Goal: Task Accomplishment & Management: Manage account settings

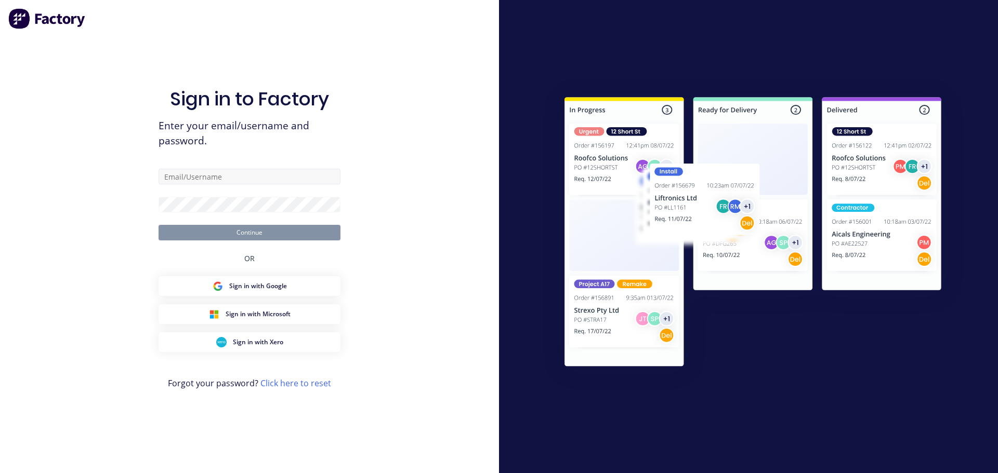
drag, startPoint x: 229, startPoint y: 187, endPoint x: 217, endPoint y: 181, distance: 13.5
click at [226, 186] on form "Continue" at bounding box center [249, 205] width 182 height 72
click at [215, 176] on input "text" at bounding box center [249, 177] width 182 height 16
type input "emilen@factory.app"
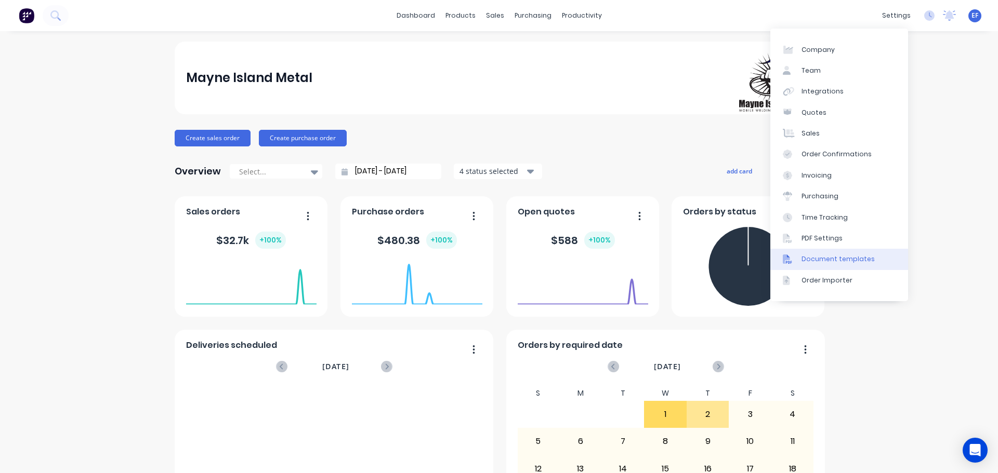
click at [847, 261] on div "Document templates" at bounding box center [837, 259] width 73 height 9
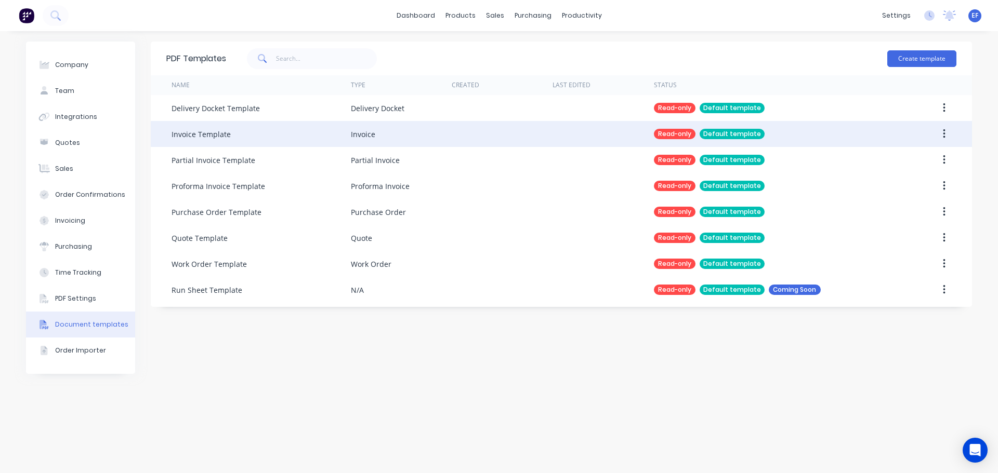
click at [948, 134] on button "button" at bounding box center [944, 134] width 24 height 19
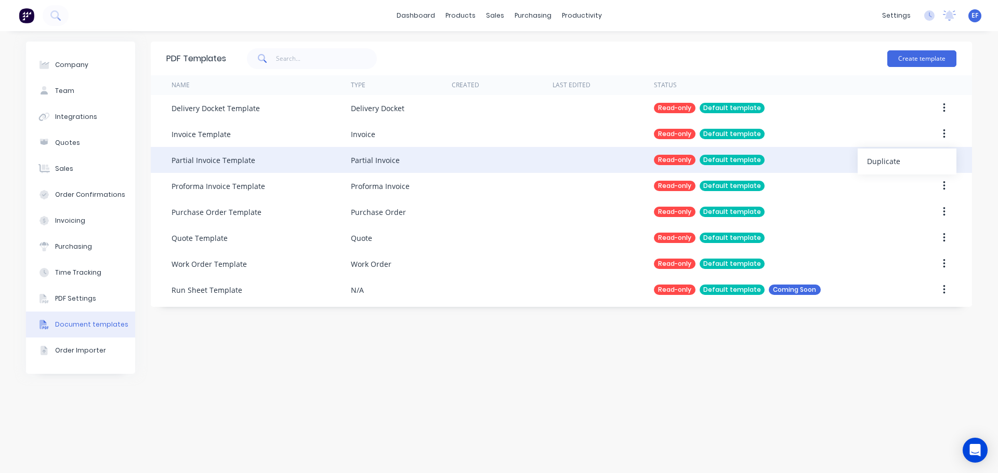
click at [903, 154] on button "Duplicate" at bounding box center [906, 161] width 99 height 21
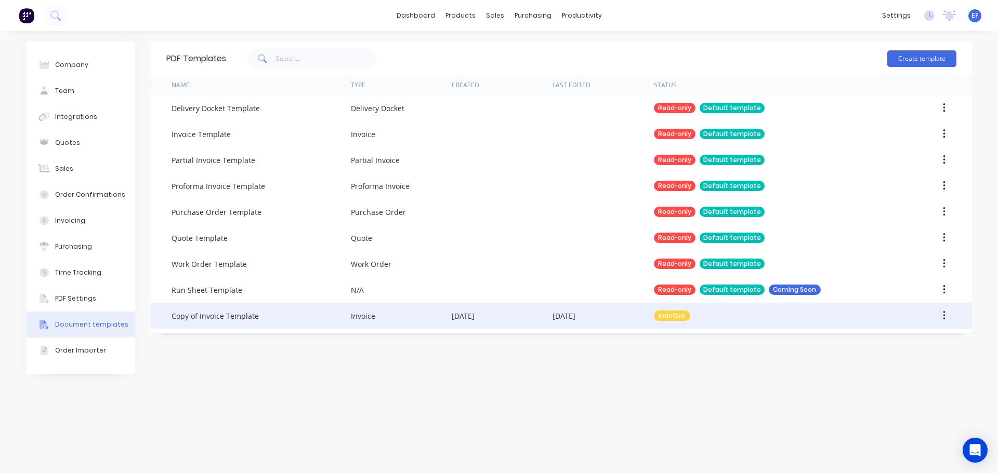
click at [269, 316] on div "Copy of Invoice Template" at bounding box center [260, 316] width 179 height 26
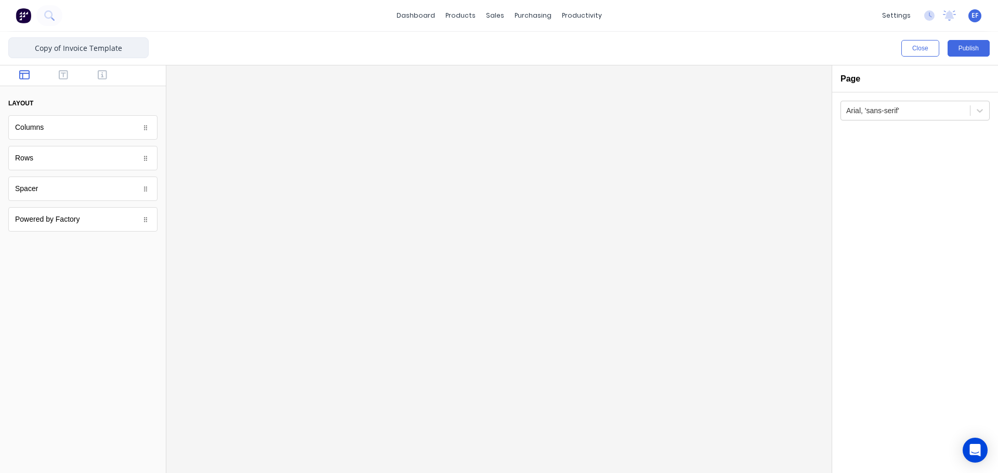
click at [64, 47] on input "Copy of Invoice Template" at bounding box center [78, 47] width 140 height 21
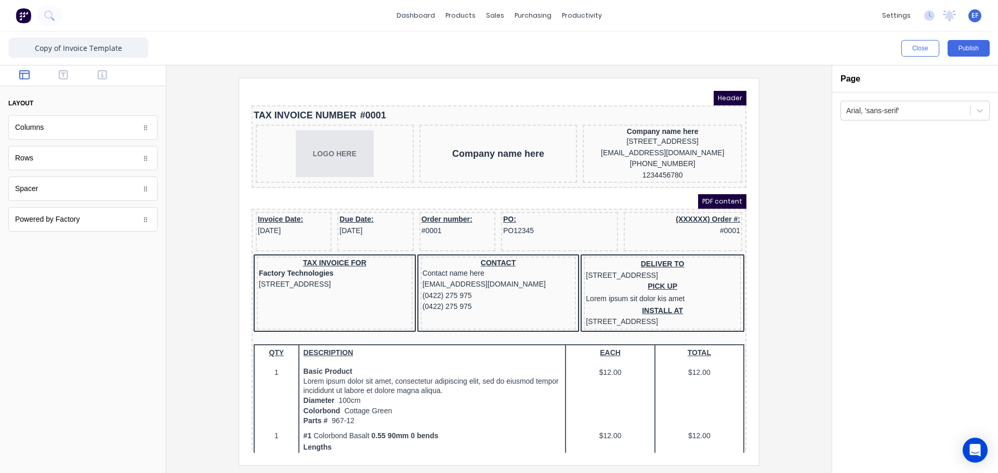
click at [799, 131] on div at bounding box center [499, 271] width 648 height 387
drag, startPoint x: 63, startPoint y: 50, endPoint x: 6, endPoint y: 50, distance: 57.7
click at [7, 50] on div "Copy of Invoice Template Close Publish Components layout Columns Columns Rows R…" at bounding box center [499, 253] width 998 height 442
click at [119, 47] on input "Invoice Template" at bounding box center [78, 47] width 140 height 21
click at [973, 19] on span "EF" at bounding box center [974, 15] width 7 height 9
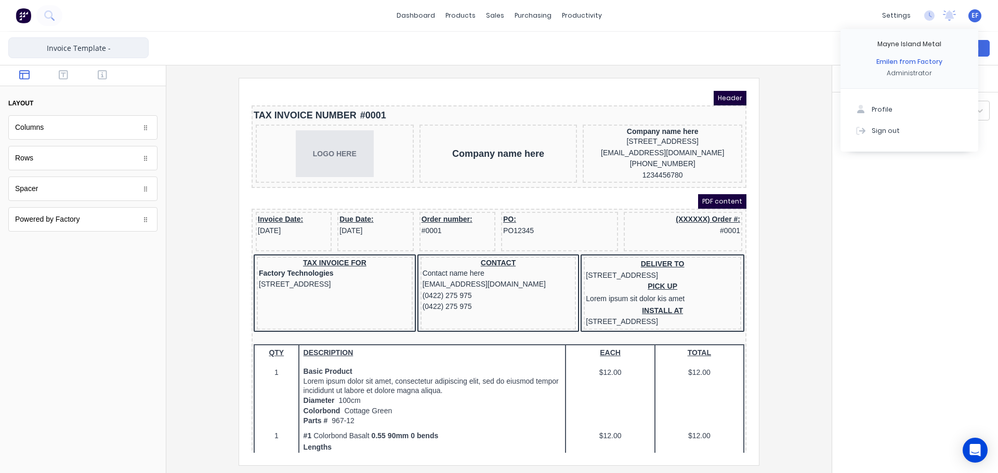
click at [130, 51] on input "Invoice Template -" at bounding box center [78, 47] width 140 height 21
type input "Invoice Template - Mayne Isalnd"
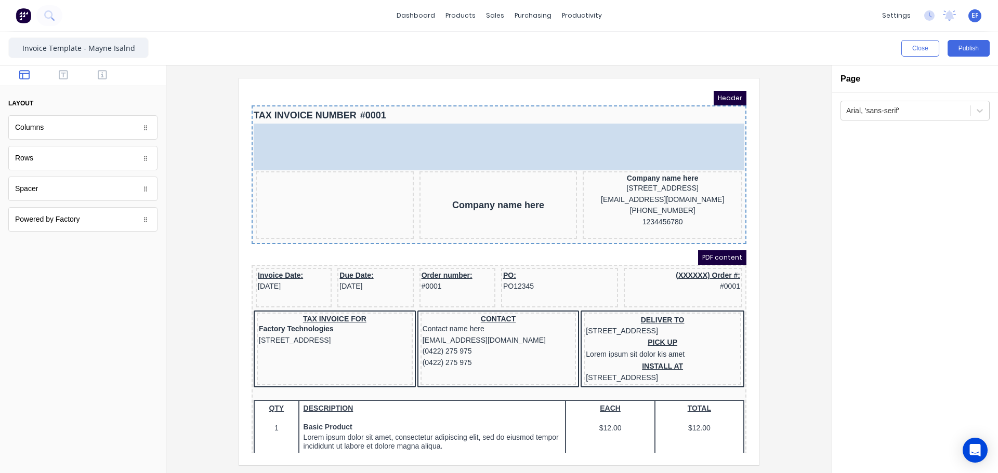
drag, startPoint x: 328, startPoint y: 157, endPoint x: 331, endPoint y: 116, distance: 41.6
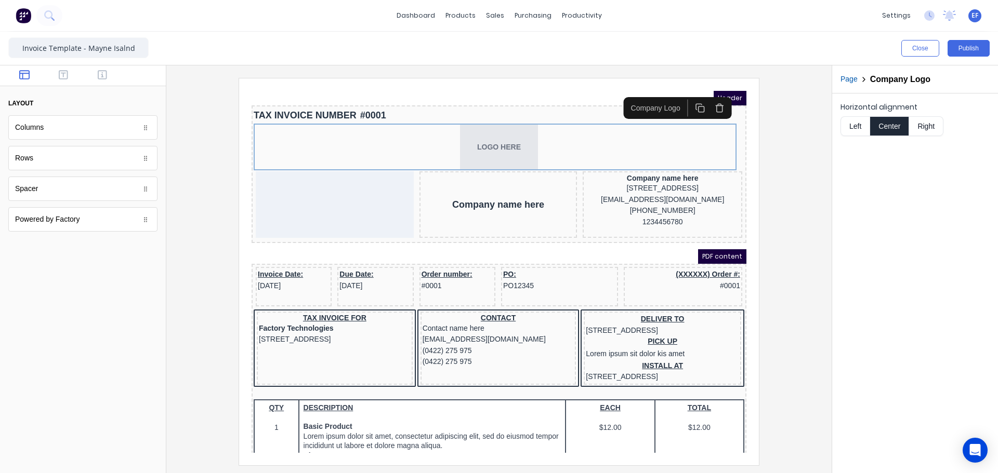
click at [852, 126] on button "Left" at bounding box center [854, 126] width 29 height 20
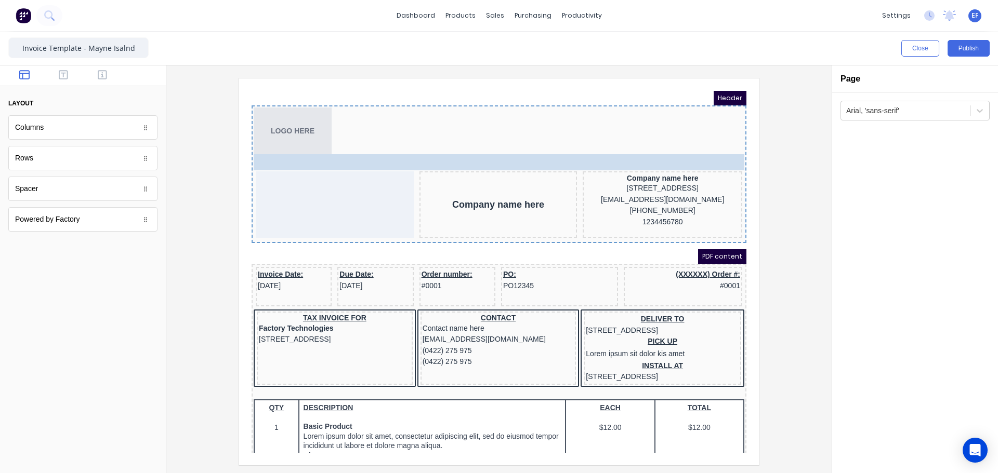
drag, startPoint x: 353, startPoint y: 103, endPoint x: 352, endPoint y: 152, distance: 48.8
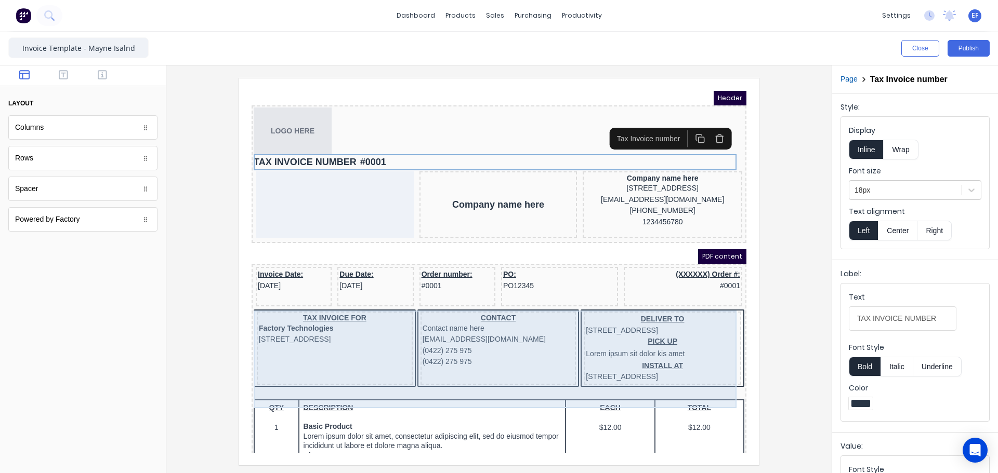
click at [562, 332] on div "TAX INVOICE FOR Factory Technologies 234 Beach Road Gold Coast, Queensland, Aus…" at bounding box center [486, 336] width 490 height 79
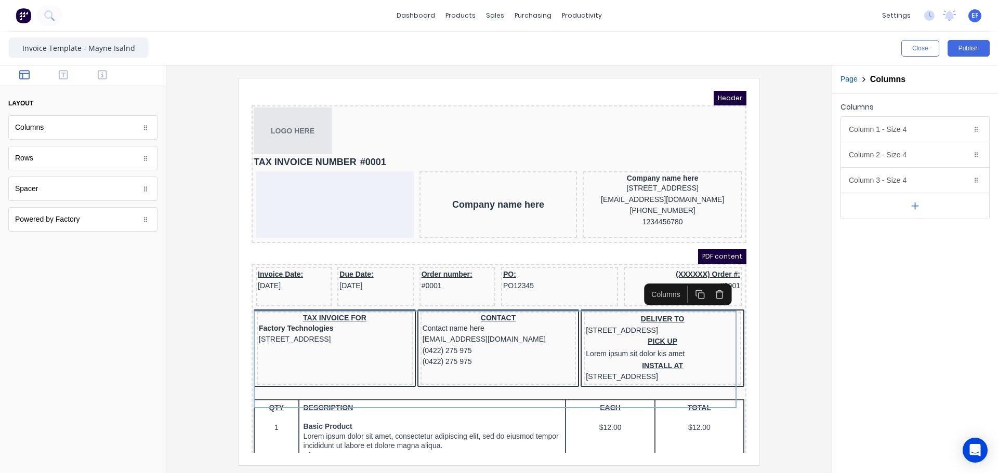
click at [710, 278] on icon "button" at bounding box center [707, 282] width 10 height 10
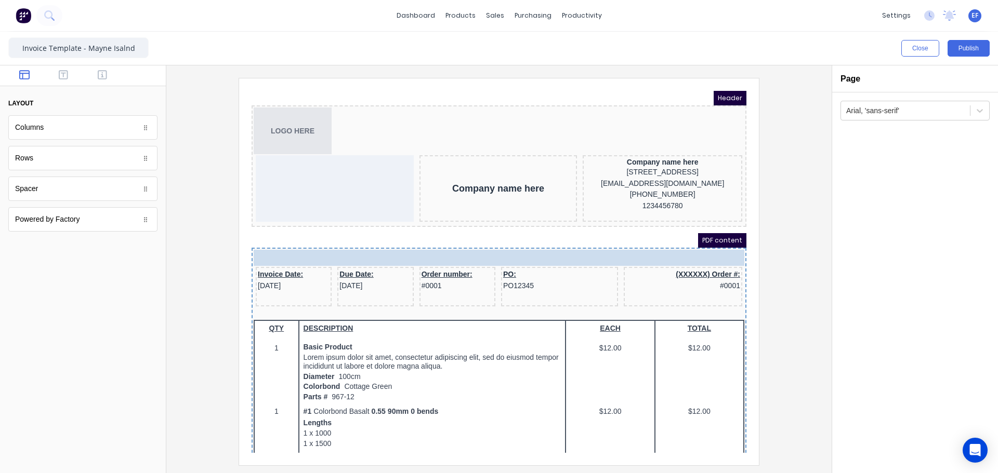
drag, startPoint x: 287, startPoint y: 145, endPoint x: 296, endPoint y: 233, distance: 88.3
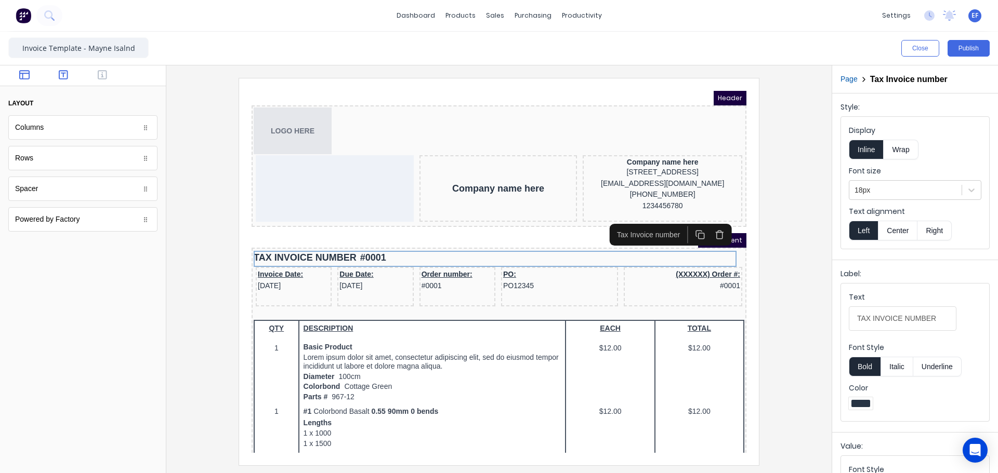
click at [65, 77] on icon "button" at bounding box center [63, 75] width 9 height 10
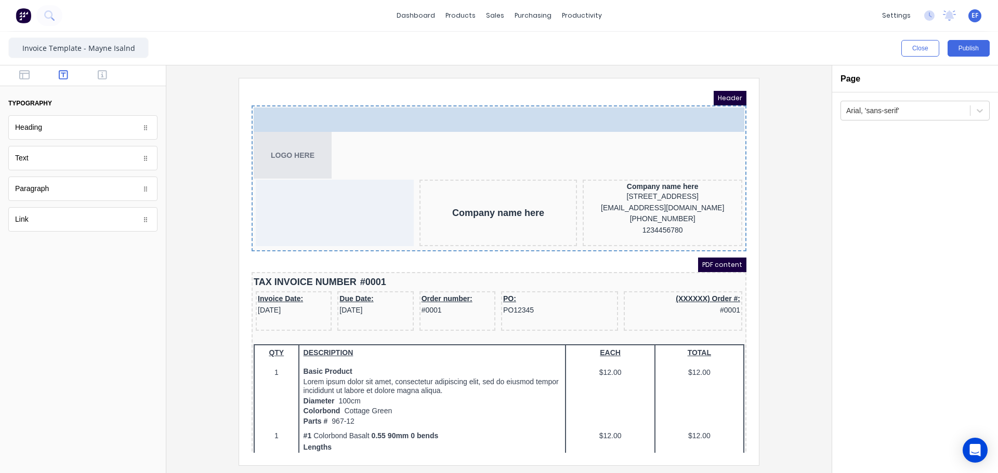
drag, startPoint x: 58, startPoint y: 162, endPoint x: 282, endPoint y: 28, distance: 261.4
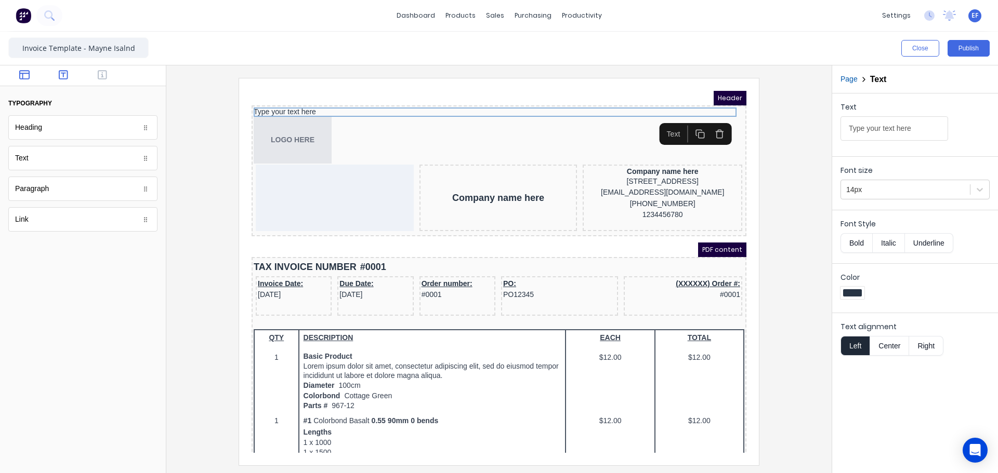
click at [26, 73] on icon "button" at bounding box center [24, 75] width 10 height 10
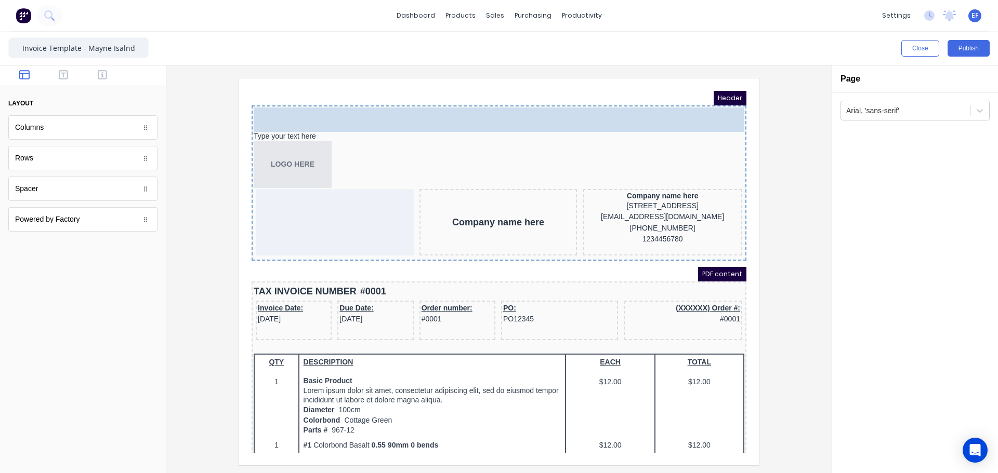
drag, startPoint x: 36, startPoint y: 135, endPoint x: 394, endPoint y: 114, distance: 358.6
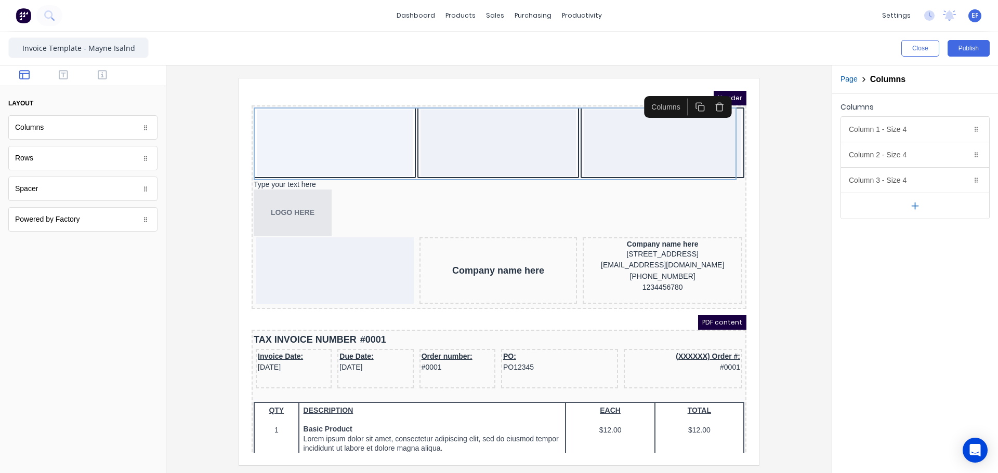
click at [917, 208] on icon "button" at bounding box center [914, 206] width 11 height 11
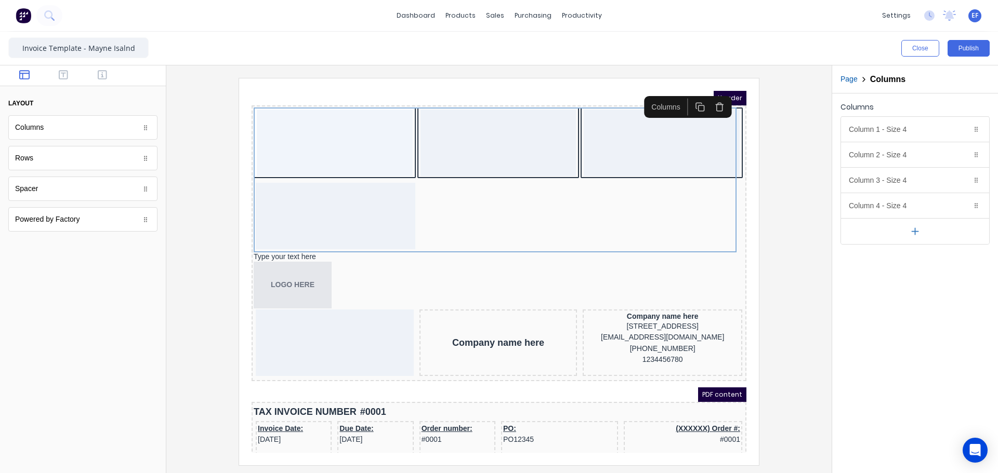
click at [913, 234] on icon "button" at bounding box center [914, 231] width 11 height 11
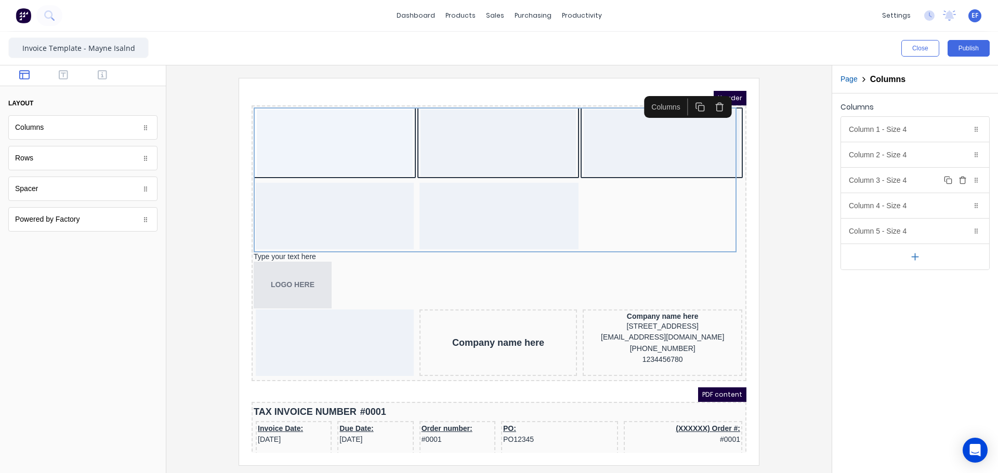
click at [962, 180] on icon "button" at bounding box center [962, 180] width 8 height 8
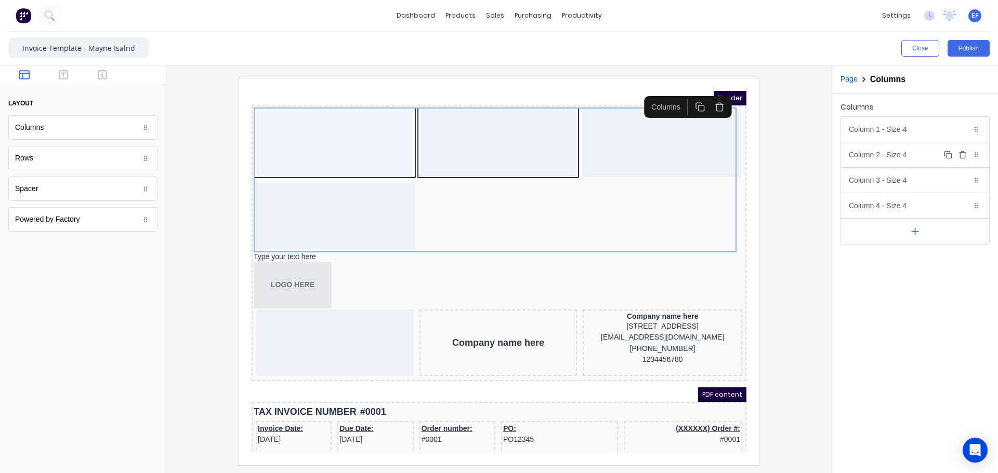
click at [962, 159] on button "Delete" at bounding box center [962, 155] width 12 height 12
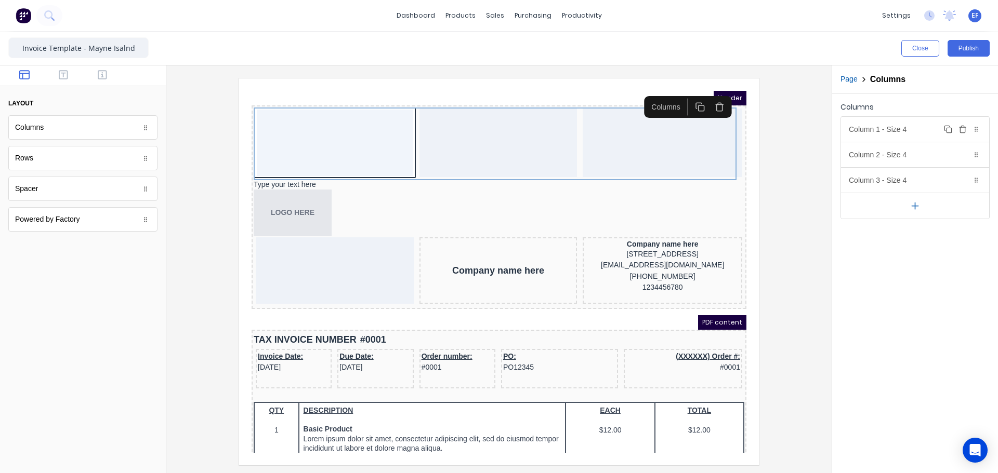
click at [964, 128] on icon "button" at bounding box center [962, 129] width 8 height 8
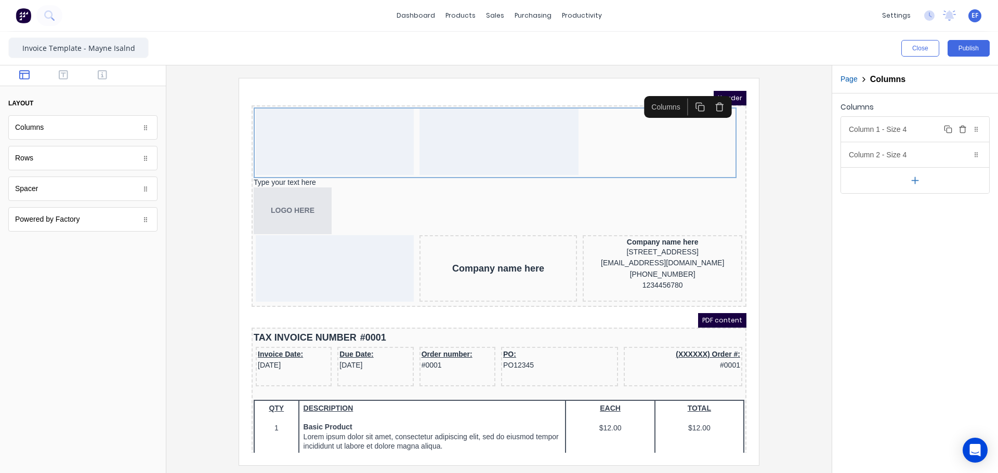
click at [927, 129] on div "Column 1 - Size 4 Duplicate Delete" at bounding box center [915, 129] width 148 height 25
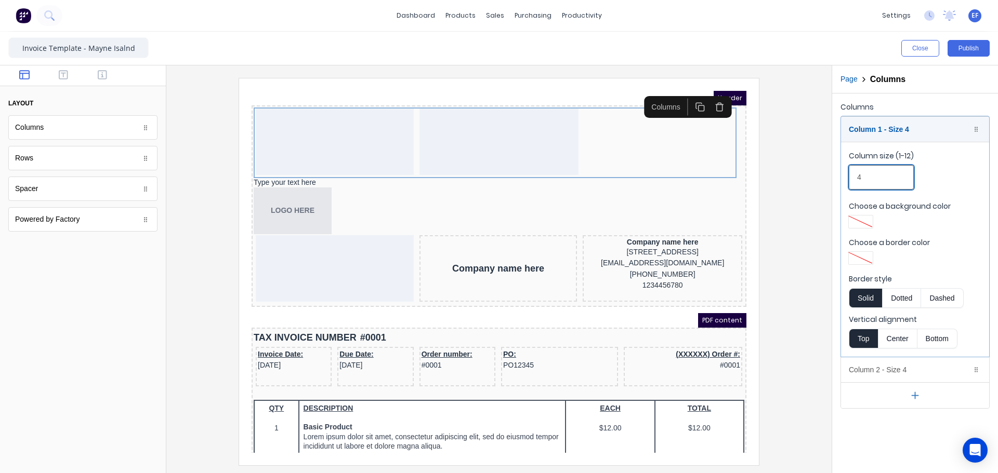
drag, startPoint x: 859, startPoint y: 172, endPoint x: 833, endPoint y: 170, distance: 25.5
click at [833, 170] on div "Columns Column 1 - Size 4 Duplicate Delete Column size (1-12) 4 Choose a backgr…" at bounding box center [915, 255] width 166 height 322
type input "6"
drag, startPoint x: 890, startPoint y: 122, endPoint x: 875, endPoint y: 168, distance: 48.5
click at [889, 122] on div "Column 1 - Size 6 Duplicate Delete" at bounding box center [915, 129] width 148 height 25
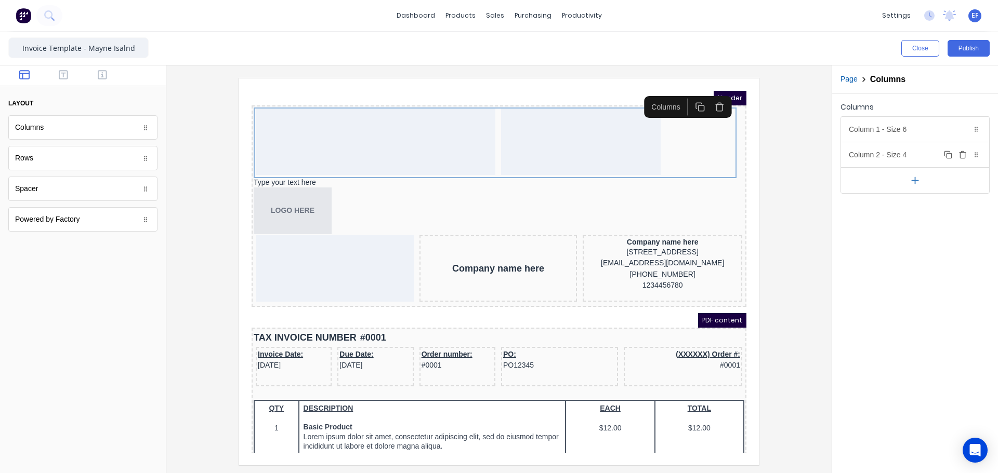
click at [888, 153] on div "Column 2 - Size 4 Duplicate Delete" at bounding box center [915, 154] width 148 height 25
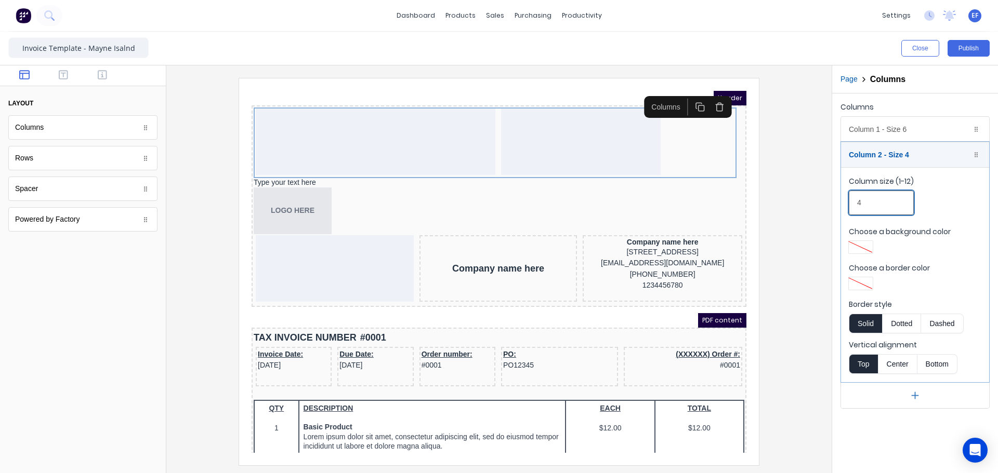
drag, startPoint x: 837, startPoint y: 201, endPoint x: 819, endPoint y: 199, distance: 18.3
click at [825, 200] on div "Close Publish Components layout Columns Columns Rows Rows Spacer Spacer Powered…" at bounding box center [499, 253] width 998 height 442
type input "6"
click at [880, 157] on div "Column 2 - Size 6 Duplicate Delete" at bounding box center [915, 154] width 148 height 25
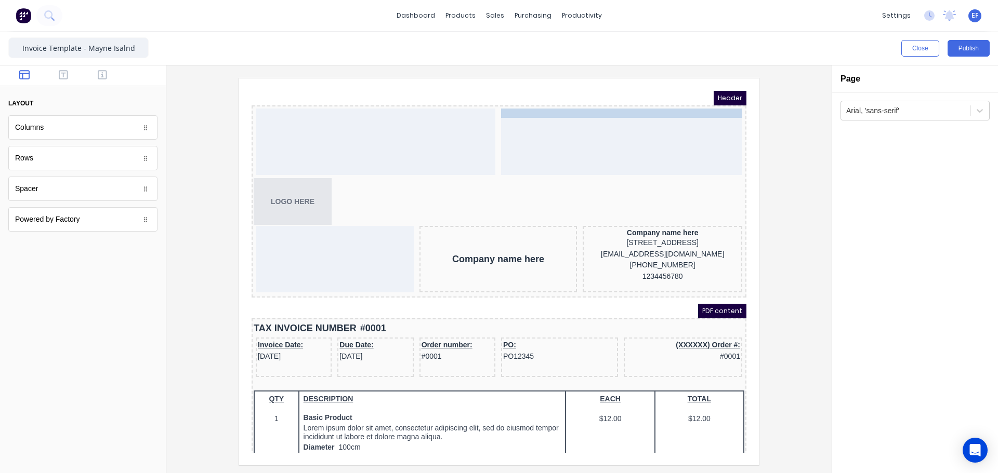
drag, startPoint x: 283, startPoint y: 170, endPoint x: 553, endPoint y: 113, distance: 276.6
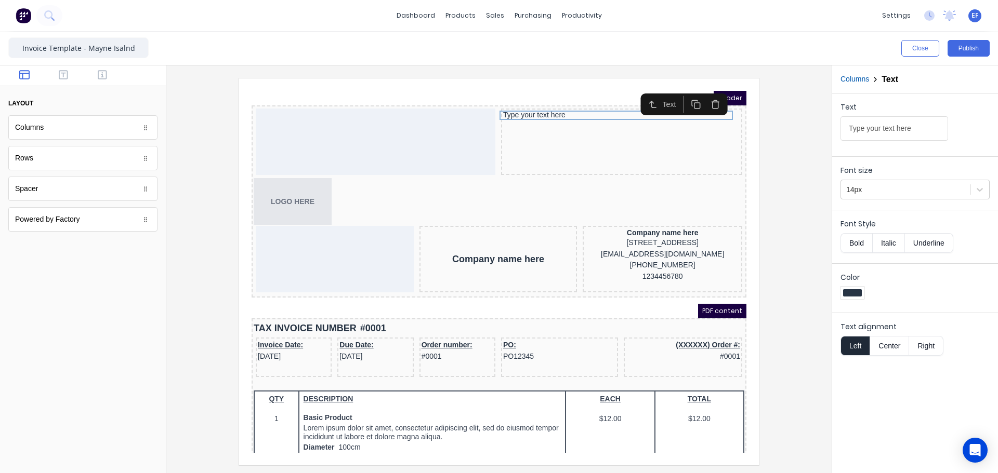
click at [923, 348] on button "Right" at bounding box center [926, 346] width 34 height 20
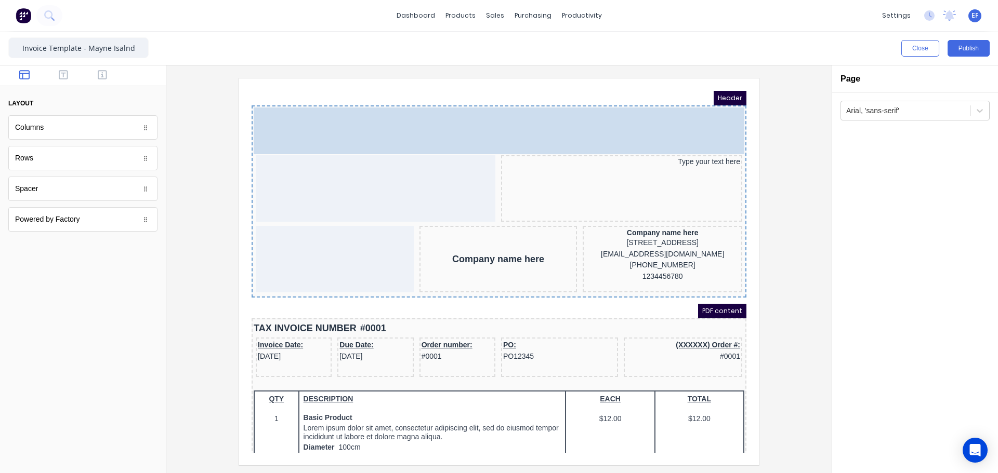
drag, startPoint x: 271, startPoint y: 191, endPoint x: 282, endPoint y: 127, distance: 64.3
click at [282, 127] on body "Header LOGO HERE LOGO HERE Type your text here Company name here Company name h…" at bounding box center [486, 259] width 495 height 362
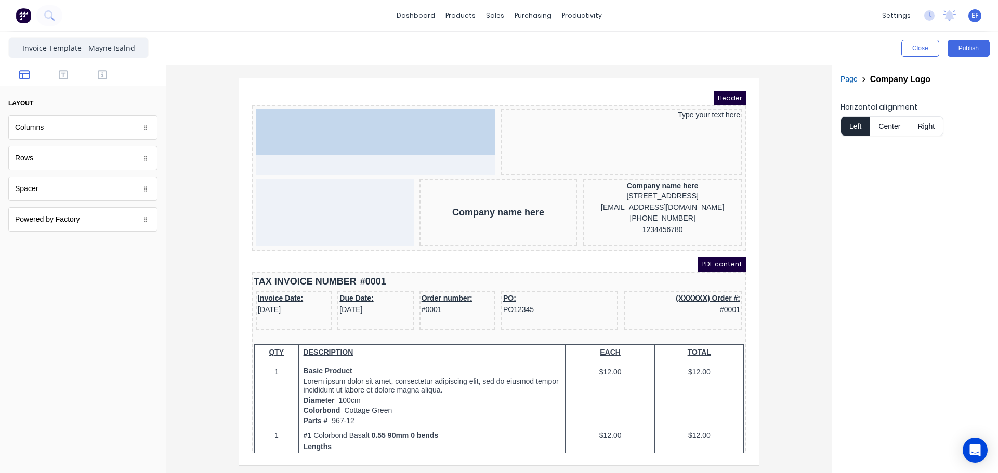
drag, startPoint x: 275, startPoint y: 115, endPoint x: 285, endPoint y: 152, distance: 38.3
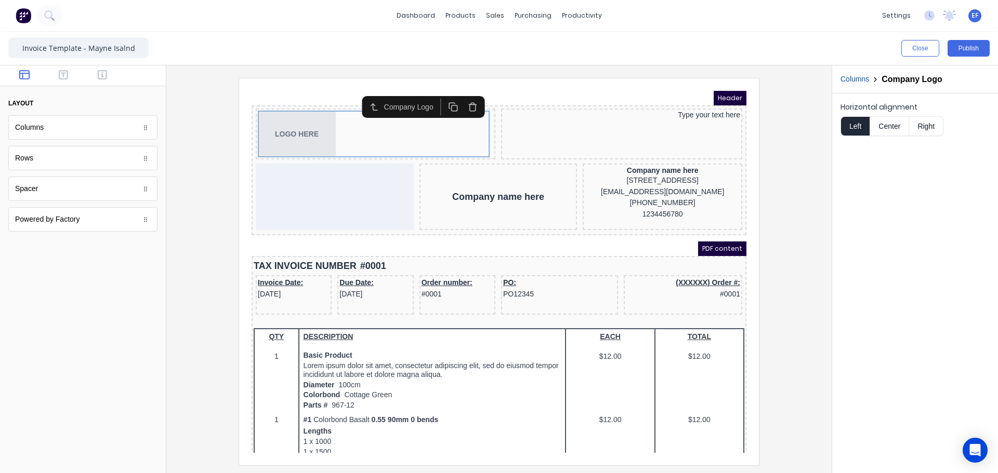
drag, startPoint x: 62, startPoint y: 77, endPoint x: 77, endPoint y: 115, distance: 40.6
click at [140, 145] on div "layout Columns Columns Rows Rows Spacer Spacer Powered by Factory Powered by Fa…" at bounding box center [82, 153] width 149 height 158
click at [65, 72] on icon "button" at bounding box center [63, 75] width 9 height 10
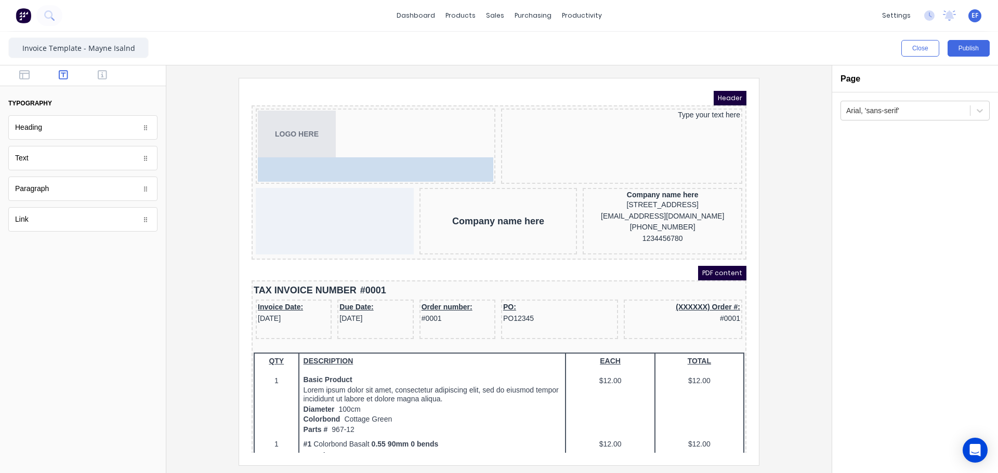
drag, startPoint x: 87, startPoint y: 170, endPoint x: 363, endPoint y: 143, distance: 277.7
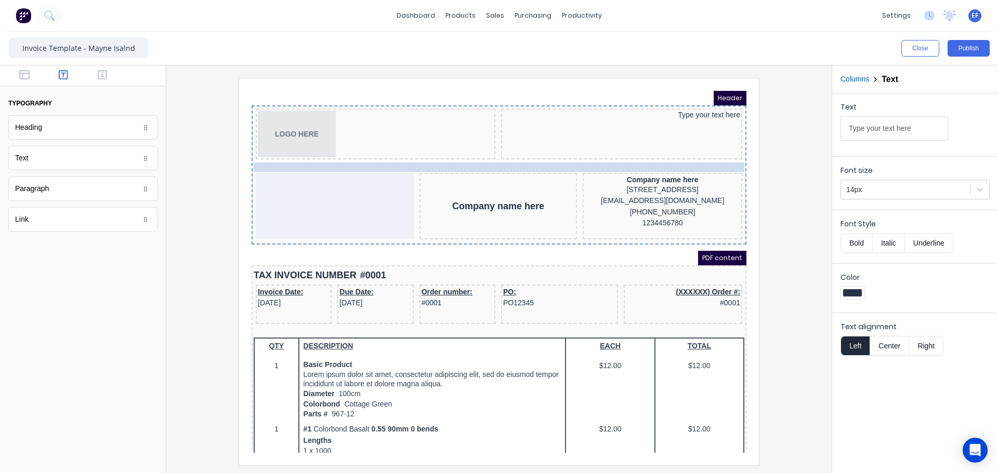
drag, startPoint x: 326, startPoint y: 147, endPoint x: 328, endPoint y: 159, distance: 13.2
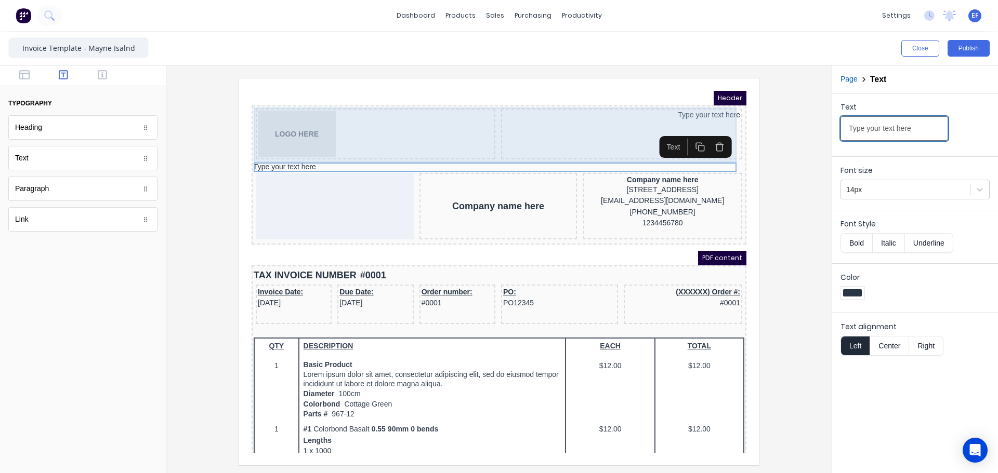
drag, startPoint x: 1161, startPoint y: 204, endPoint x: 699, endPoint y: 119, distance: 469.1
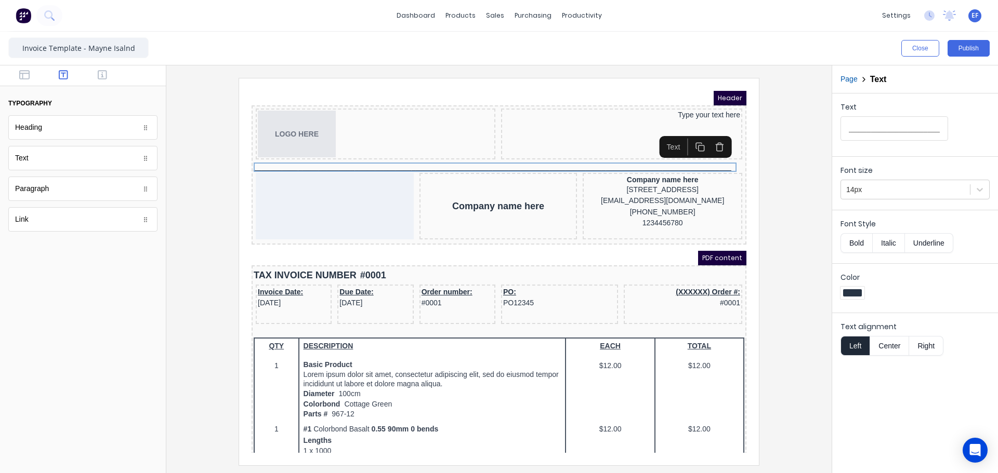
click at [888, 349] on button "Center" at bounding box center [888, 346] width 39 height 20
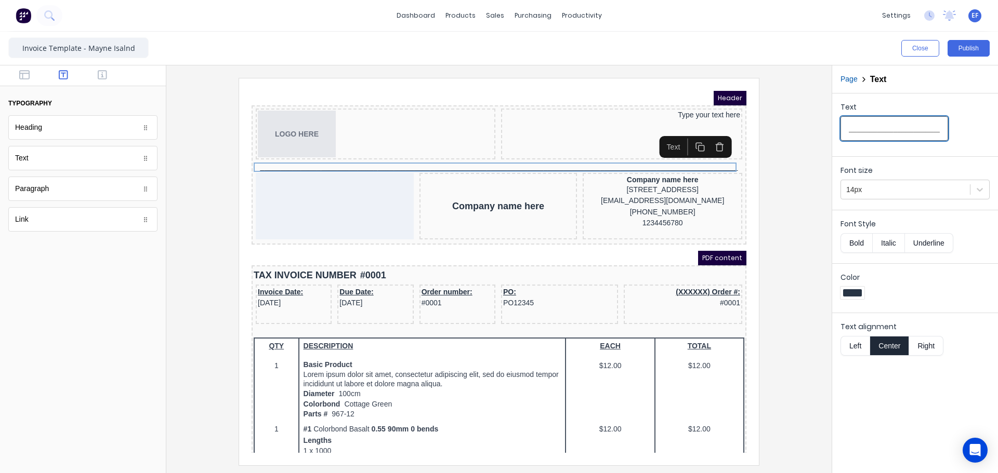
drag, startPoint x: 896, startPoint y: 117, endPoint x: 896, endPoint y: 131, distance: 14.6
click at [896, 131] on input "_______________________________________________________________________________…" at bounding box center [894, 128] width 108 height 24
drag, startPoint x: 896, startPoint y: 131, endPoint x: 857, endPoint y: 132, distance: 39.0
click at [857, 132] on input "_______________________________________________________________________________…" at bounding box center [894, 128] width 108 height 24
type input "_______________________________________________________________________________…"
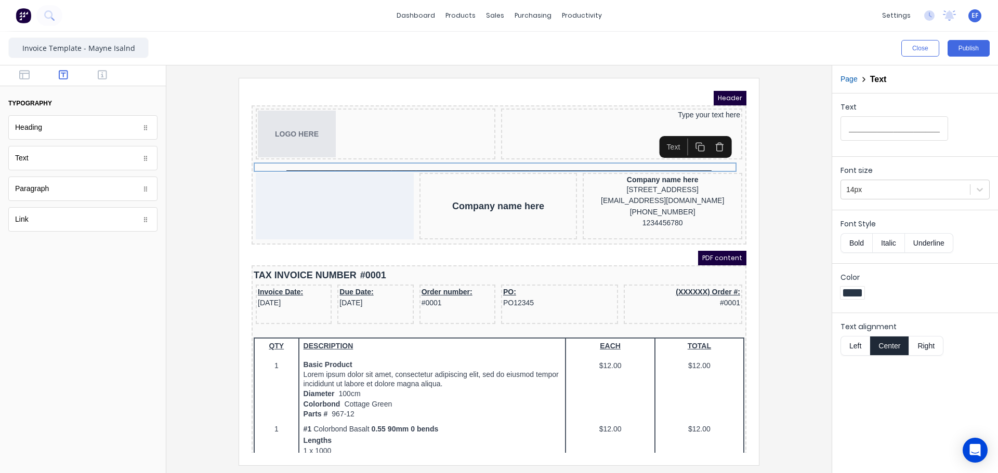
click at [851, 382] on div "Text __________________________________________________________________________…" at bounding box center [915, 284] width 166 height 380
drag, startPoint x: 696, startPoint y: 276, endPoint x: 699, endPoint y: 245, distance: 31.3
click at [696, 271] on body "Header LOGO HERE Type your text here __________________________________________…" at bounding box center [486, 259] width 495 height 362
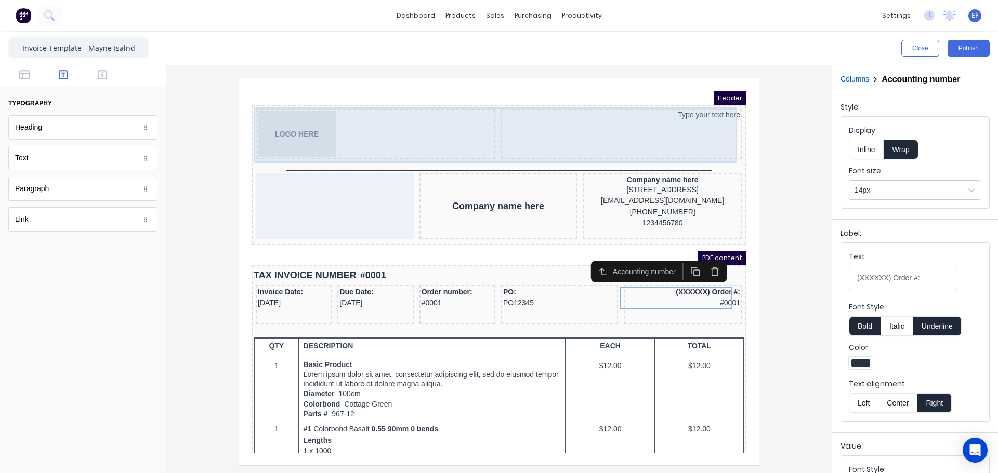
click at [671, 144] on div "Type your text here" at bounding box center [608, 121] width 241 height 51
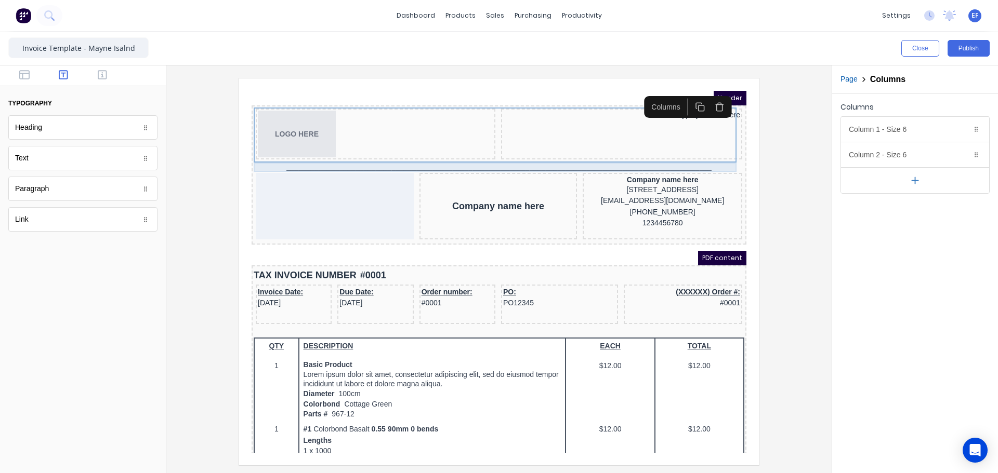
click at [671, 155] on div "_______________________________________________________________________________…" at bounding box center [486, 154] width 490 height 9
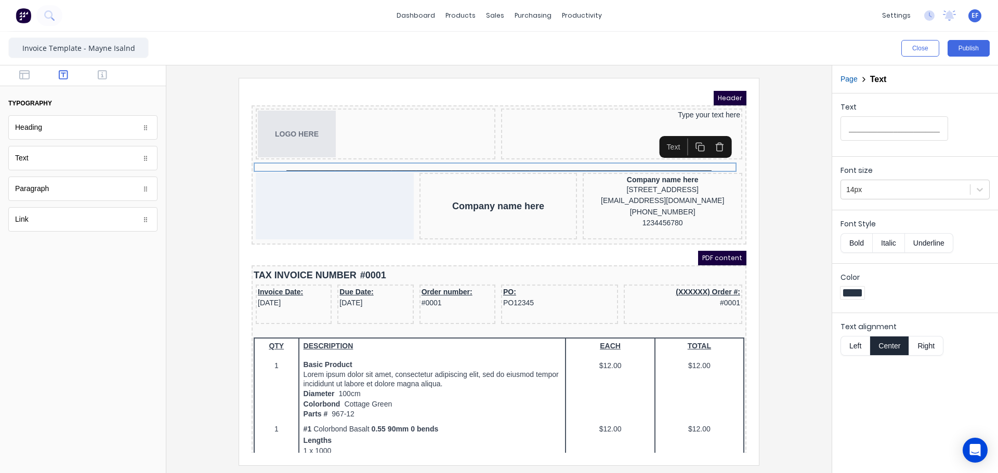
click at [892, 345] on button "Center" at bounding box center [888, 346] width 39 height 20
click at [796, 244] on div at bounding box center [499, 271] width 648 height 387
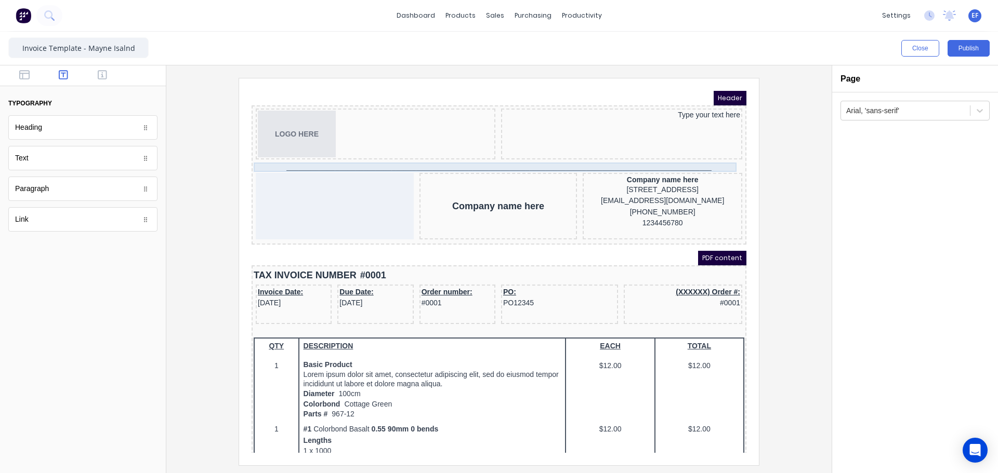
click at [531, 156] on div "_______________________________________________________________________________…" at bounding box center [486, 154] width 490 height 9
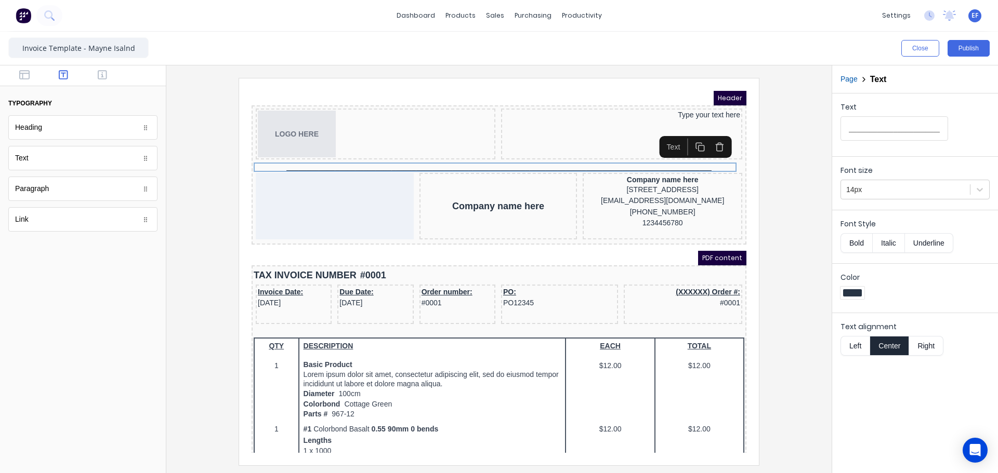
drag, startPoint x: 710, startPoint y: 133, endPoint x: 988, endPoint y: 224, distance: 292.6
click at [710, 133] on icon "button" at bounding box center [707, 135] width 6 height 6
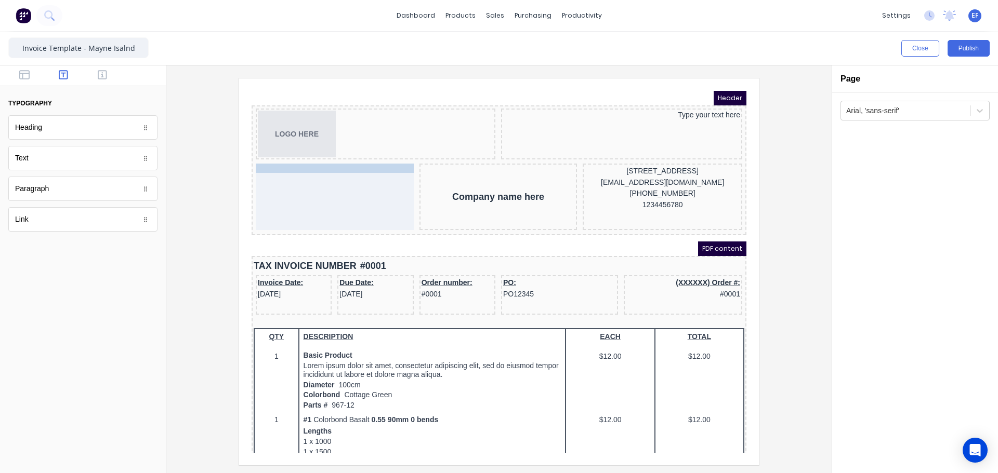
drag, startPoint x: 585, startPoint y: 163, endPoint x: 295, endPoint y: 164, distance: 289.9
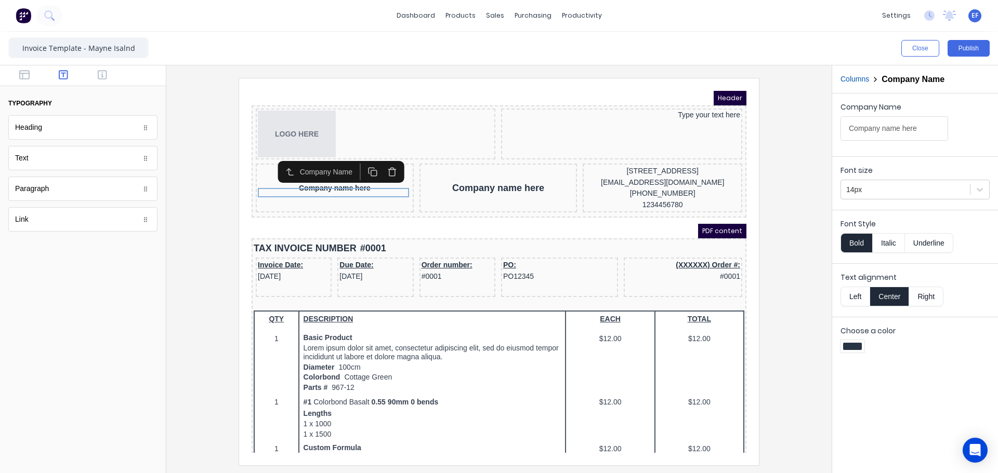
click at [847, 75] on button "Columns" at bounding box center [854, 79] width 29 height 11
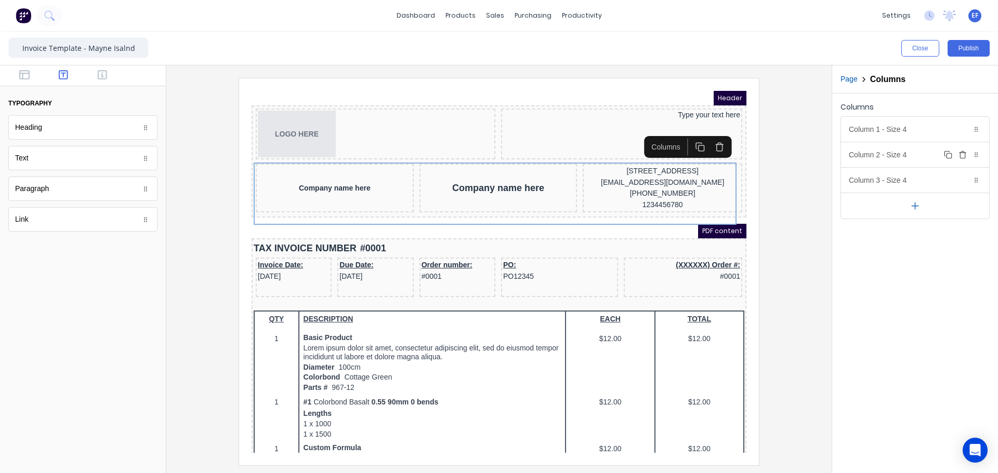
click at [853, 154] on div "Column 2 - Size 4 Duplicate Delete" at bounding box center [915, 154] width 148 height 25
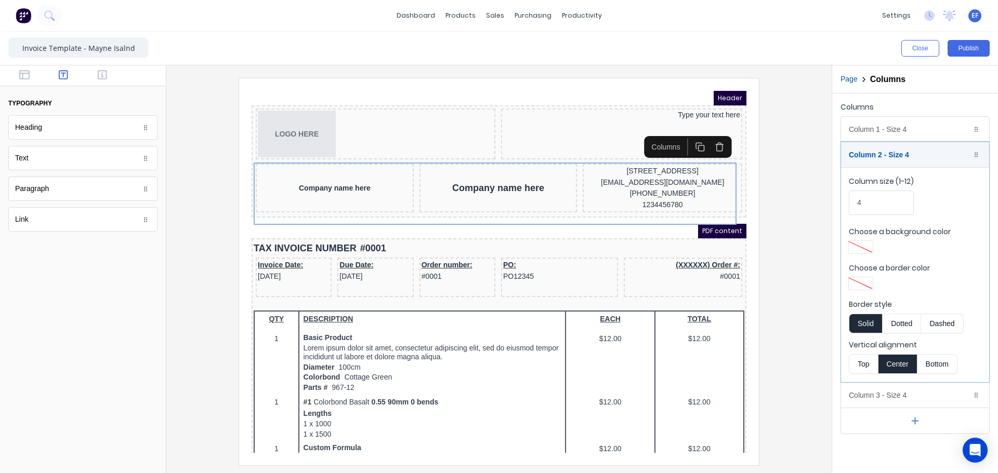
click at [852, 357] on button "Top" at bounding box center [862, 364] width 29 height 20
click at [873, 159] on div "Column 2 - Size 4 Duplicate Delete" at bounding box center [915, 154] width 148 height 25
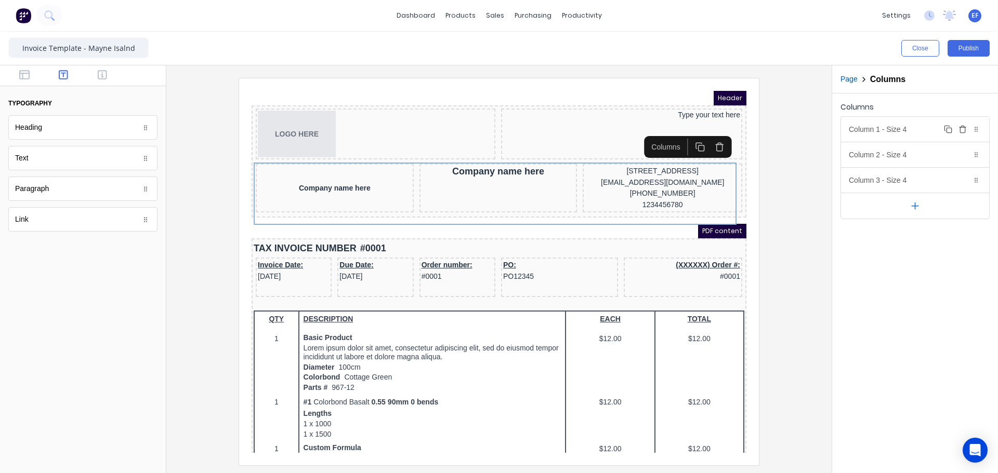
click at [869, 127] on div "Column 1 - Size 4 Duplicate Delete" at bounding box center [915, 129] width 148 height 25
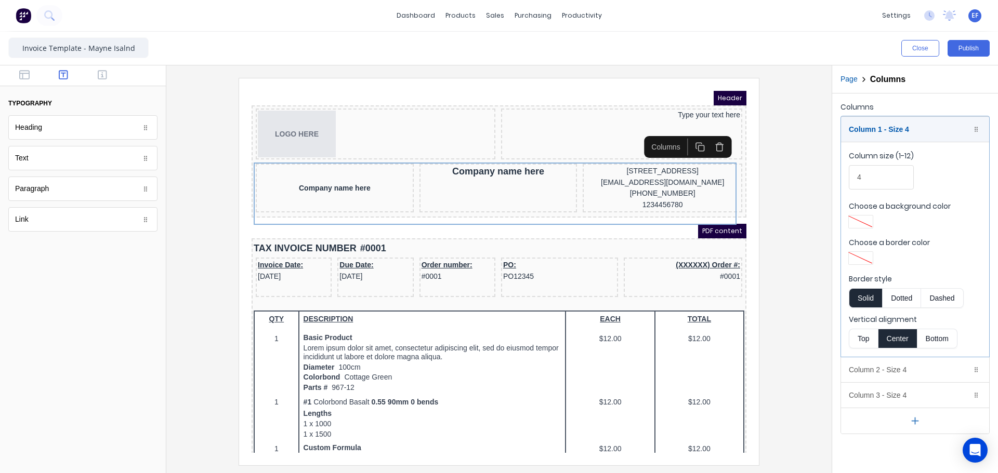
click at [866, 332] on button "Top" at bounding box center [862, 339] width 29 height 20
click at [861, 126] on div "Column 1 - Size 4 Duplicate Delete" at bounding box center [915, 129] width 148 height 25
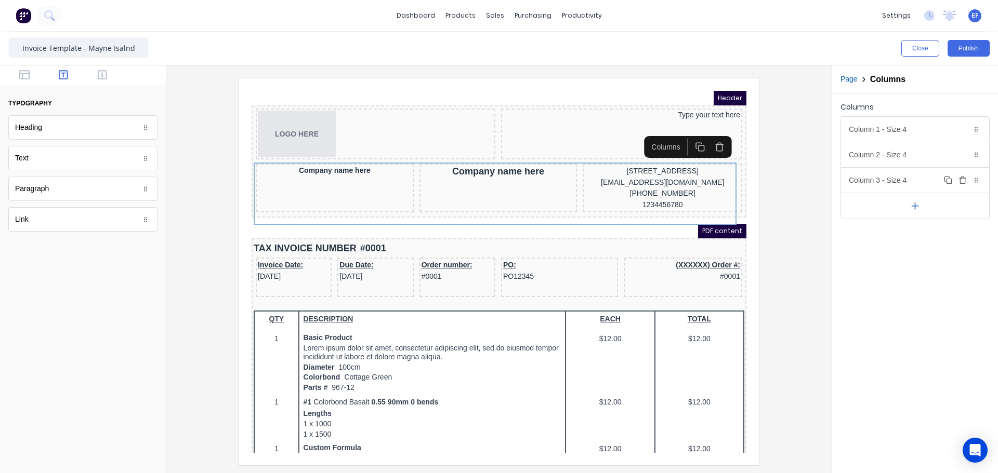
click at [859, 168] on div "Column 3 - Size 4 Duplicate Delete" at bounding box center [915, 180] width 148 height 25
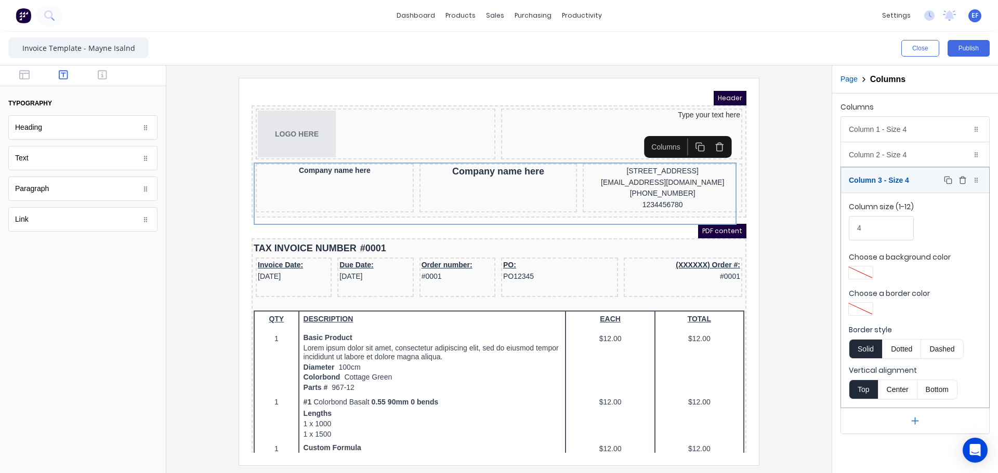
click at [859, 176] on div "Column 3 - Size 4 Duplicate Delete" at bounding box center [915, 180] width 148 height 25
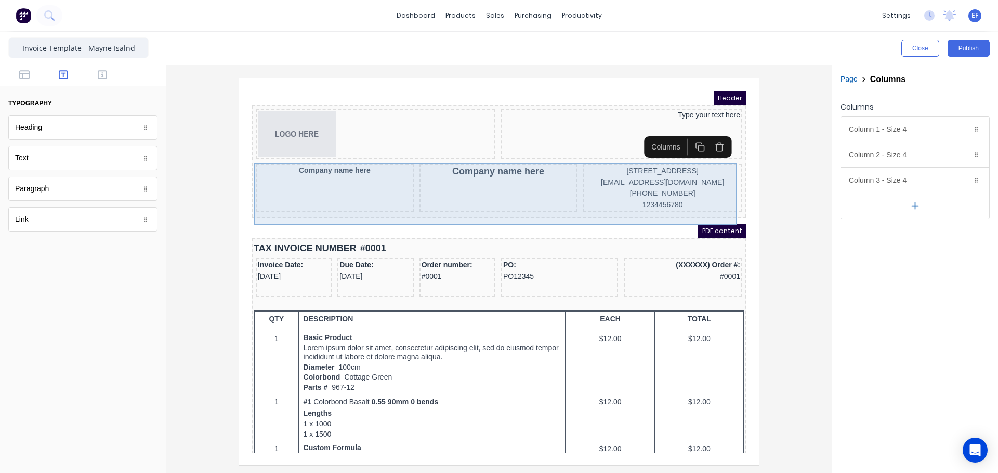
click at [322, 164] on div "Company name here" at bounding box center [322, 175] width 158 height 49
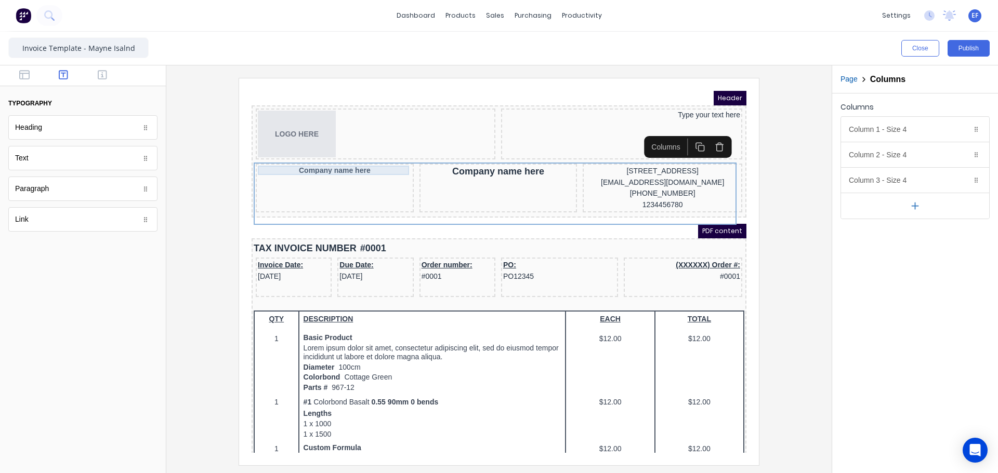
click at [328, 157] on div "Company name here" at bounding box center [322, 157] width 154 height 9
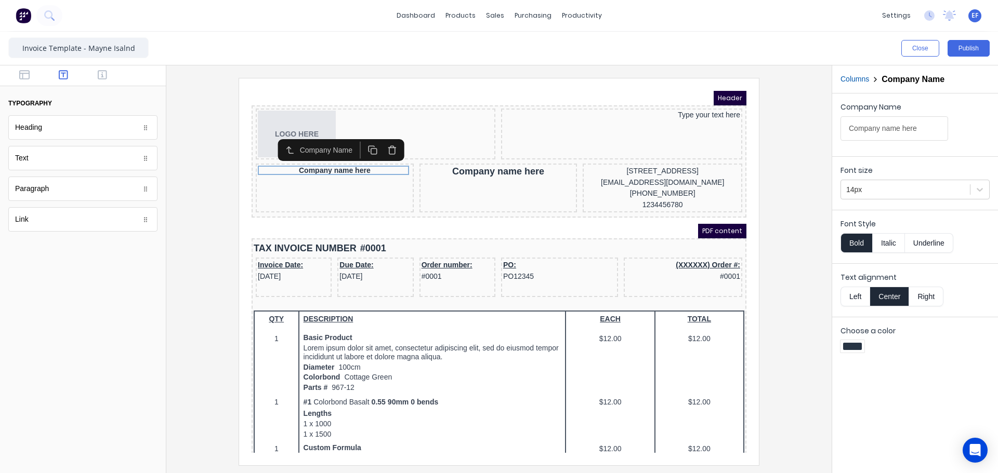
click at [862, 296] on button "Left" at bounding box center [854, 297] width 29 height 20
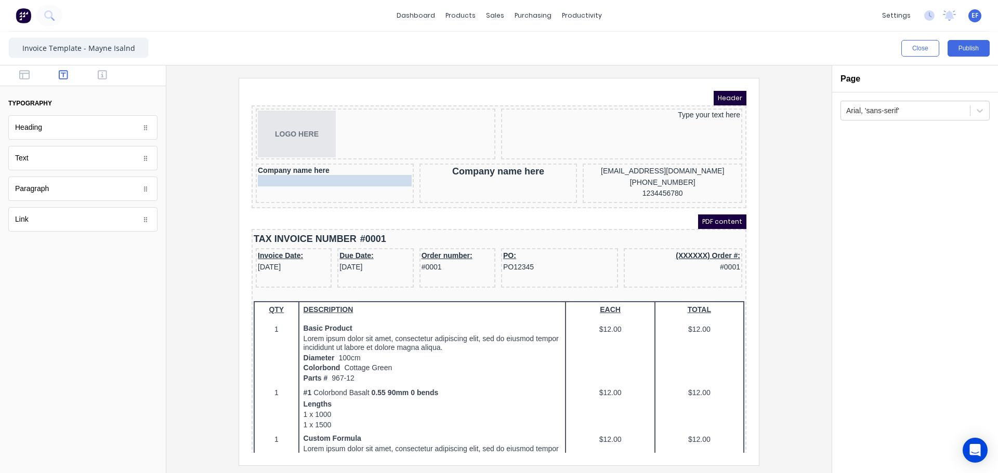
drag, startPoint x: 690, startPoint y: 157, endPoint x: 357, endPoint y: 167, distance: 332.7
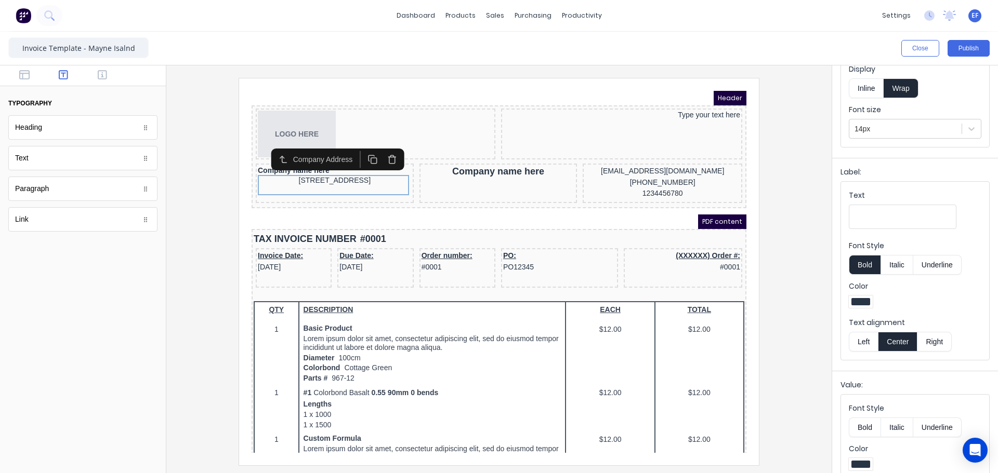
scroll to position [118, 0]
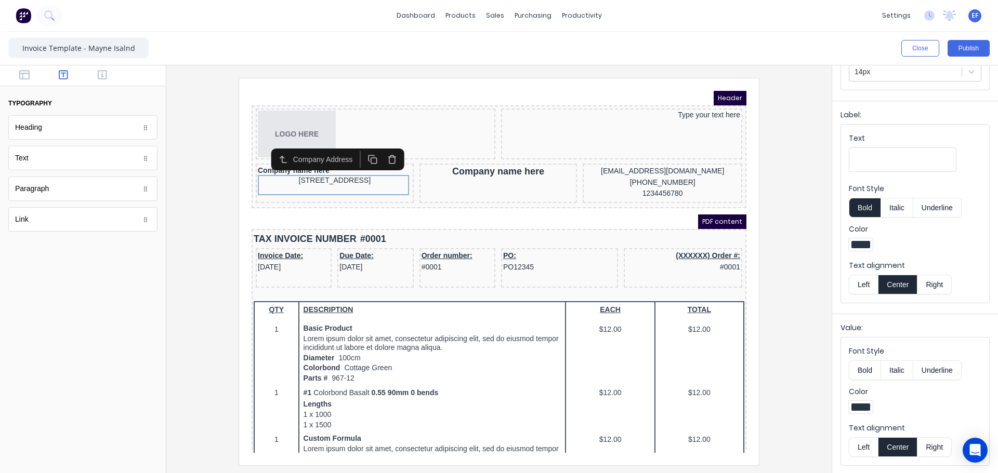
click at [861, 444] on button "Left" at bounding box center [862, 447] width 29 height 20
click at [248, 155] on div "Company name here" at bounding box center [322, 157] width 154 height 9
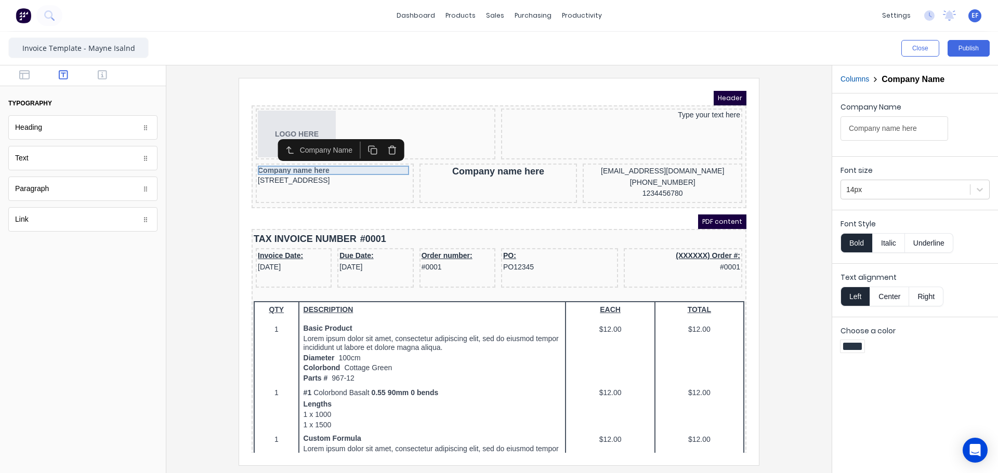
scroll to position [0, 0]
click at [857, 243] on button "Bold" at bounding box center [856, 243] width 32 height 20
click at [859, 244] on button "Bold" at bounding box center [856, 243] width 32 height 20
click at [884, 245] on button "Italic" at bounding box center [888, 243] width 33 height 20
click at [890, 245] on button "Italic" at bounding box center [888, 243] width 33 height 20
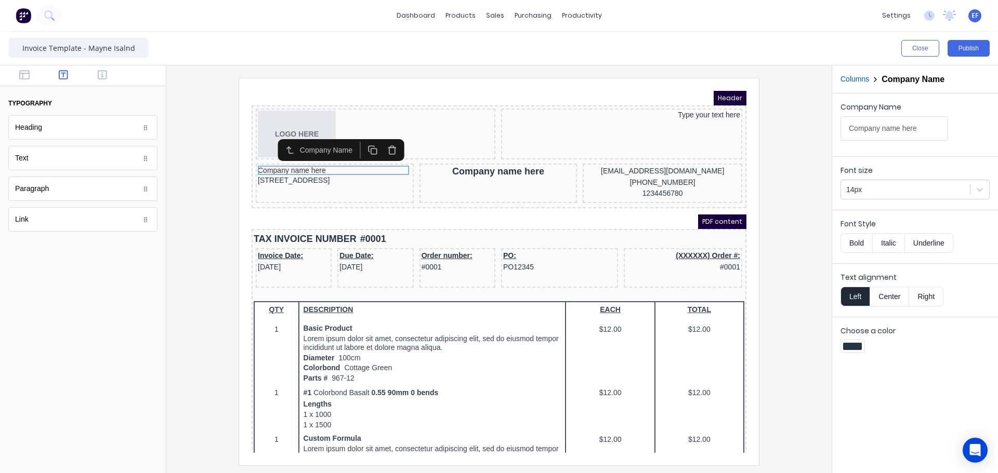
click at [796, 185] on div at bounding box center [499, 271] width 648 height 387
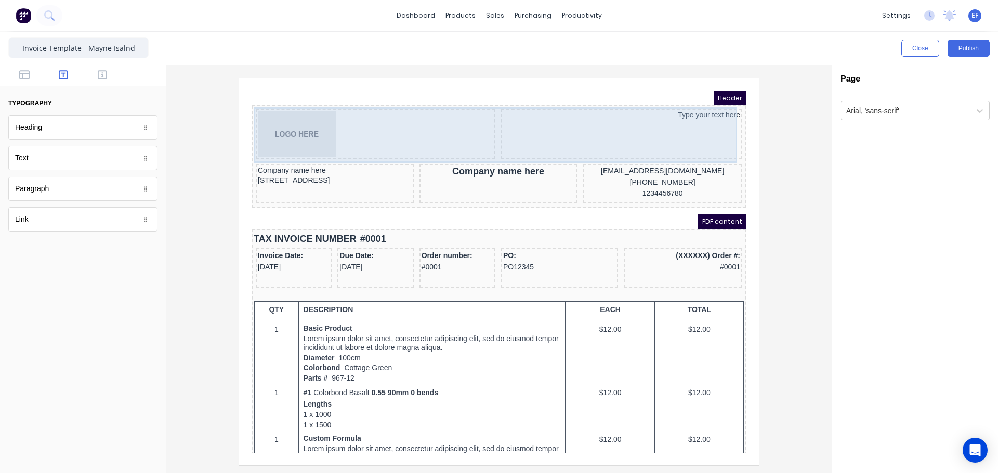
click at [494, 149] on div "LOGO HERE Type your text here" at bounding box center [486, 122] width 490 height 55
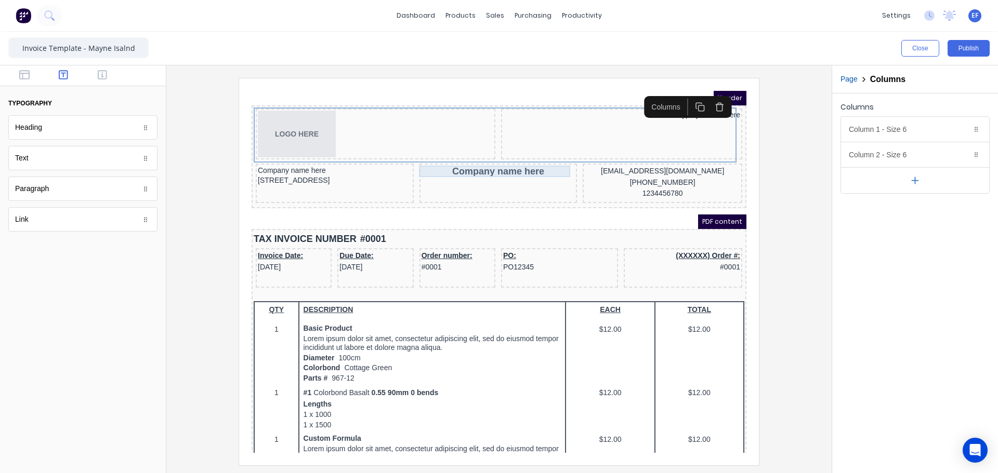
click at [490, 155] on div "Company name here" at bounding box center [486, 158] width 154 height 11
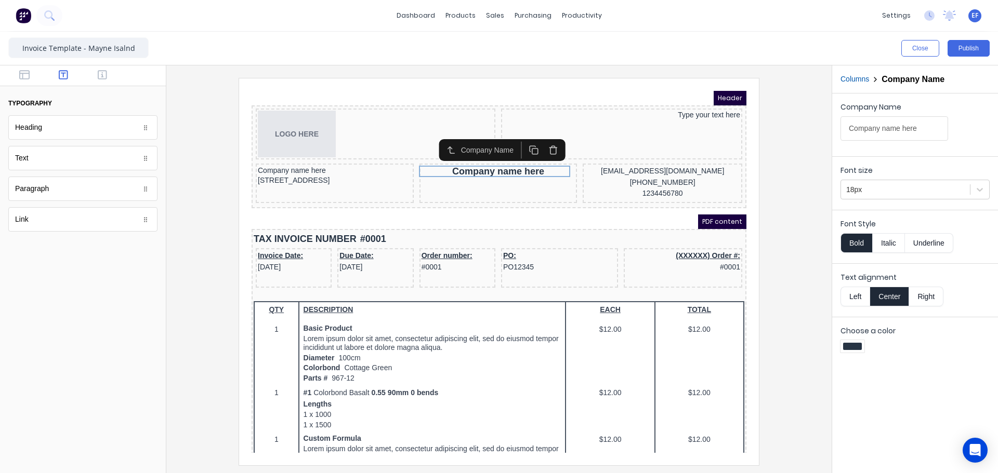
click at [554, 141] on div "Company Name" at bounding box center [489, 138] width 136 height 22
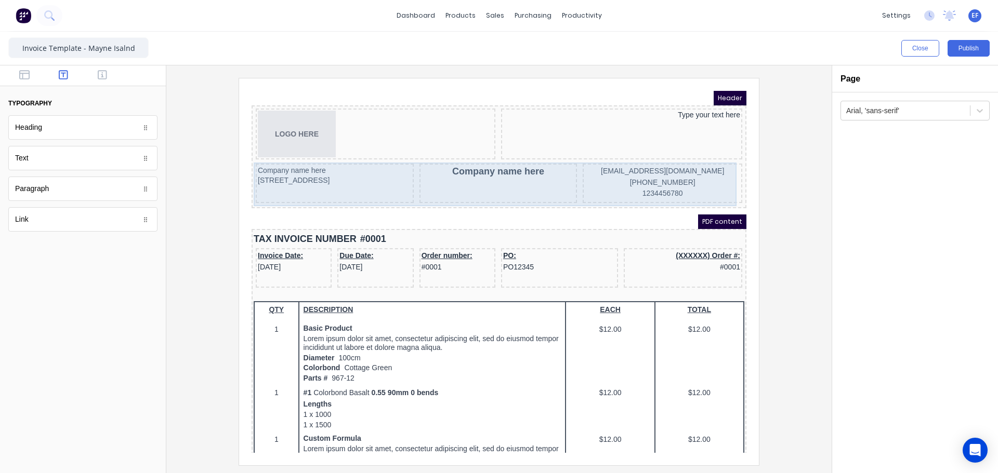
click at [529, 153] on div "Company name here" at bounding box center [486, 170] width 158 height 39
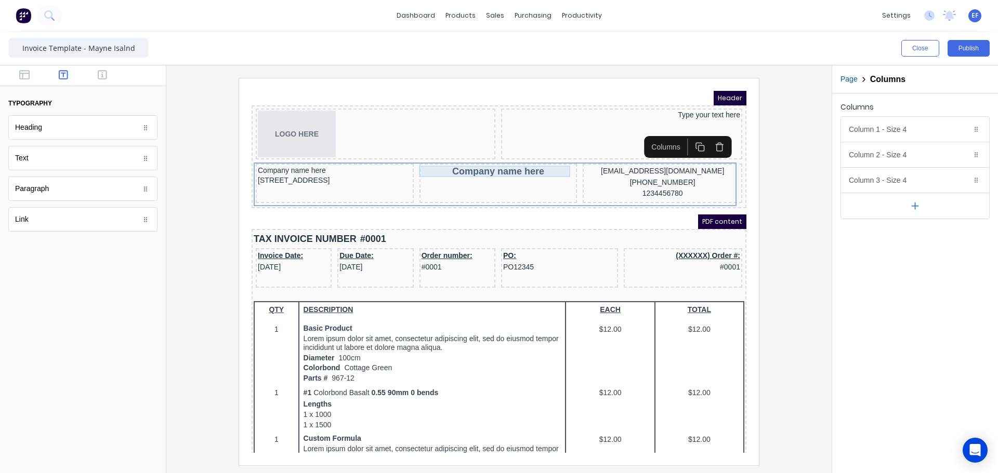
click at [528, 159] on div "Company name here" at bounding box center [486, 158] width 154 height 11
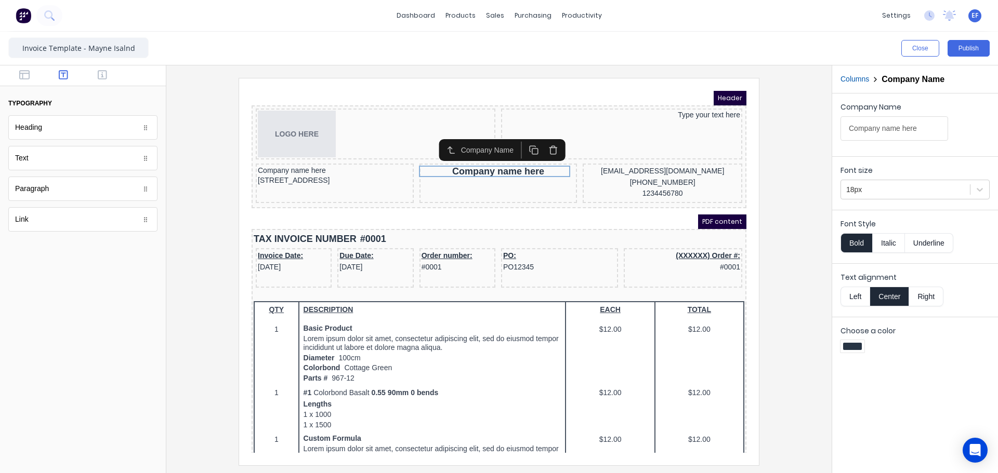
click at [539, 141] on icon "button" at bounding box center [541, 137] width 10 height 10
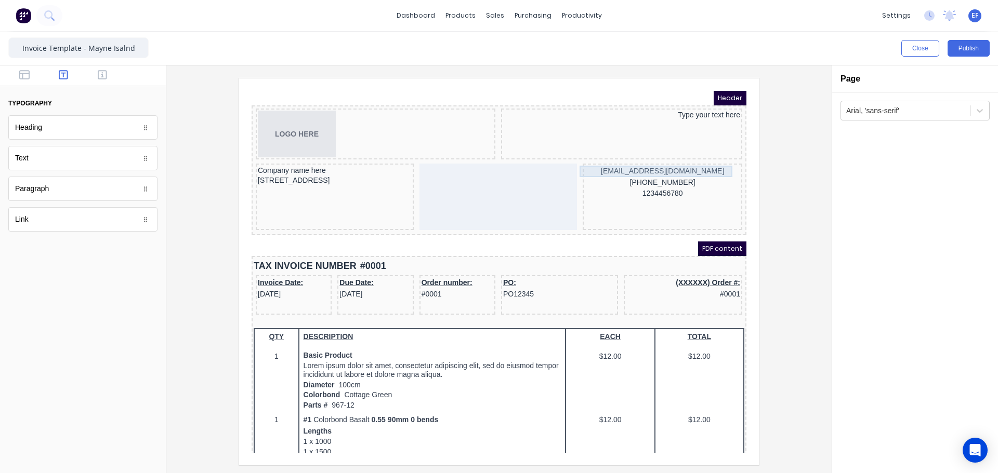
click at [650, 161] on div "xxxxxxx@xxxxx.com" at bounding box center [649, 158] width 155 height 11
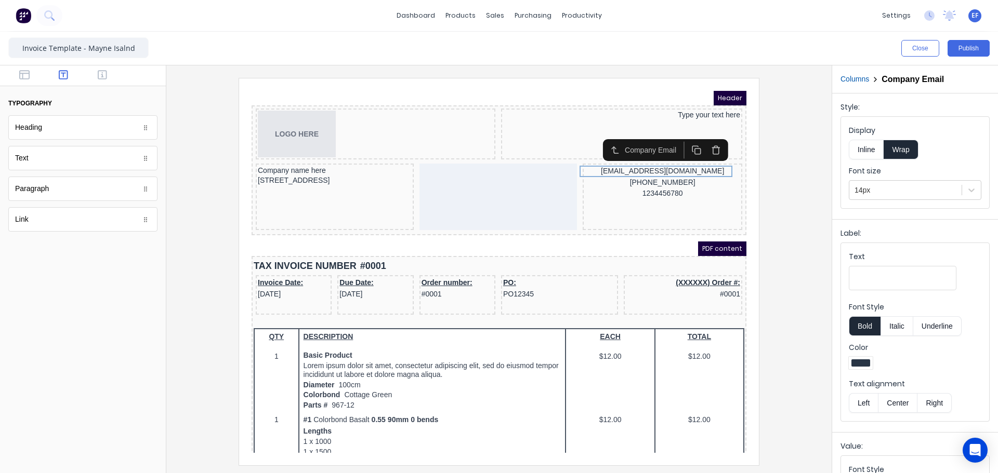
click at [699, 138] on icon "button" at bounding box center [703, 137] width 10 height 10
click at [702, 137] on icon "button" at bounding box center [703, 137] width 10 height 10
click at [703, 137] on icon "button" at bounding box center [703, 137] width 10 height 10
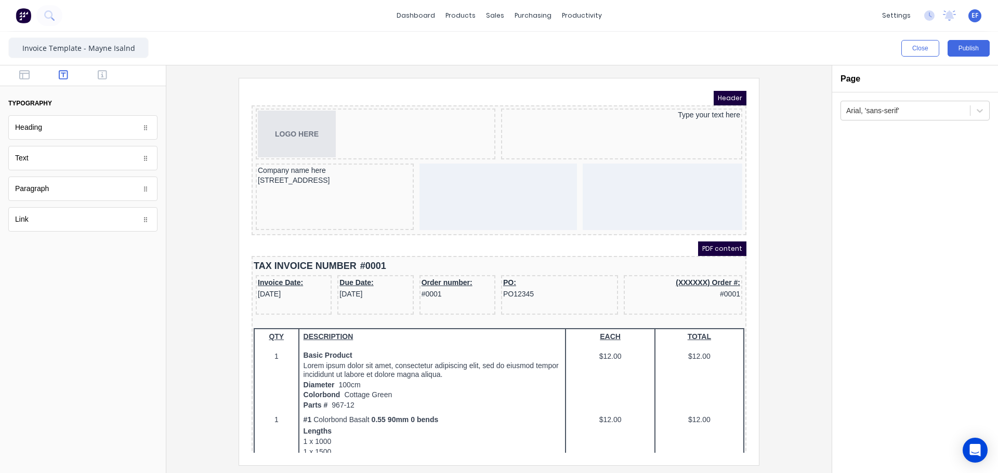
click at [769, 186] on div at bounding box center [499, 271] width 648 height 387
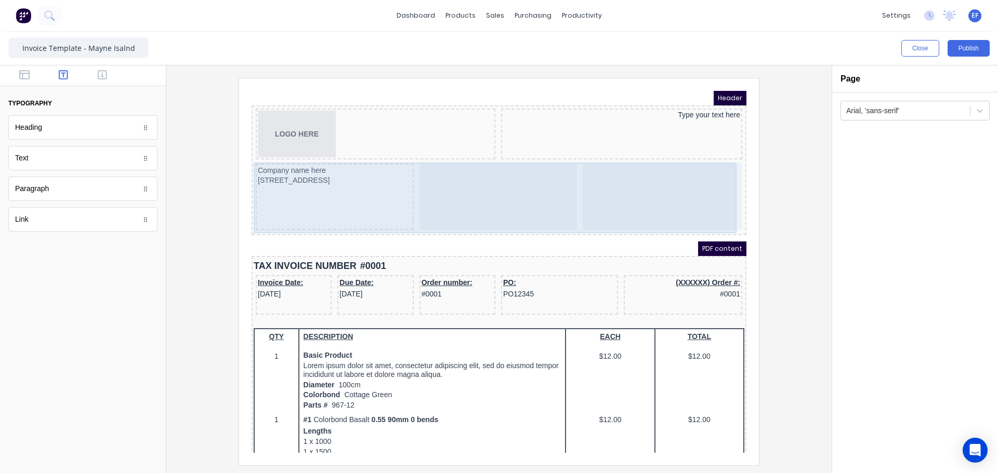
click at [525, 205] on div at bounding box center [486, 184] width 158 height 67
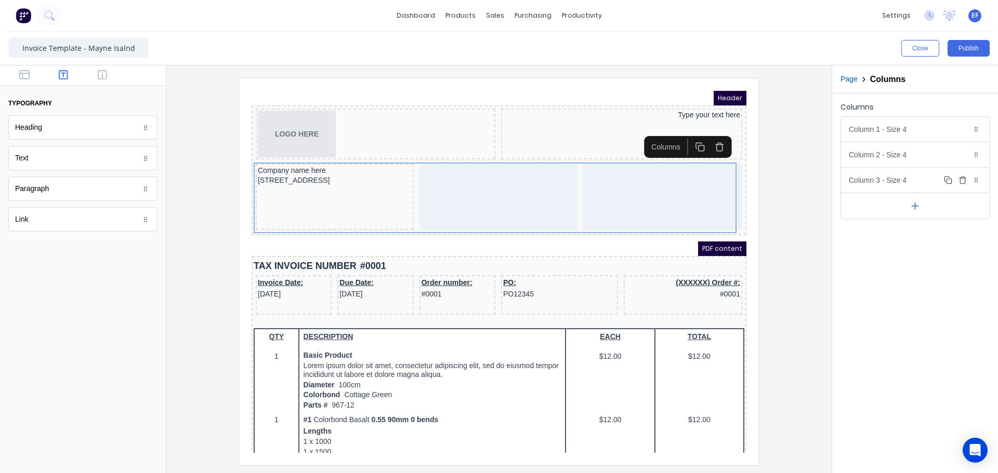
click at [962, 181] on icon "button" at bounding box center [962, 180] width 8 height 8
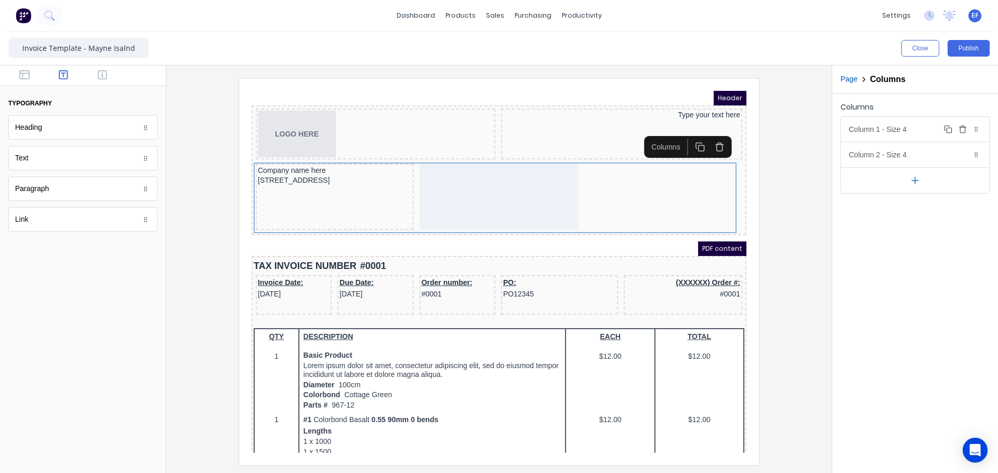
click at [957, 127] on button "Delete" at bounding box center [962, 129] width 12 height 12
click at [918, 132] on div "Column 1 - Size 4 Duplicate Delete" at bounding box center [915, 129] width 148 height 25
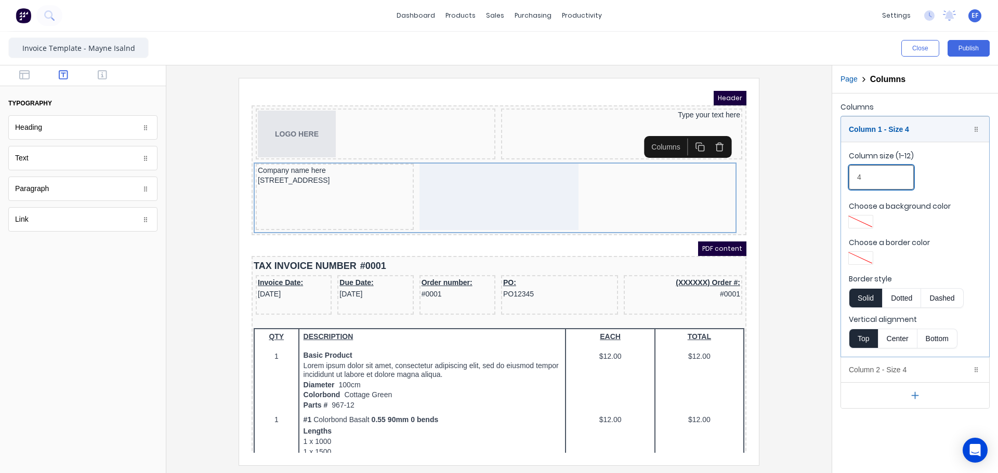
click at [821, 170] on div "Close Publish Components typography Heading Heading Text Text Paragraph Paragra…" at bounding box center [499, 253] width 998 height 442
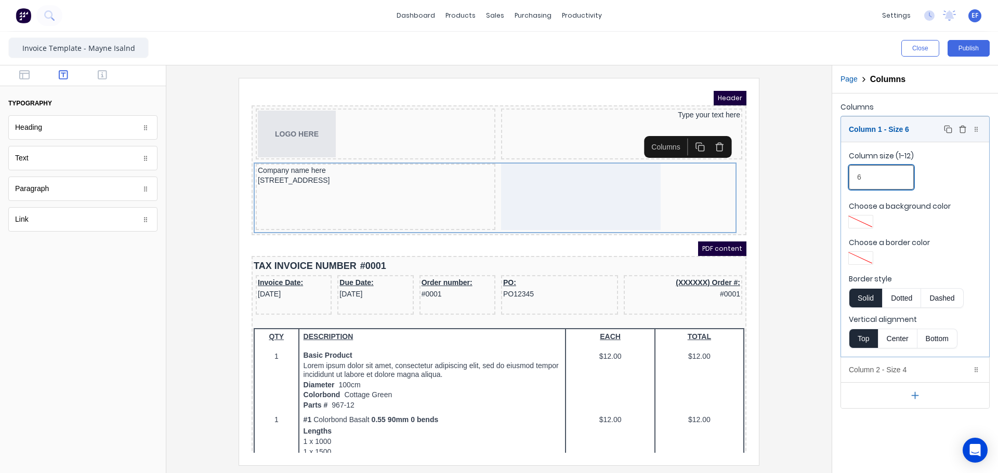
type input "6"
click at [875, 120] on div "Column 1 - Size 6 Duplicate Delete" at bounding box center [915, 129] width 148 height 25
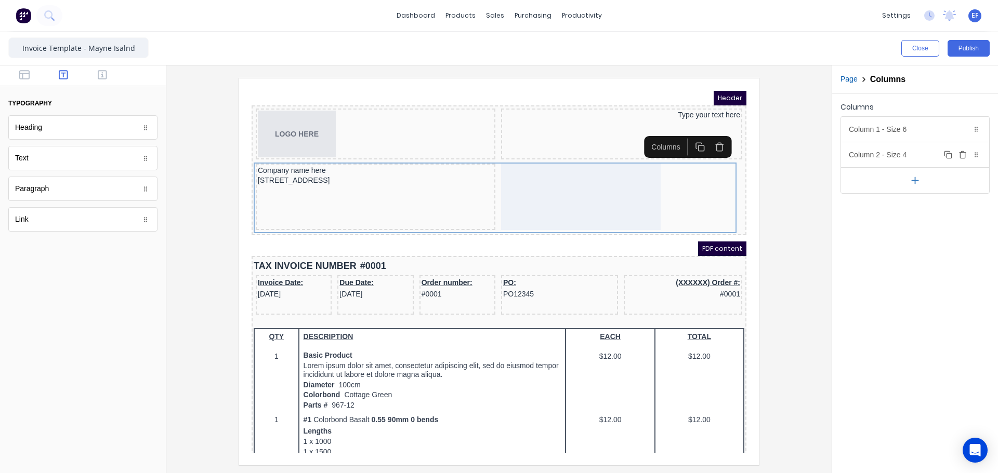
click at [903, 151] on div "Column 2 - Size 4 Duplicate Delete" at bounding box center [915, 154] width 148 height 25
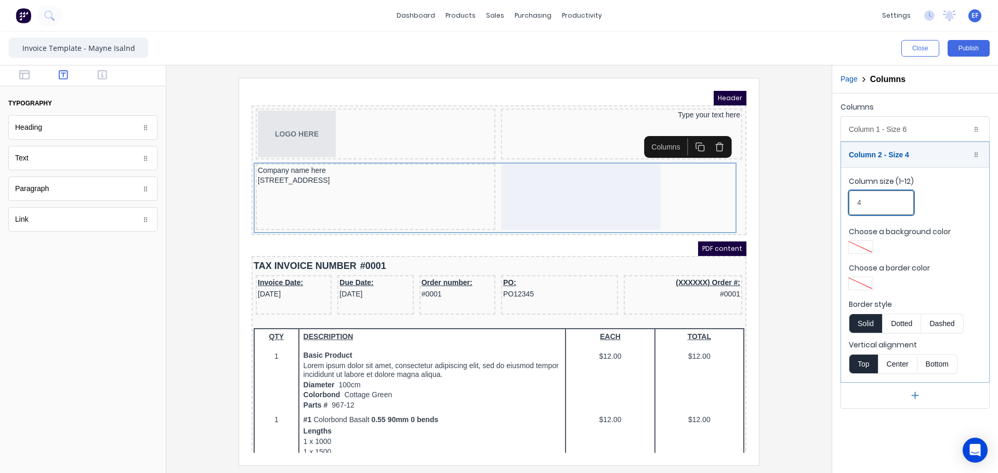
drag, startPoint x: 866, startPoint y: 201, endPoint x: 825, endPoint y: 200, distance: 41.1
click at [826, 200] on div "Close Publish Components typography Heading Heading Text Text Paragraph Paragra…" at bounding box center [499, 253] width 998 height 442
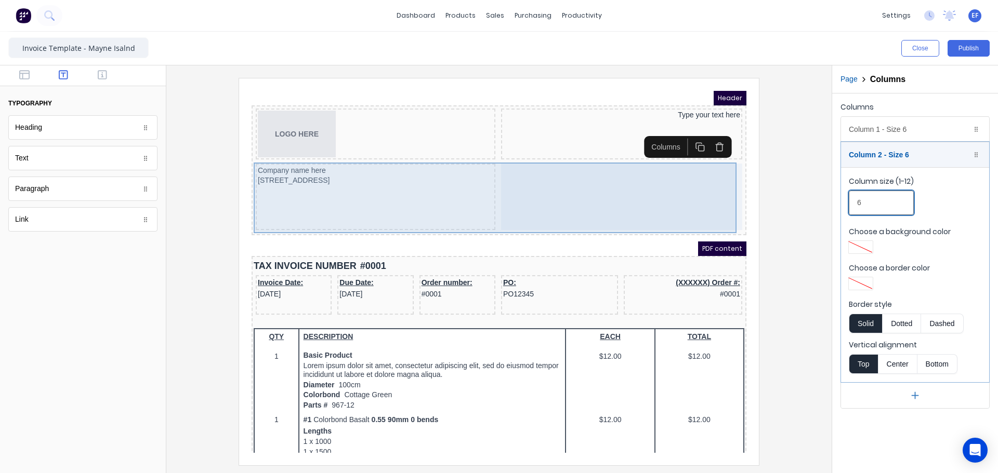
type input "6"
click at [630, 185] on div at bounding box center [608, 184] width 241 height 67
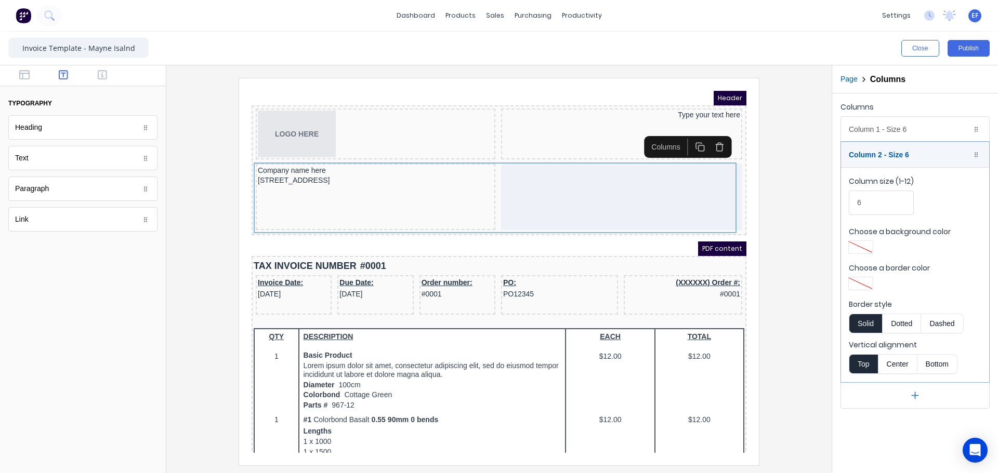
drag, startPoint x: 802, startPoint y: 167, endPoint x: 795, endPoint y: 163, distance: 7.7
click at [802, 167] on div at bounding box center [499, 271] width 648 height 387
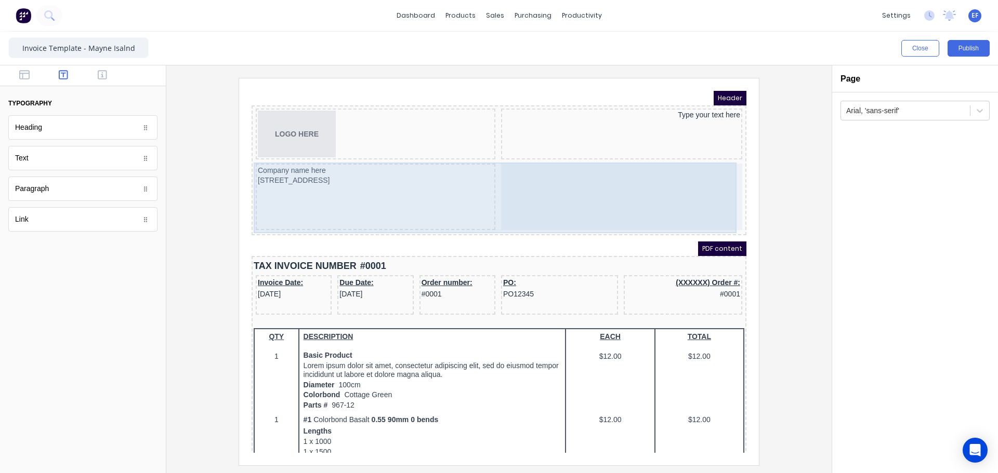
click at [624, 156] on div at bounding box center [608, 184] width 241 height 67
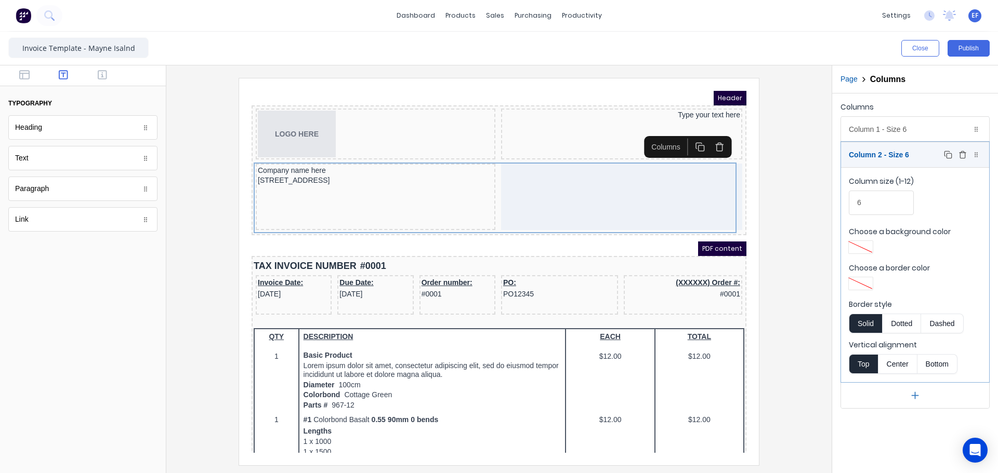
click at [939, 152] on div "Column 2 - Size 6 Duplicate Delete" at bounding box center [915, 154] width 148 height 25
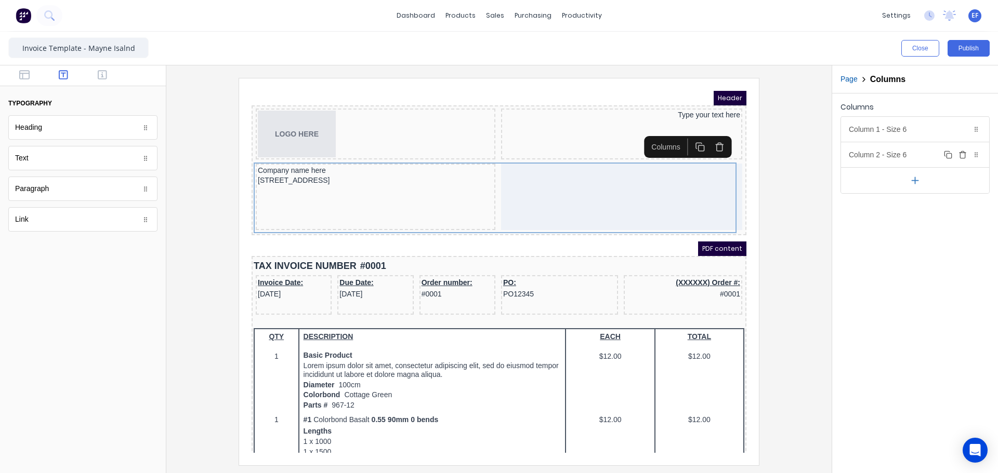
click at [963, 153] on icon "button" at bounding box center [962, 153] width 6 height 0
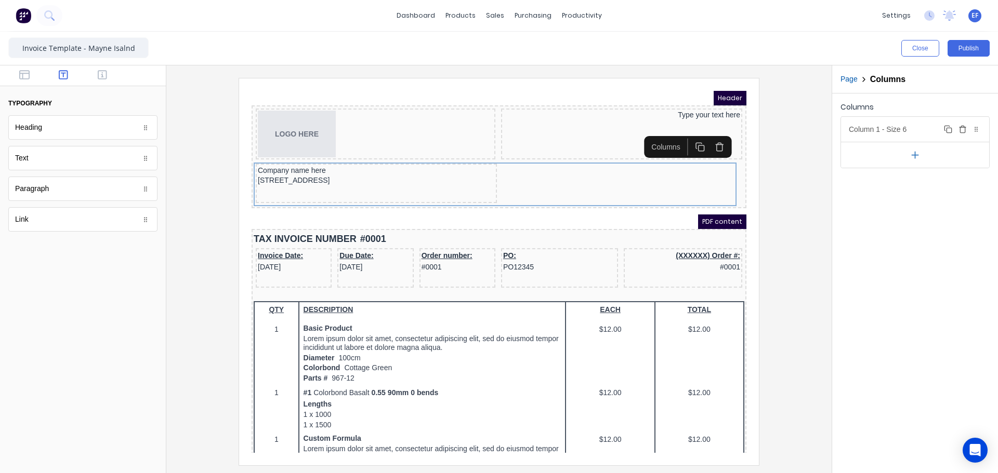
click at [930, 129] on div "Column 1 - Size 6 Duplicate Delete" at bounding box center [915, 129] width 148 height 25
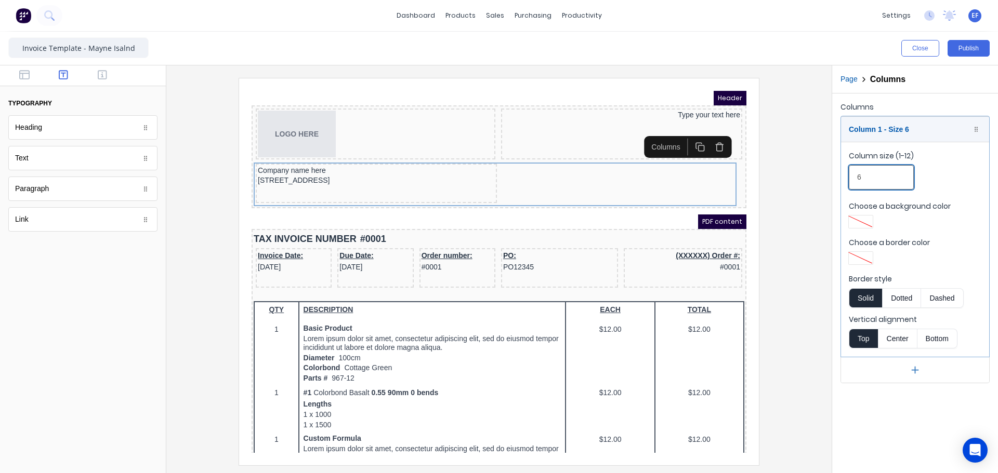
drag, startPoint x: 866, startPoint y: 179, endPoint x: 846, endPoint y: 181, distance: 19.8
click at [846, 181] on fieldset "Column size (1-12) 6 Choose a background color Choose a border color Border sty…" at bounding box center [915, 249] width 148 height 215
drag, startPoint x: 871, startPoint y: 182, endPoint x: 856, endPoint y: 178, distance: 15.0
click at [856, 178] on input "4" at bounding box center [880, 177] width 65 height 24
type input "6"
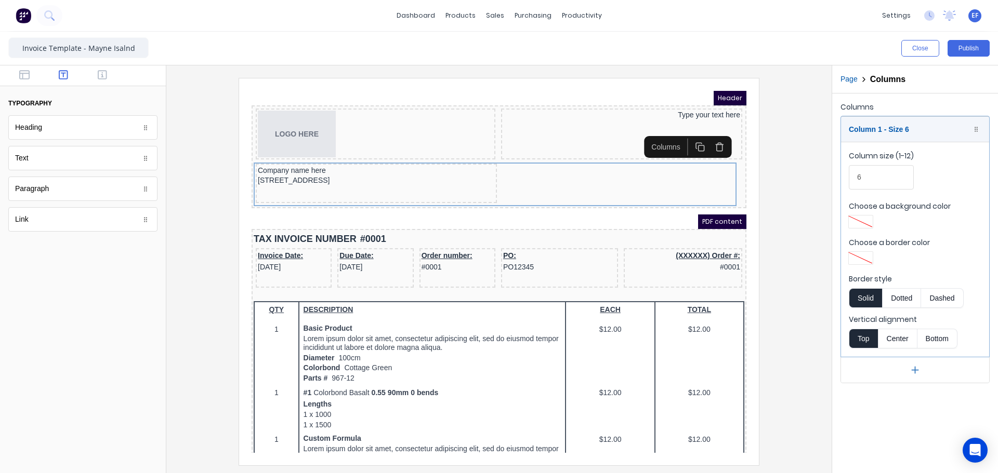
click at [794, 198] on div at bounding box center [499, 271] width 648 height 387
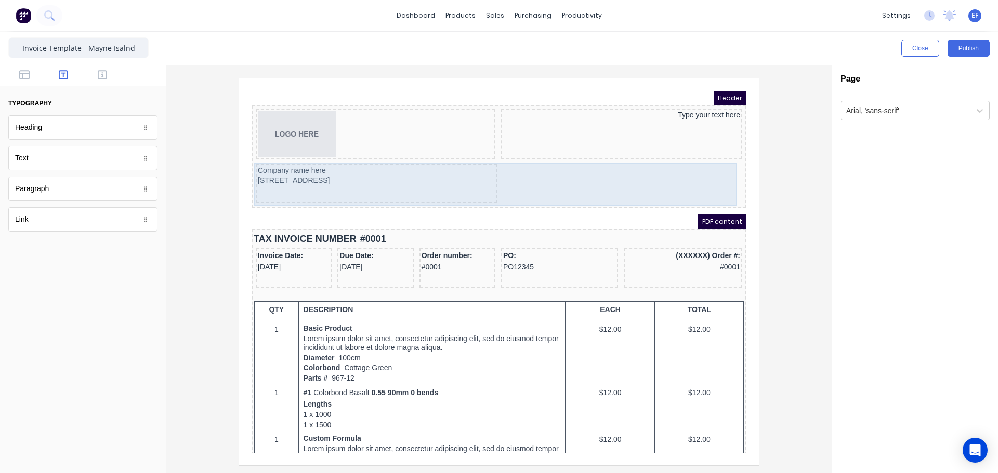
click at [636, 171] on div "Company name here 234 Beach Road Gold Coast, Queensland, Australia, 4217" at bounding box center [486, 172] width 490 height 44
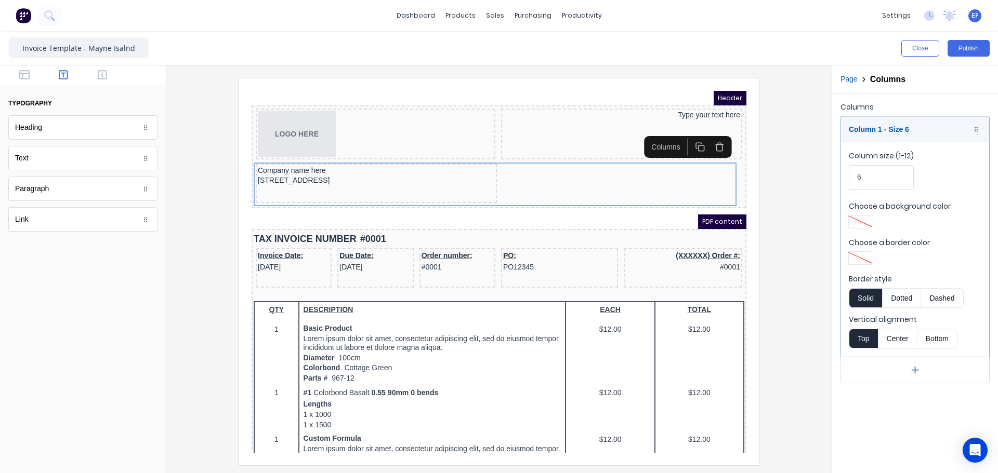
click at [704, 136] on icon "button" at bounding box center [707, 135] width 6 height 6
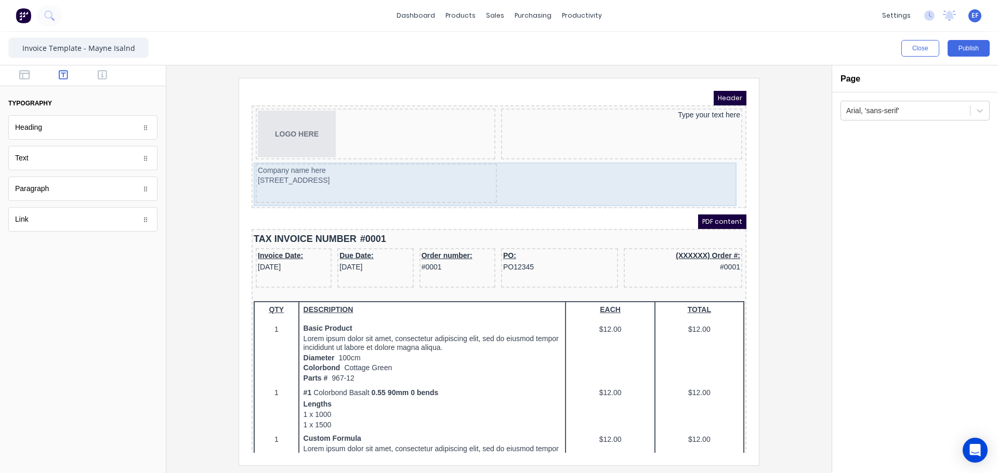
click at [692, 162] on div "Company name here 234 Beach Road Gold Coast, Queensland, Australia, 4217" at bounding box center [486, 172] width 490 height 44
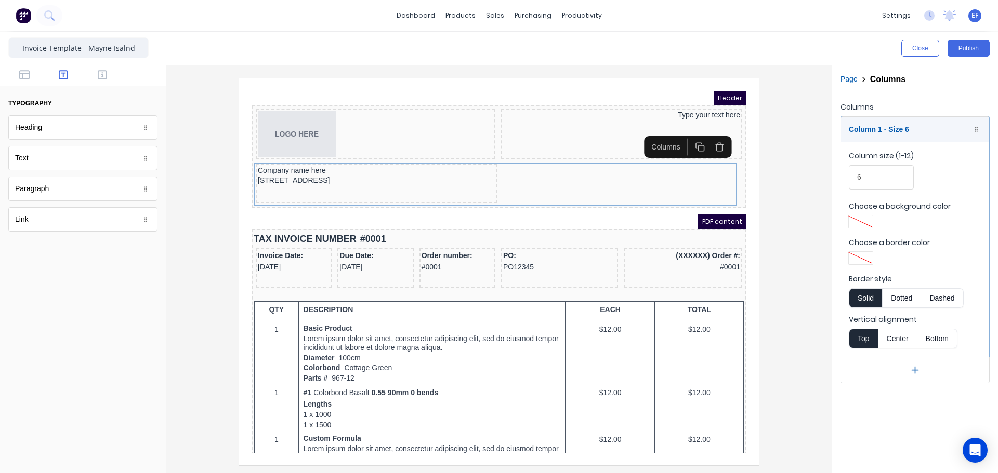
click at [687, 136] on icon "button" at bounding box center [688, 134] width 10 height 10
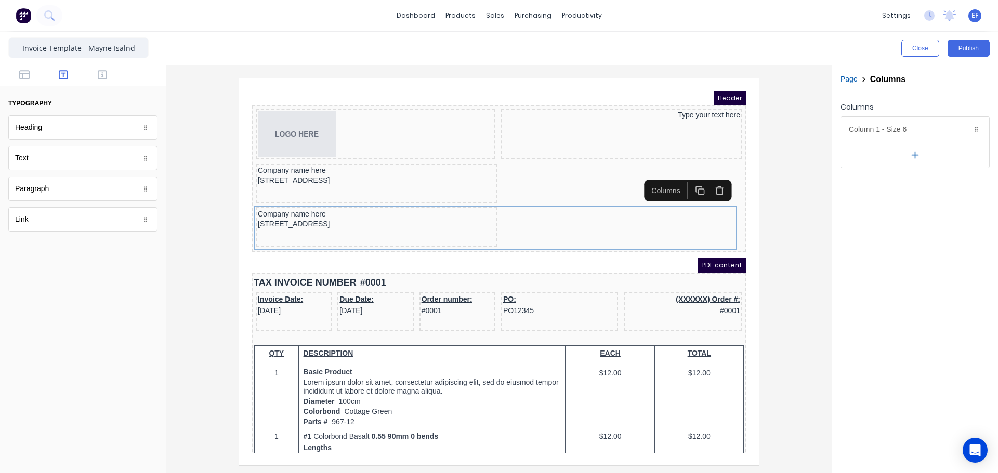
click at [915, 155] on icon "button" at bounding box center [915, 155] width 0 height 6
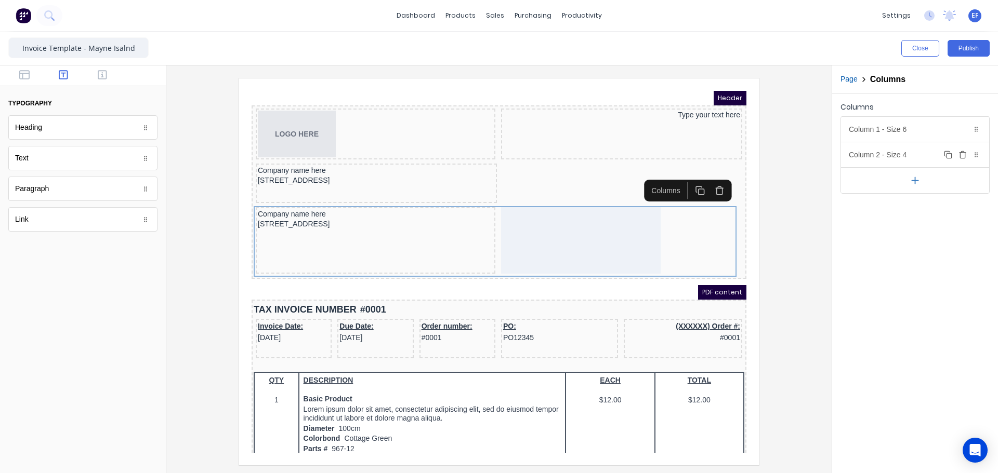
click at [911, 149] on div "Column 2 - Size 4 Duplicate Delete" at bounding box center [915, 154] width 148 height 25
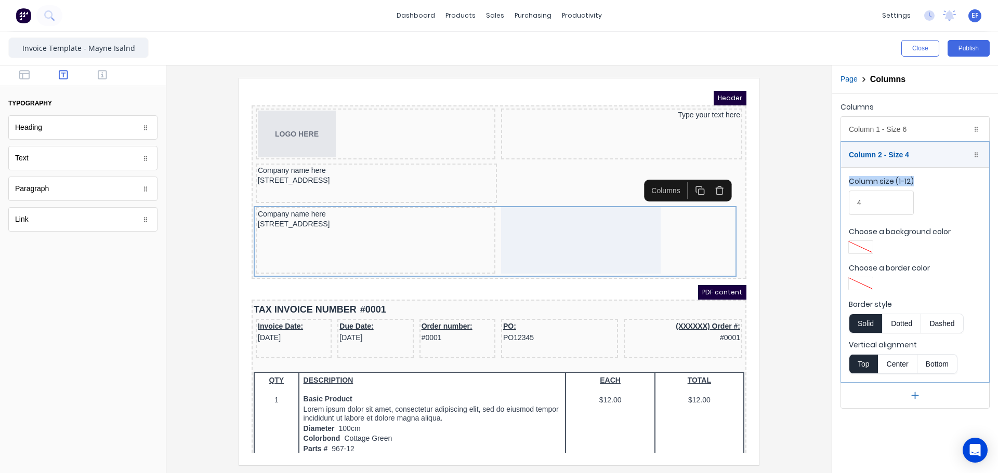
drag, startPoint x: 885, startPoint y: 215, endPoint x: 837, endPoint y: 209, distance: 48.1
click at [837, 209] on div "Columns Column 1 - Size 6 Duplicate Delete Column size (1-12) 6 Choose a backgr…" at bounding box center [915, 255] width 166 height 322
click at [929, 169] on fieldset "Column size (1-12) 4 Choose a background color Choose a border color Border sty…" at bounding box center [915, 274] width 148 height 215
click at [890, 194] on input "4" at bounding box center [880, 203] width 65 height 24
drag, startPoint x: 843, startPoint y: 207, endPoint x: 835, endPoint y: 206, distance: 7.3
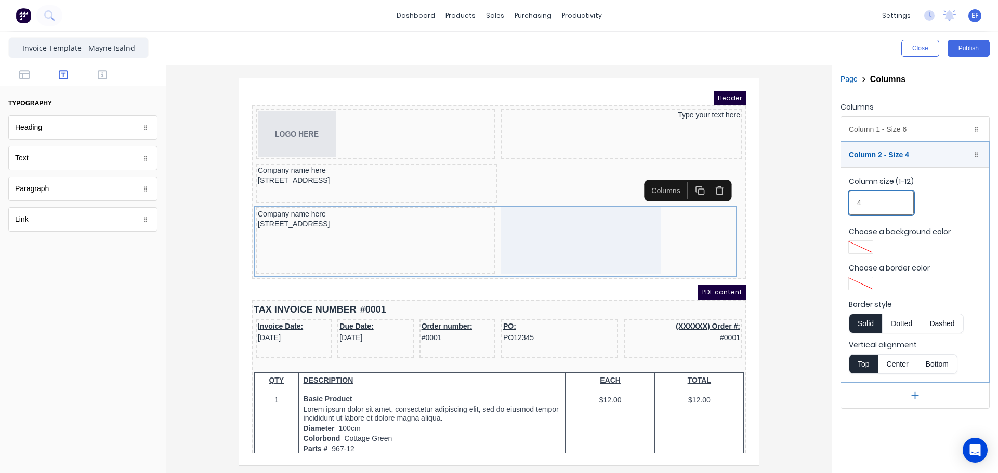
click at [836, 206] on div "Columns Column 1 - Size 6 Duplicate Delete Column size (1-12) 6 Choose a backgr…" at bounding box center [915, 255] width 166 height 322
type input "6"
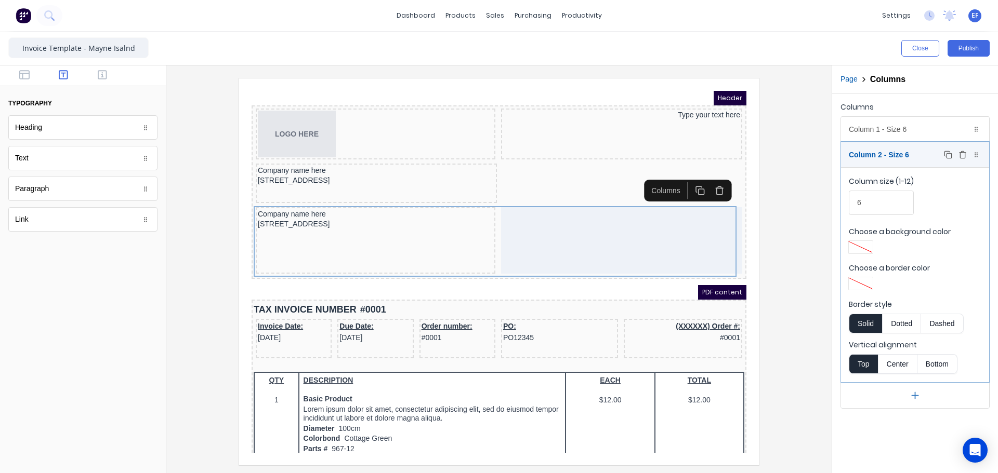
click at [889, 154] on div "Column 2 - Size 6 Duplicate Delete" at bounding box center [915, 154] width 148 height 25
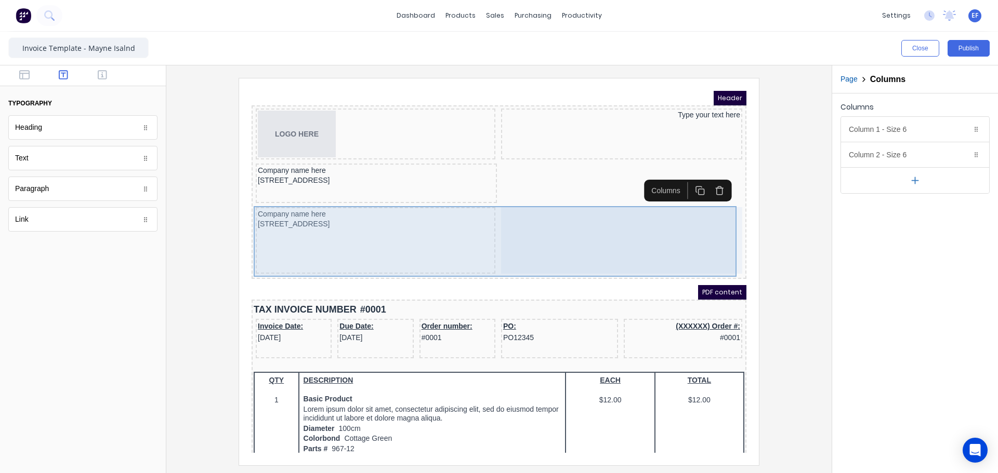
click at [349, 220] on div "Company name here 234 Beach Road Gold Coast, Queensland, Australia, 4217" at bounding box center [363, 228] width 240 height 67
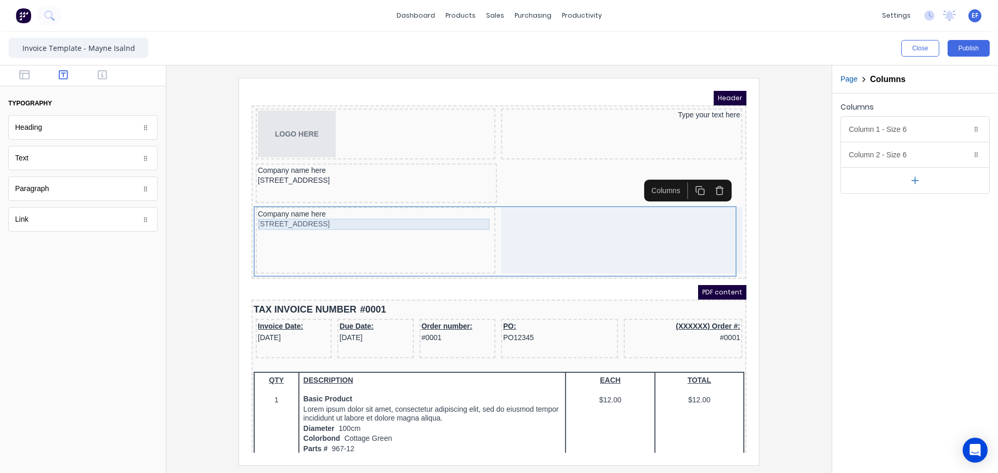
click at [380, 209] on div "[STREET_ADDRESS]" at bounding box center [362, 211] width 235 height 11
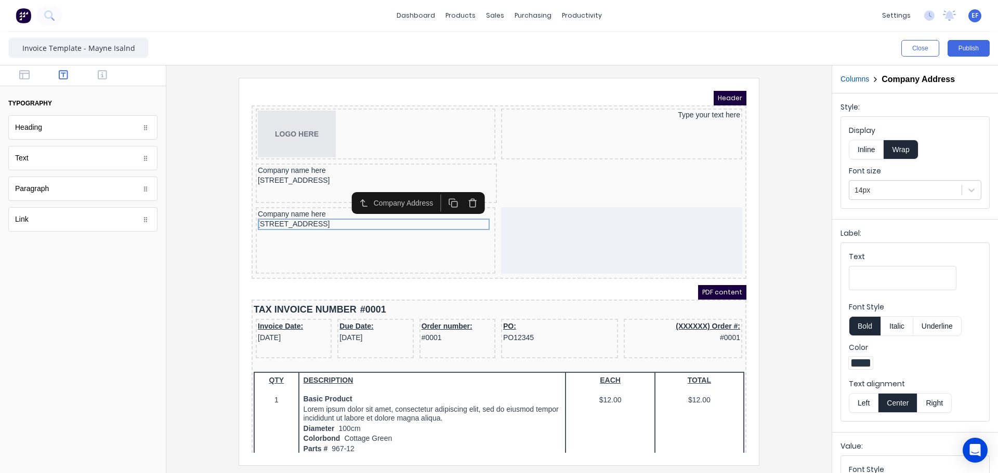
drag, startPoint x: 461, startPoint y: 190, endPoint x: 453, endPoint y: 191, distance: 7.8
click at [461, 190] on icon "button" at bounding box center [460, 190] width 10 height 10
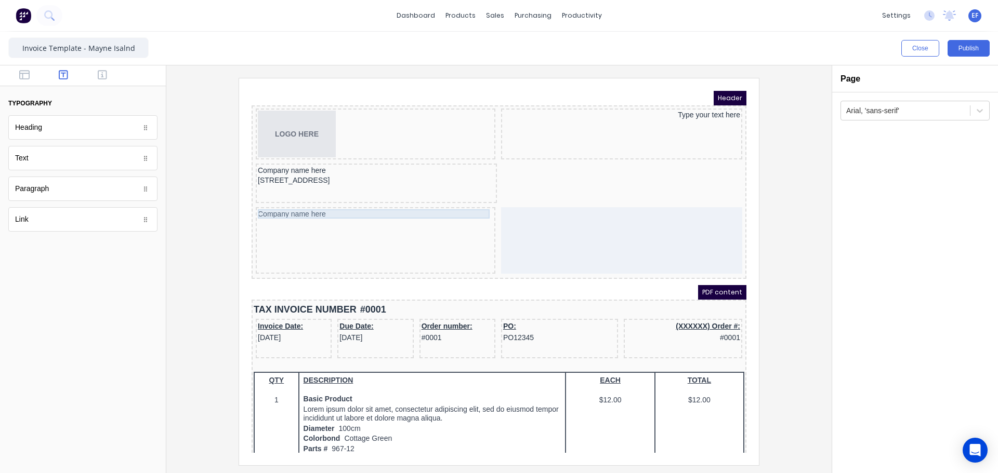
click at [379, 202] on div "Company name here" at bounding box center [362, 201] width 235 height 9
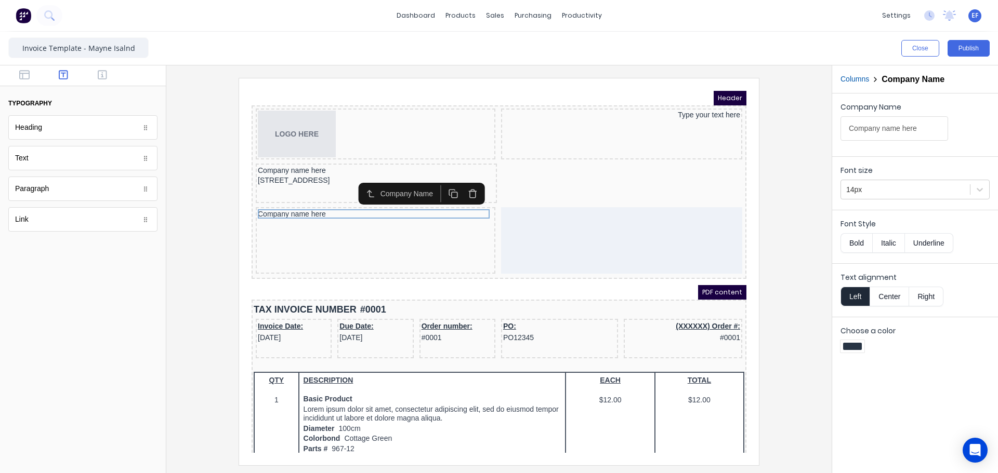
click at [467, 180] on button "button" at bounding box center [459, 180] width 19 height 17
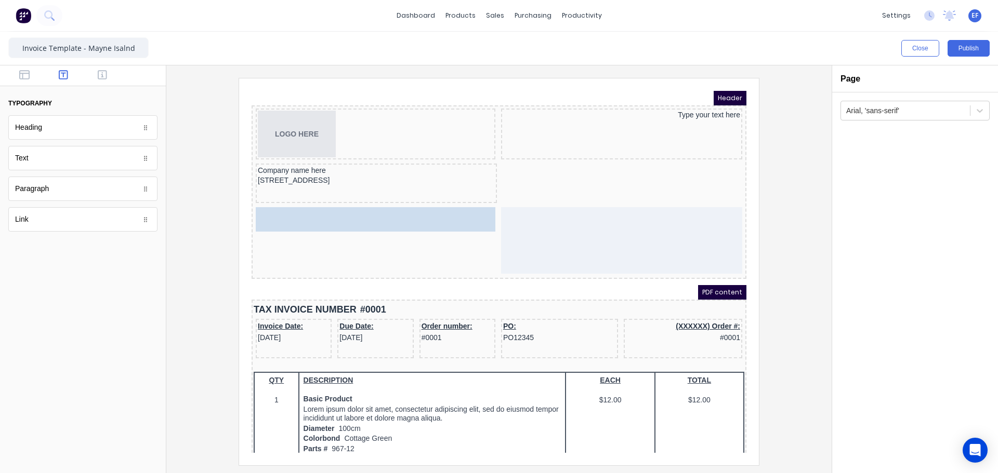
drag, startPoint x: 37, startPoint y: 164, endPoint x: 45, endPoint y: 158, distance: 9.6
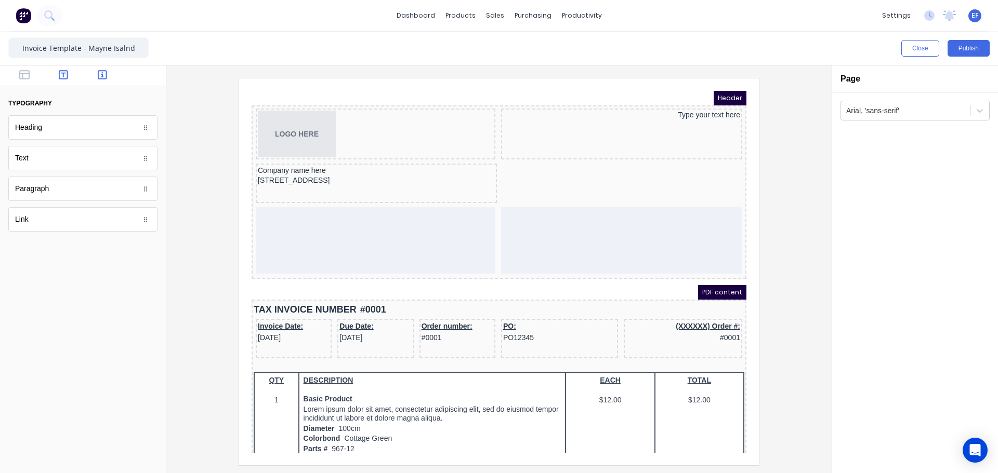
click at [102, 73] on icon "button" at bounding box center [102, 74] width 9 height 9
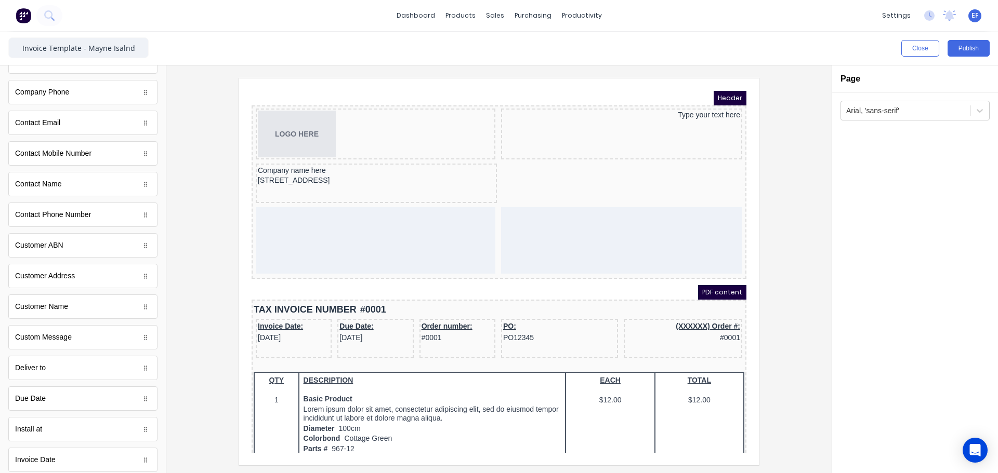
scroll to position [312, 0]
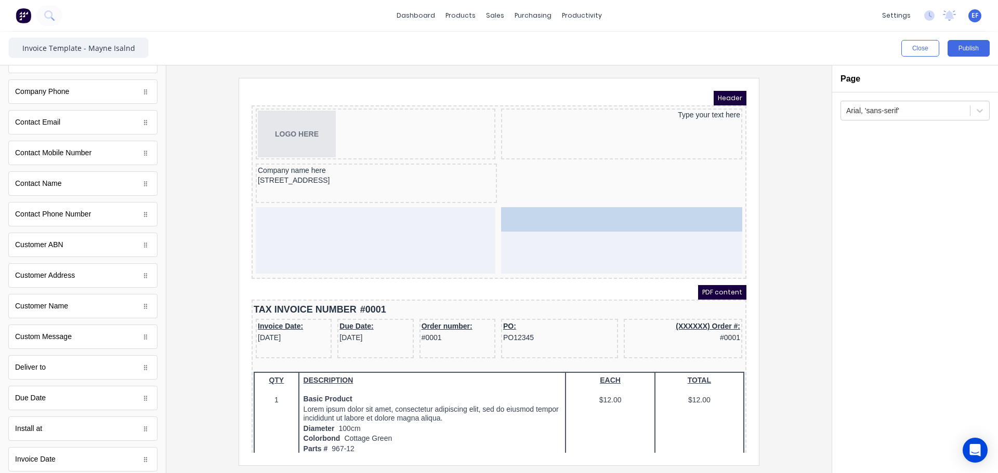
drag, startPoint x: 51, startPoint y: 313, endPoint x: 604, endPoint y: 221, distance: 560.8
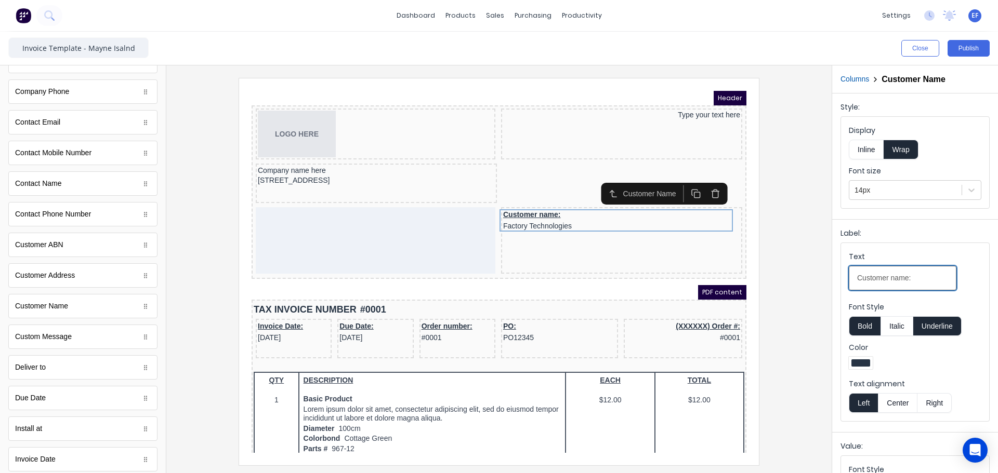
drag, startPoint x: 921, startPoint y: 276, endPoint x: 785, endPoint y: 273, distance: 136.1
click at [785, 273] on div "Close Publish Components standard fields Accounting number Accounting number Ba…" at bounding box center [499, 253] width 998 height 442
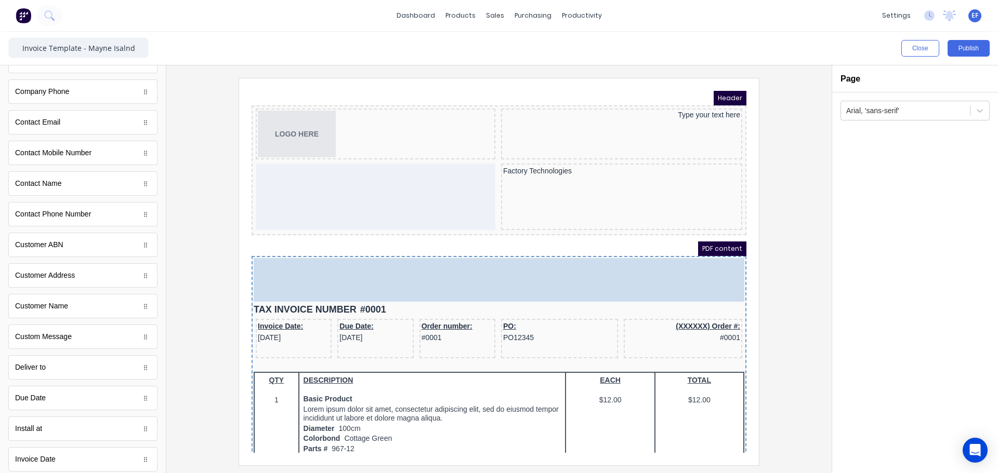
drag, startPoint x: 488, startPoint y: 165, endPoint x: 499, endPoint y: 255, distance: 90.6
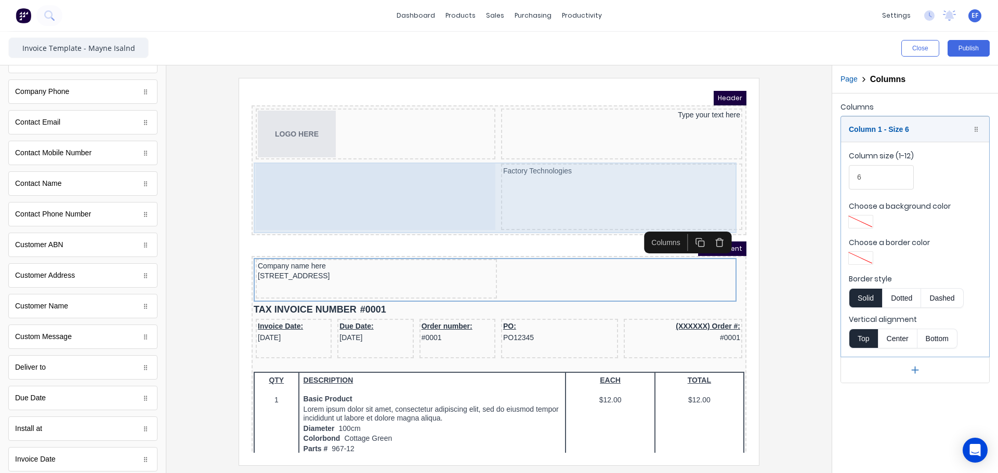
click at [488, 172] on div "Factory Technologies" at bounding box center [608, 184] width 241 height 67
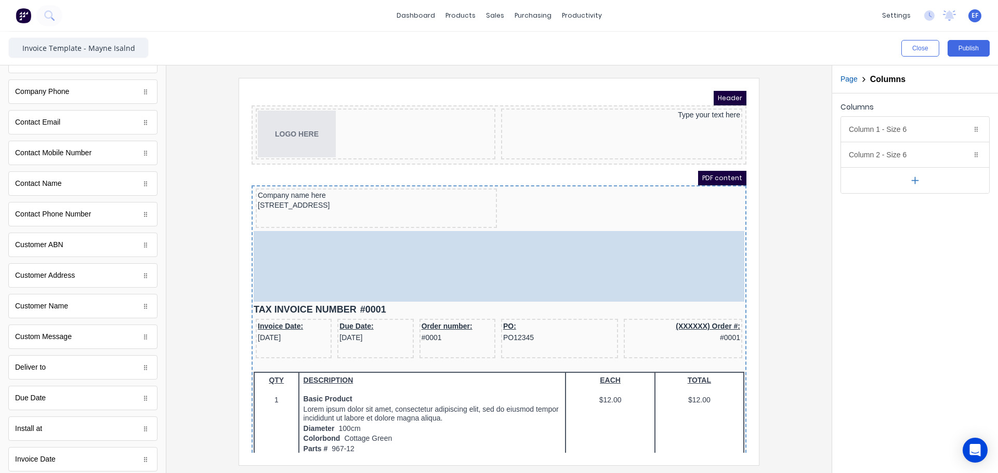
drag, startPoint x: 485, startPoint y: 169, endPoint x: 493, endPoint y: 230, distance: 61.4
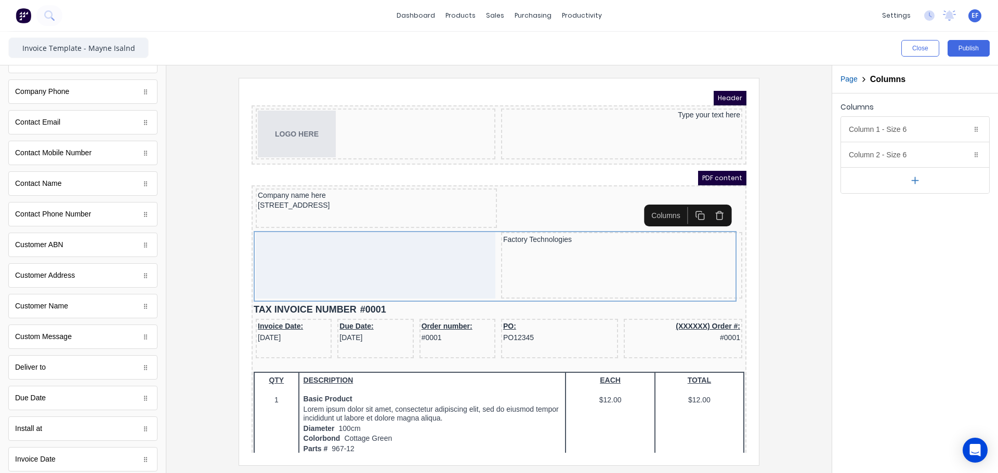
click at [807, 207] on div at bounding box center [499, 271] width 648 height 387
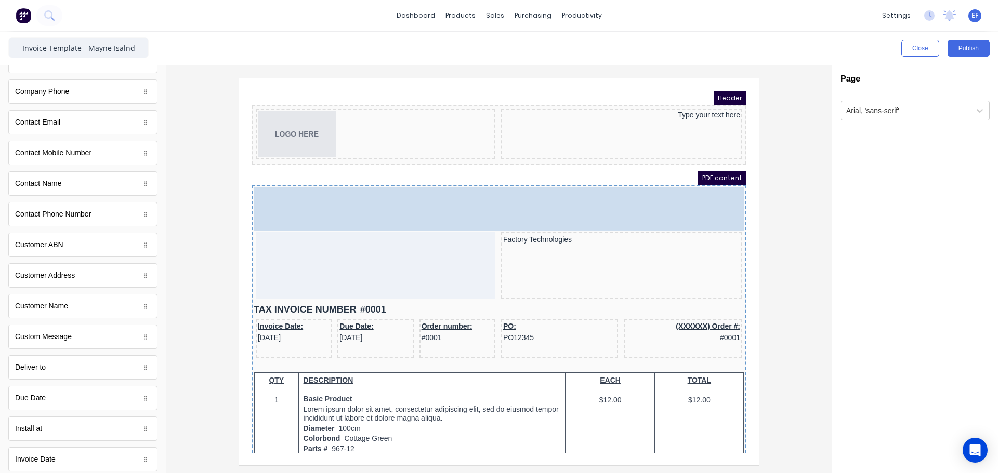
drag, startPoint x: 514, startPoint y: 206, endPoint x: 433, endPoint y: 206, distance: 81.1
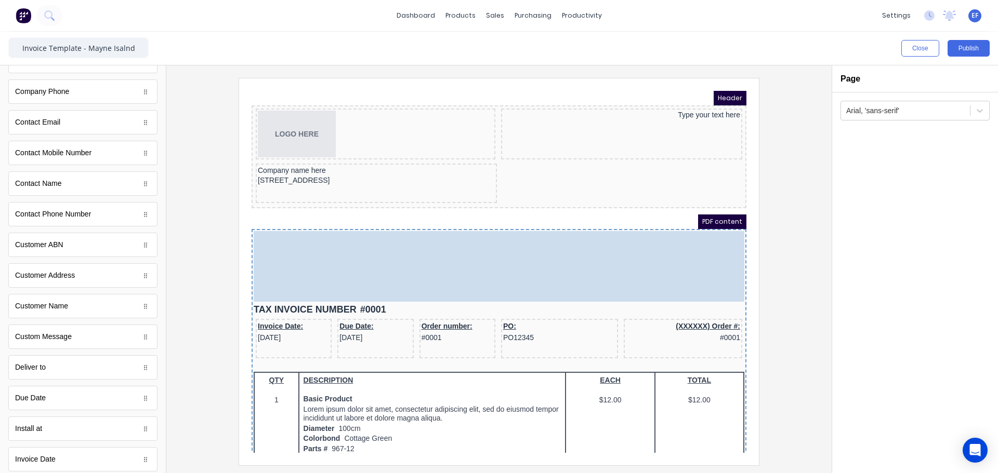
drag, startPoint x: 482, startPoint y: 206, endPoint x: 471, endPoint y: 225, distance: 21.7
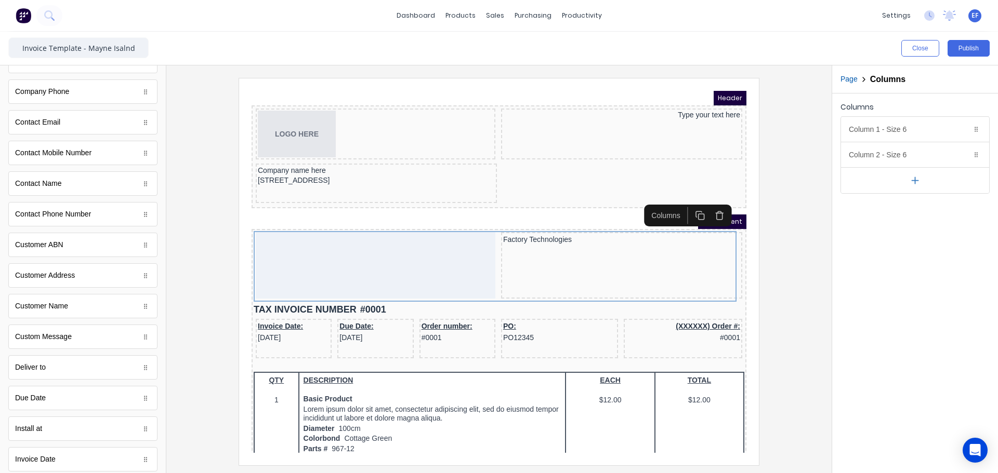
click at [820, 258] on div at bounding box center [498, 269] width 665 height 408
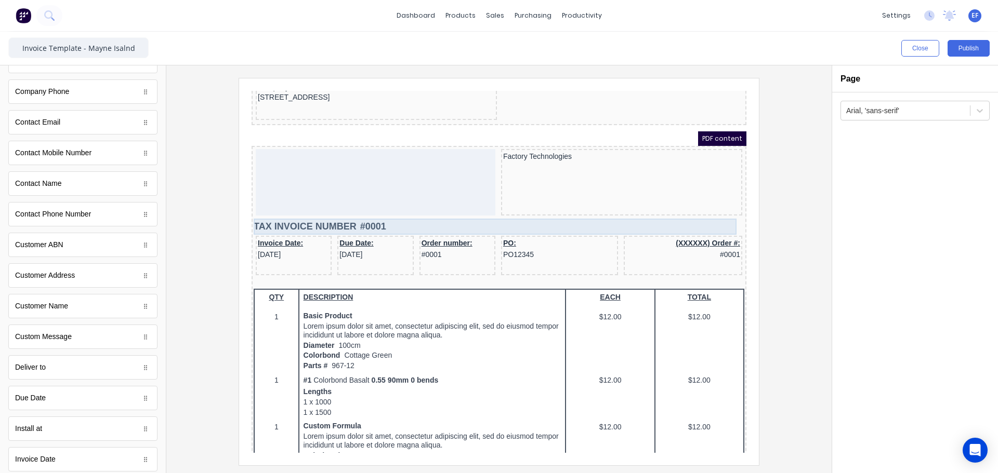
scroll to position [104, 0]
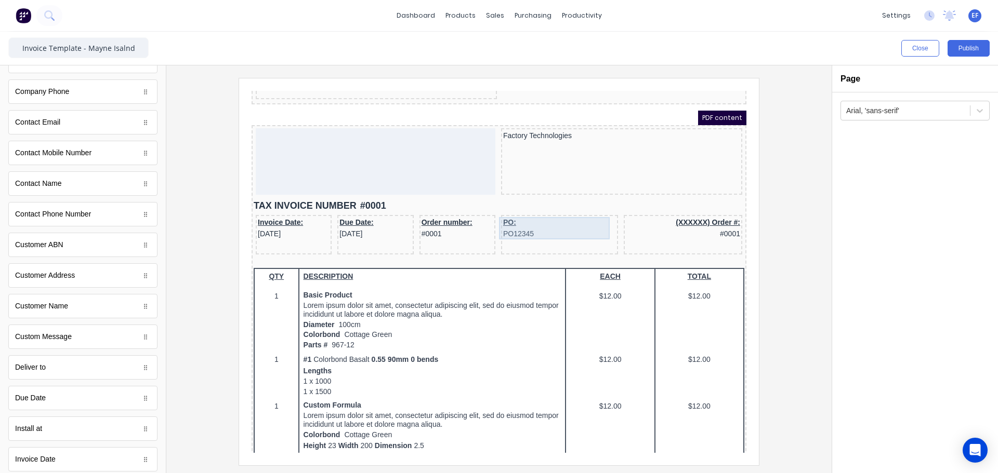
click at [573, 218] on div "PO: PO12345" at bounding box center [546, 216] width 113 height 22
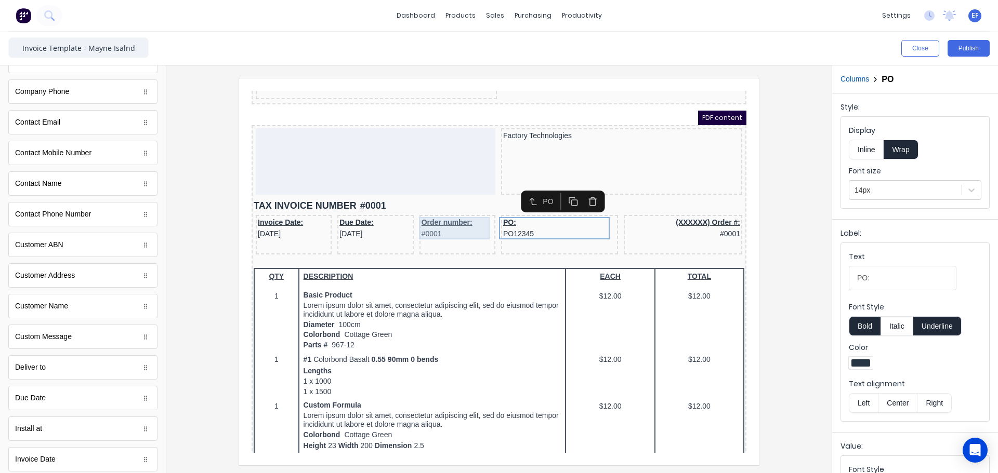
click at [442, 214] on div "Order number: #0001" at bounding box center [445, 216] width 72 height 22
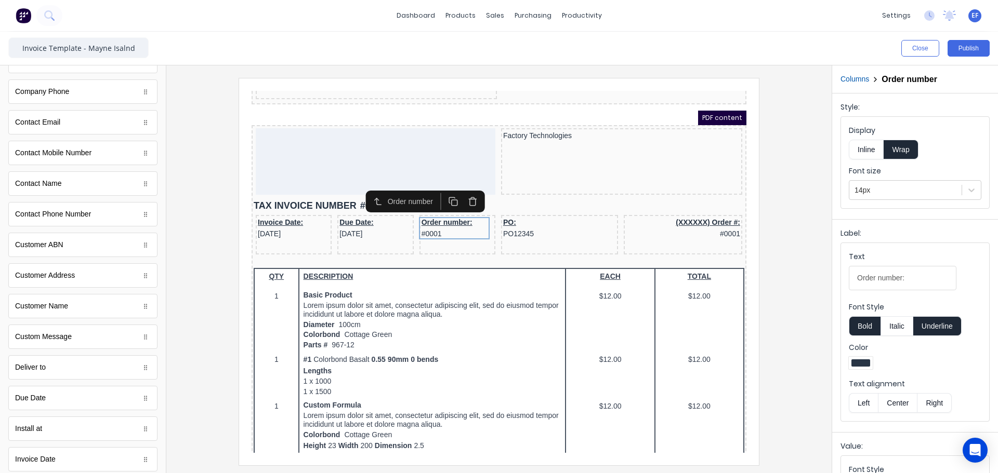
click at [463, 190] on icon "button" at bounding box center [460, 189] width 10 height 10
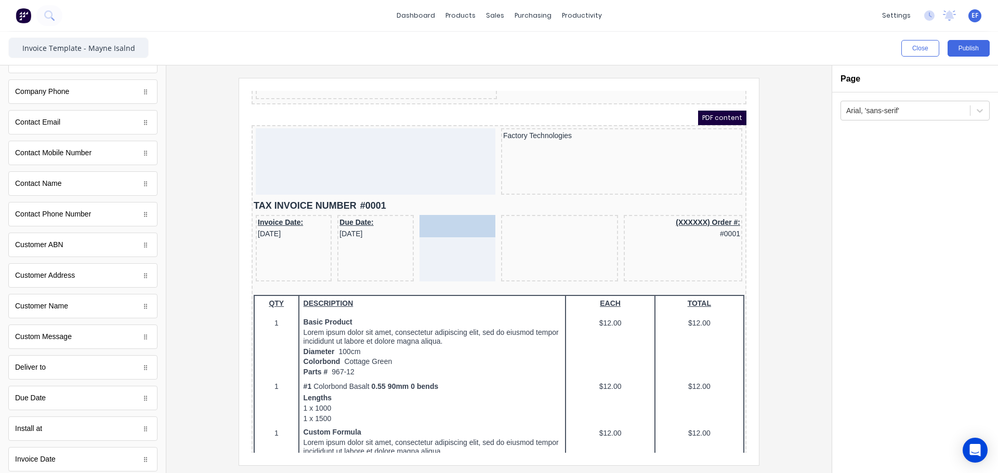
drag, startPoint x: 533, startPoint y: 214, endPoint x: 463, endPoint y: 218, distance: 69.2
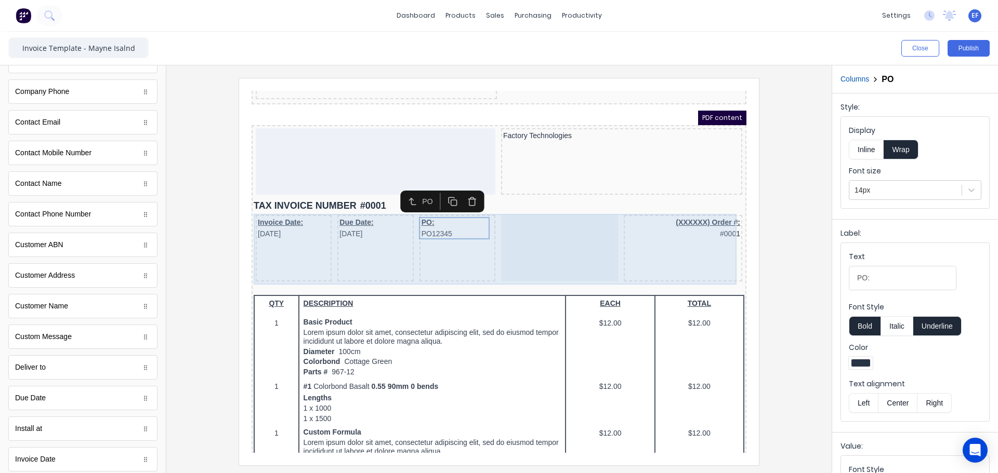
click at [531, 237] on div at bounding box center [546, 236] width 117 height 67
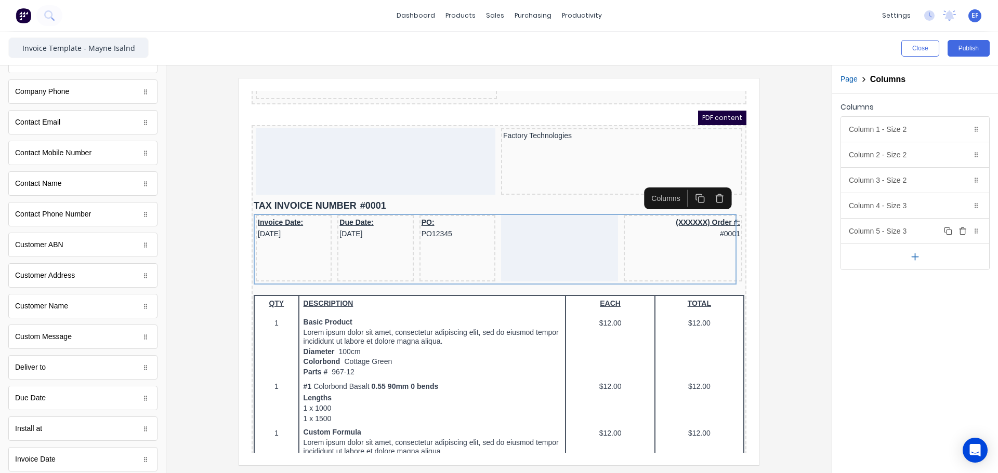
click at [964, 230] on icon "button" at bounding box center [962, 231] width 8 height 8
click at [963, 205] on icon "button" at bounding box center [962, 206] width 8 height 8
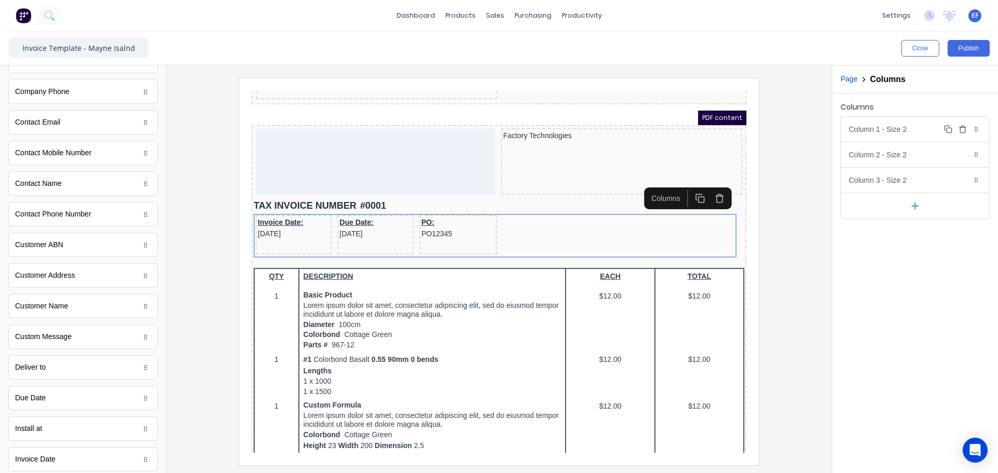
click at [891, 123] on div "Column 1 - Size 2 Duplicate Delete" at bounding box center [915, 129] width 148 height 25
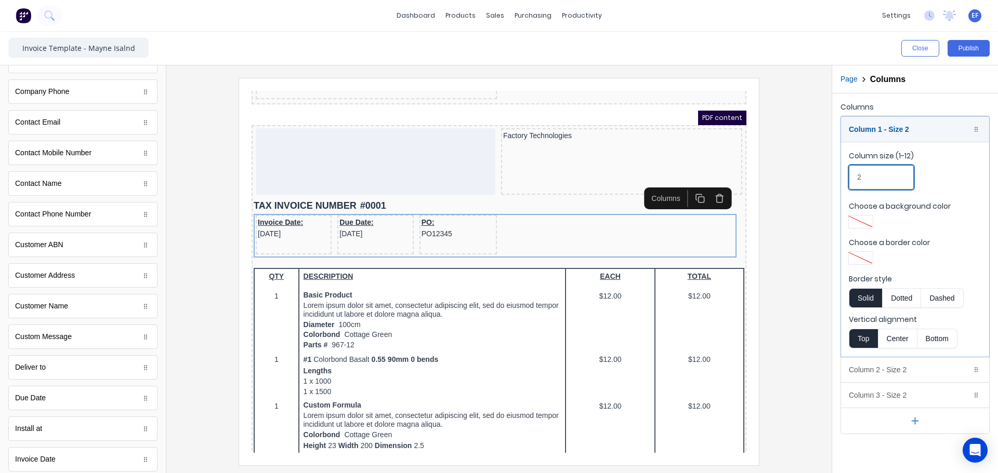
drag, startPoint x: 867, startPoint y: 181, endPoint x: 827, endPoint y: 179, distance: 40.0
click at [833, 178] on div "Columns Column 1 - Size 2 Duplicate Delete Column size (1-12) 2 Choose a backgr…" at bounding box center [915, 267] width 166 height 347
type input "4"
click at [891, 124] on div "Column 1 - Size 4 Duplicate Delete" at bounding box center [915, 129] width 148 height 25
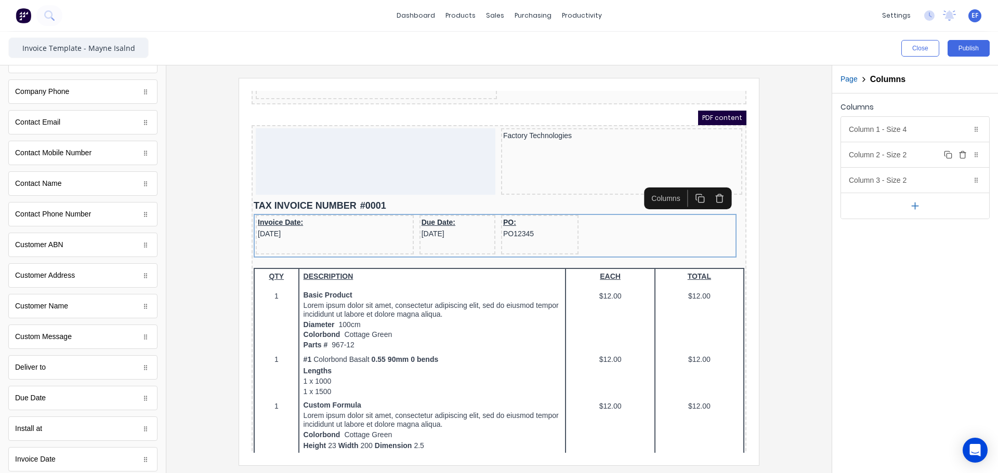
drag, startPoint x: 899, startPoint y: 157, endPoint x: 896, endPoint y: 174, distance: 17.4
click at [898, 157] on div "Column 2 - Size 2 Duplicate Delete" at bounding box center [915, 154] width 148 height 25
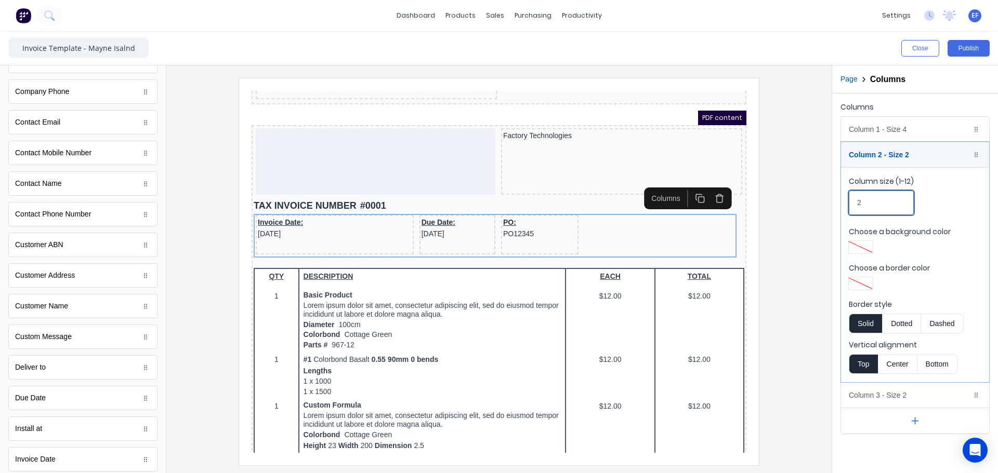
drag, startPoint x: 855, startPoint y: 198, endPoint x: 849, endPoint y: 199, distance: 6.3
click at [849, 199] on input "2" at bounding box center [880, 203] width 65 height 24
type input "4"
click at [900, 158] on div "Column 2 - Size 4 Duplicate Delete" at bounding box center [915, 154] width 148 height 25
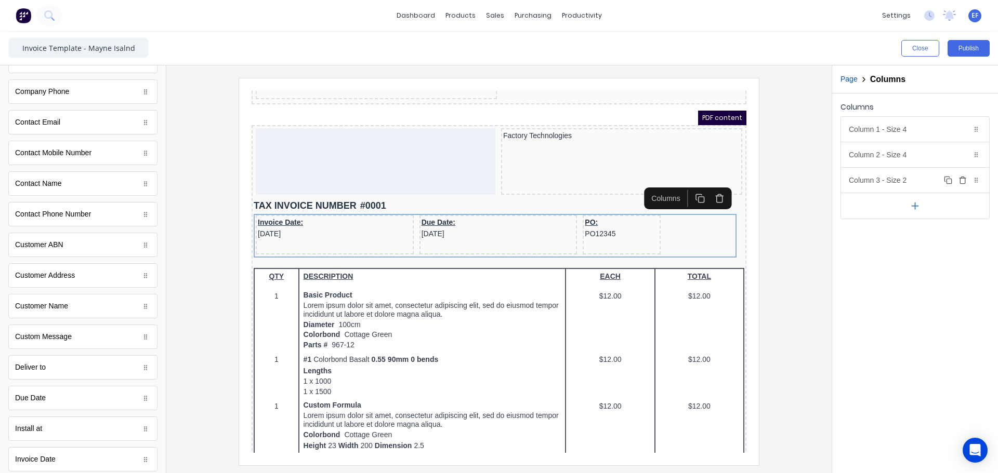
click at [891, 185] on div "Column 3 - Size 2 Duplicate Delete" at bounding box center [915, 180] width 148 height 25
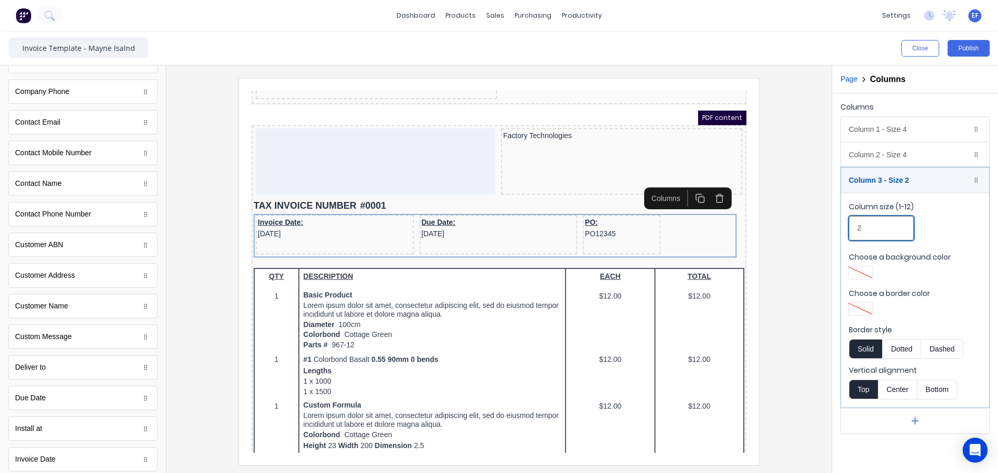
drag, startPoint x: 867, startPoint y: 229, endPoint x: 842, endPoint y: 229, distance: 24.4
click at [842, 229] on fieldset "Column size (1-12) 2 Choose a background color Choose a border color Border sty…" at bounding box center [915, 300] width 148 height 215
type input "4"
click at [891, 181] on div "Column 3 - Size 4 Duplicate Delete" at bounding box center [915, 180] width 148 height 25
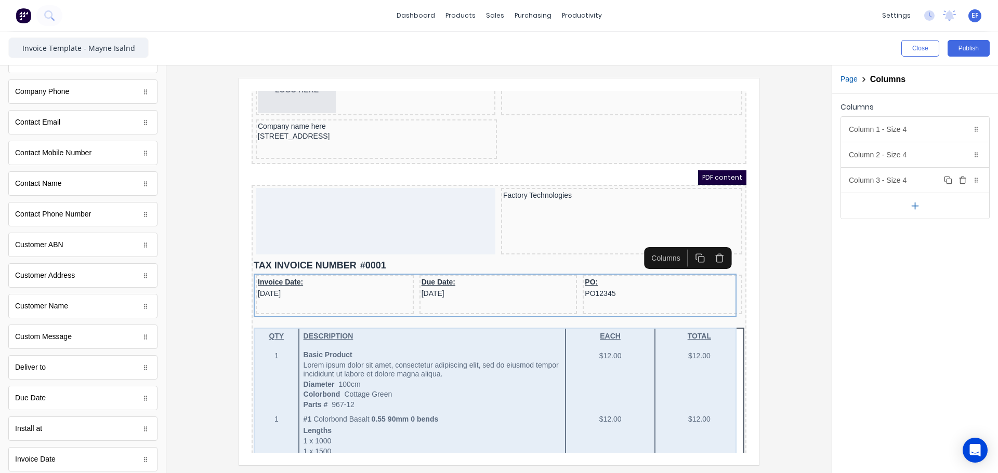
scroll to position [0, 0]
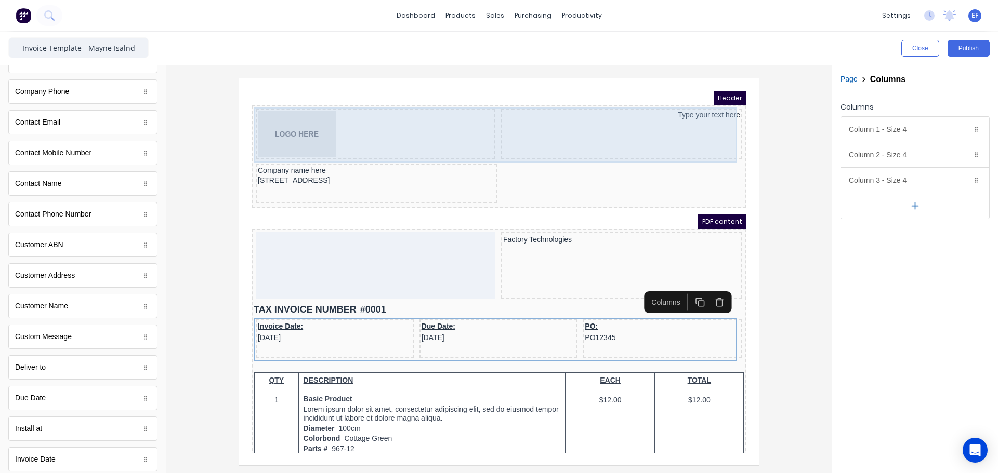
click at [629, 125] on div "Type your text here" at bounding box center [608, 121] width 241 height 51
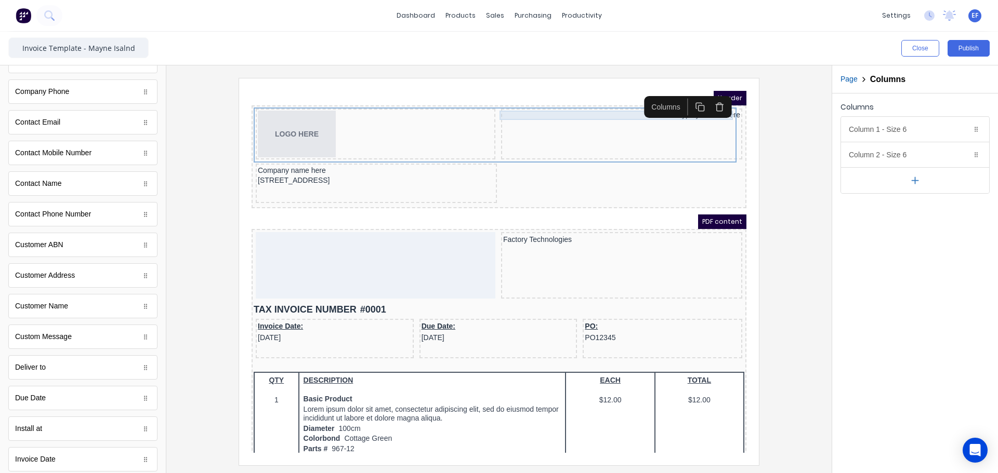
click at [600, 105] on div "Type your text here" at bounding box center [608, 102] width 237 height 9
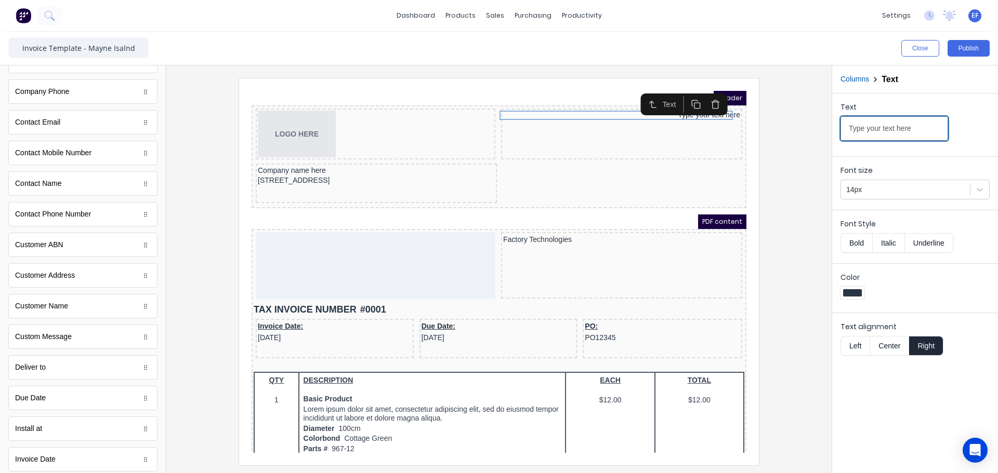
drag, startPoint x: 928, startPoint y: 128, endPoint x: 780, endPoint y: 128, distance: 148.6
click at [780, 128] on div "Close Publish Components standard fields Accounting number Accounting number Ba…" at bounding box center [499, 253] width 998 height 442
paste input "forging a fusion of form and function through metallic mediums"
click at [907, 127] on input "forging a fusion of form and function through metallic mediums" at bounding box center [894, 128] width 108 height 24
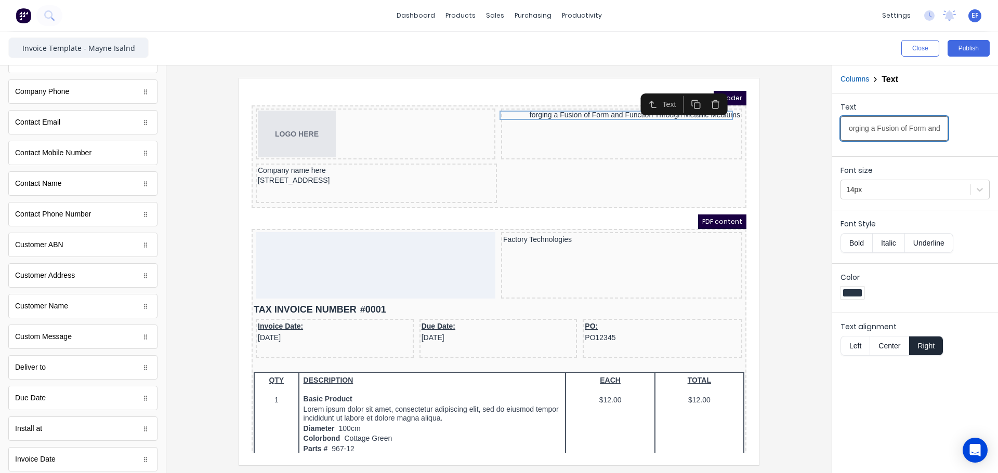
scroll to position [0, 0]
type input "Forging a Fusion of Form and Function Through Metallic Mediums"
click at [858, 82] on button "Columns" at bounding box center [854, 79] width 29 height 11
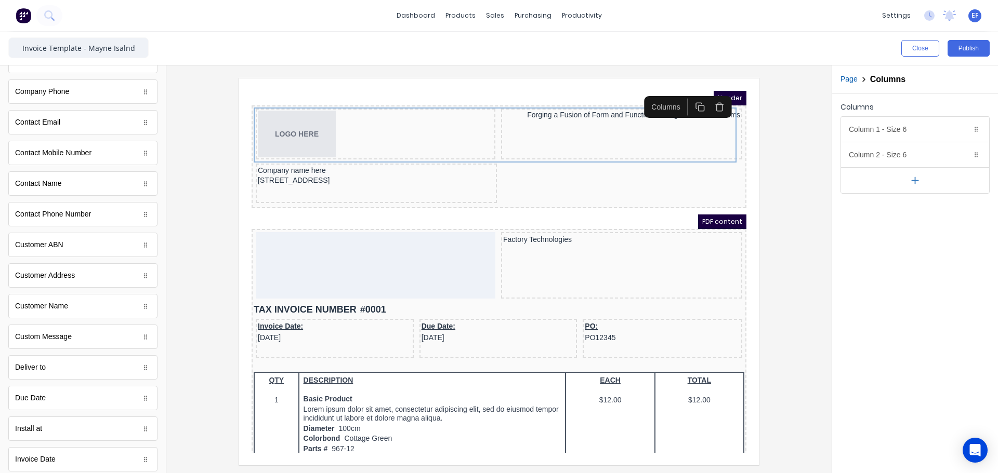
click at [906, 178] on button "button" at bounding box center [915, 180] width 148 height 26
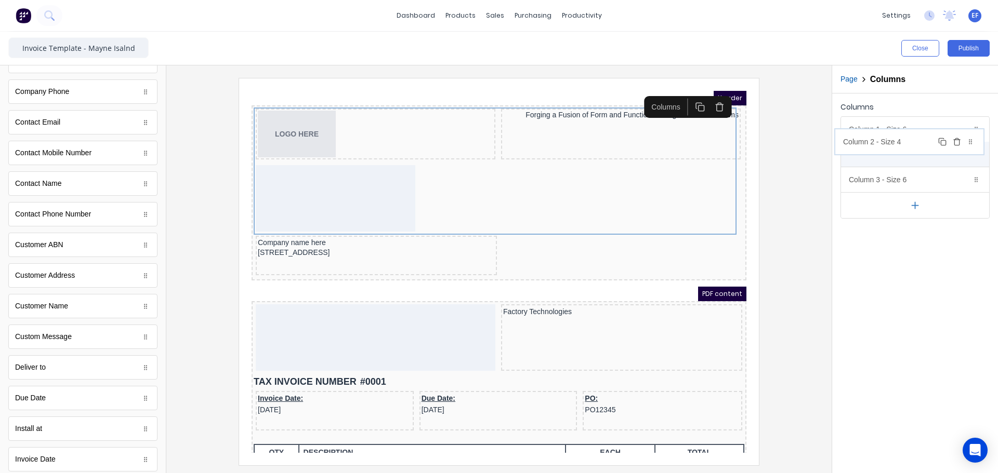
drag, startPoint x: 911, startPoint y: 179, endPoint x: 905, endPoint y: 141, distance: 38.4
click at [905, 141] on body "dashboard products sales purchasing productivity dashboard products Product Cat…" at bounding box center [499, 236] width 998 height 473
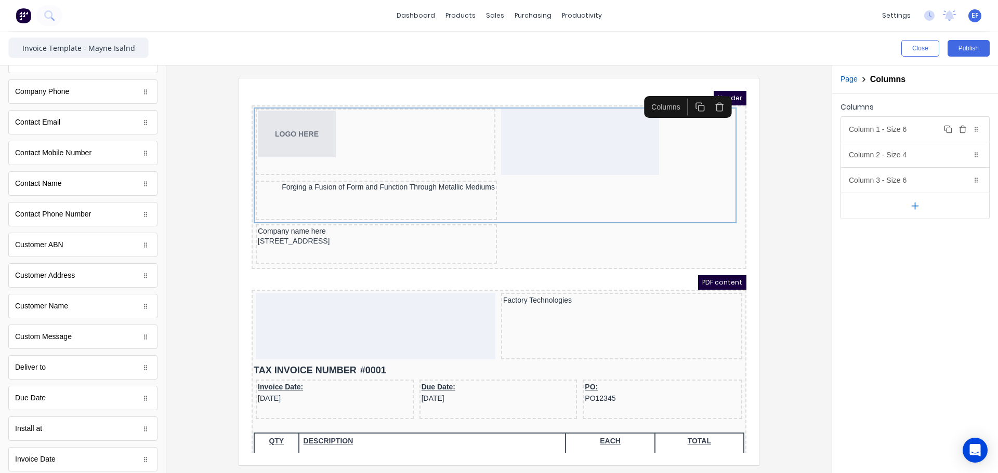
click at [887, 130] on div "Column 1 - Size 6 Duplicate Delete" at bounding box center [915, 129] width 148 height 25
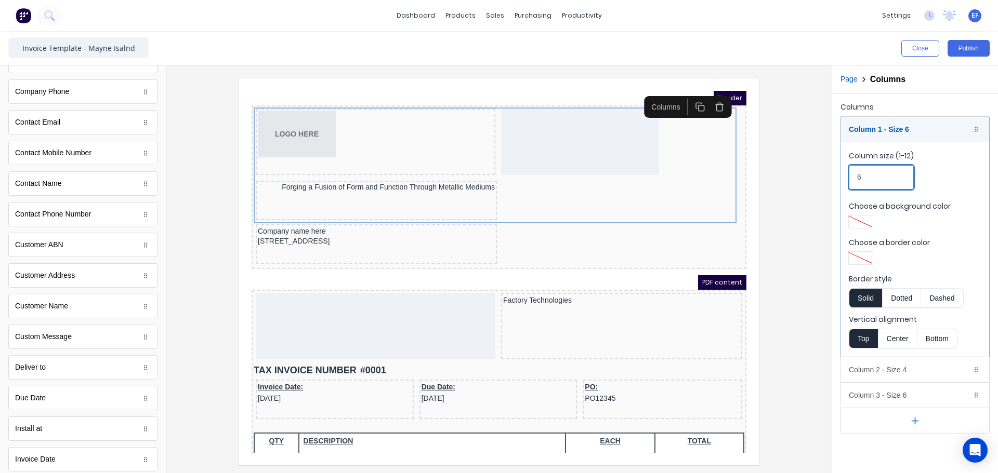
drag, startPoint x: 865, startPoint y: 178, endPoint x: 845, endPoint y: 177, distance: 20.3
click at [845, 177] on fieldset "Column size (1-12) 6 Choose a background color Choose a border color Border sty…" at bounding box center [915, 249] width 148 height 215
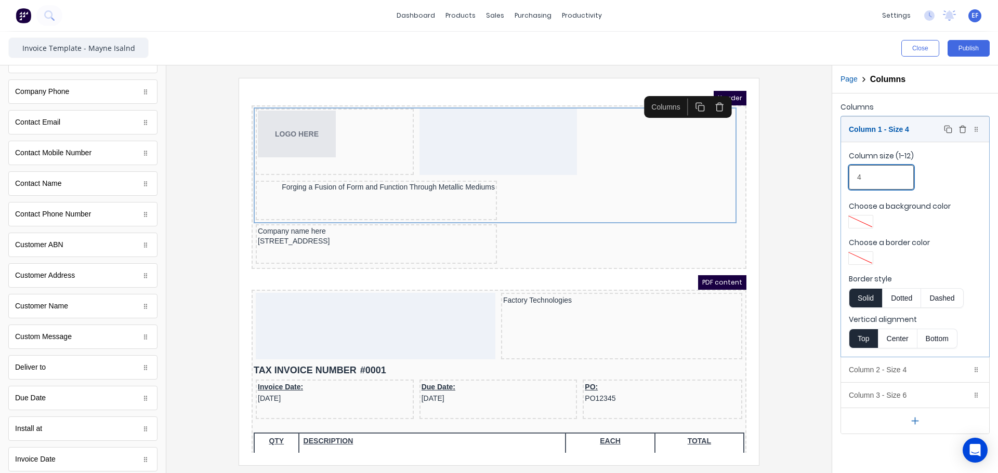
type input "4"
click at [882, 125] on div "Column 1 - Size 4 Duplicate Delete" at bounding box center [915, 129] width 148 height 25
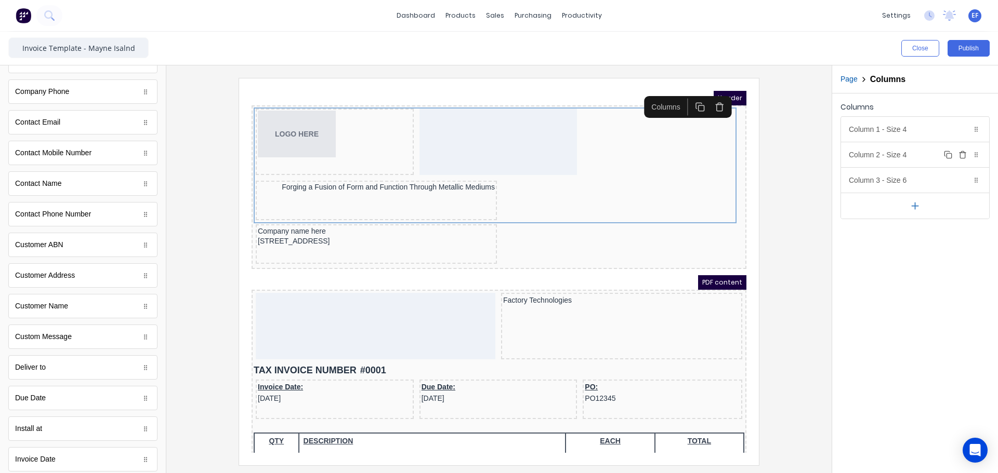
click at [890, 161] on div "Column 2 - Size 4 Duplicate Delete" at bounding box center [915, 154] width 148 height 25
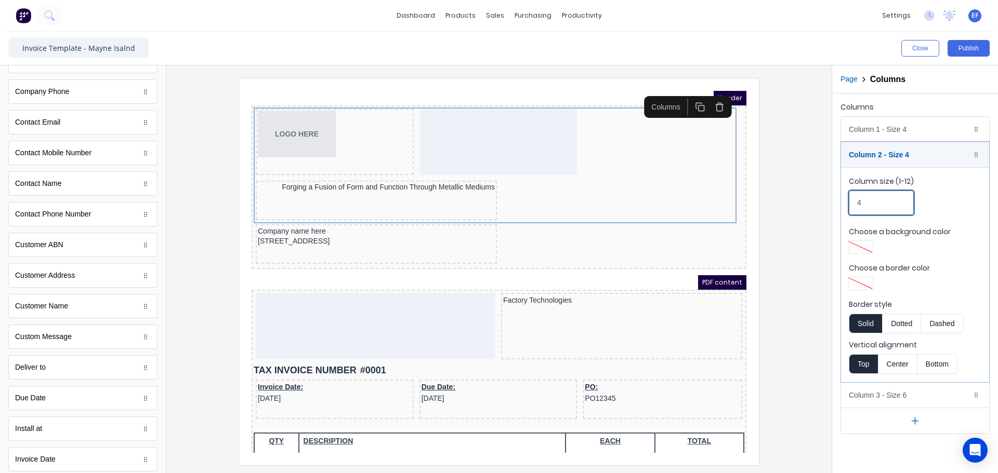
click at [849, 204] on input "4" at bounding box center [880, 203] width 65 height 24
type input "3"
click at [883, 158] on div "Column 2 - Size 3 Duplicate Delete" at bounding box center [915, 154] width 148 height 25
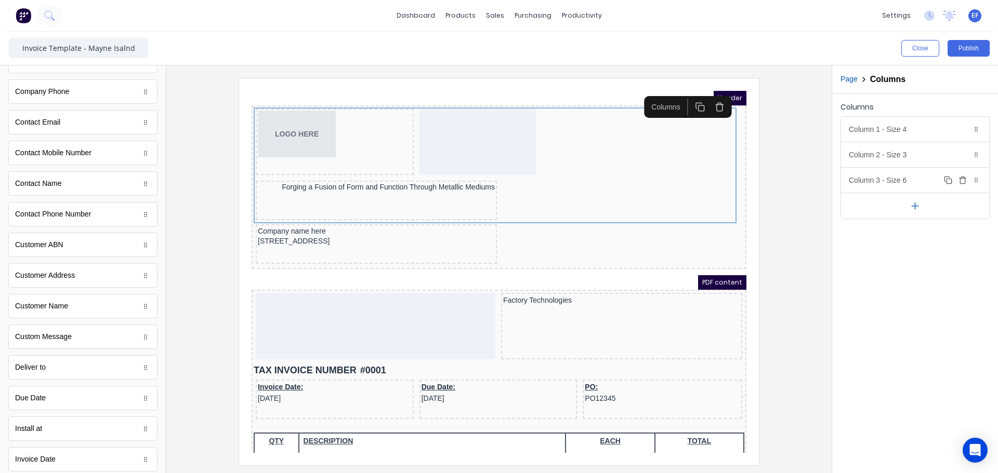
click at [884, 180] on div "Column 3 - Size 6 Duplicate Delete" at bounding box center [915, 180] width 148 height 25
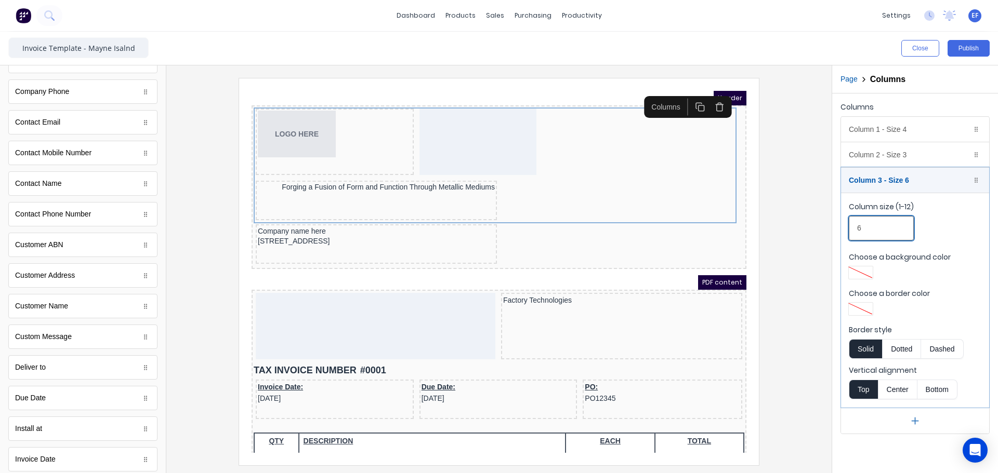
drag, startPoint x: 865, startPoint y: 230, endPoint x: 857, endPoint y: 231, distance: 8.4
click at [857, 231] on input "6" at bounding box center [880, 228] width 65 height 24
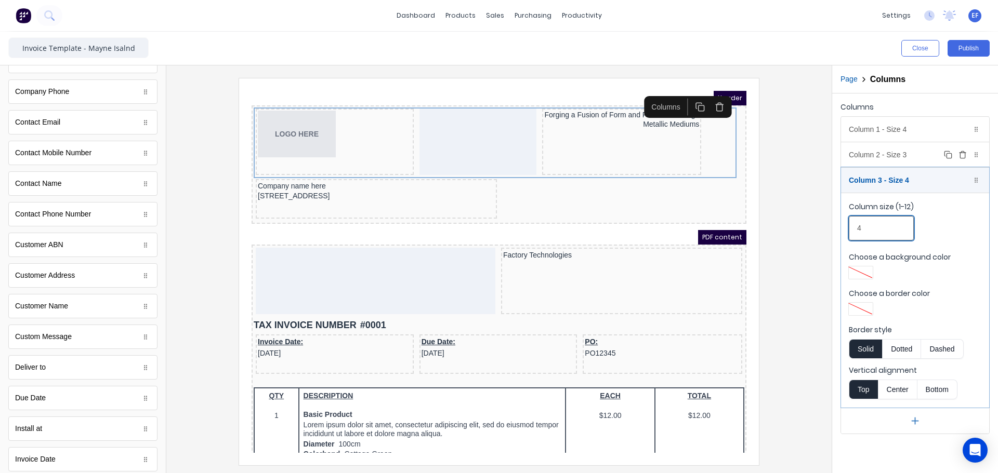
type input "4"
click at [891, 150] on div "Column 2 - Size 3 Duplicate Delete" at bounding box center [915, 154] width 148 height 25
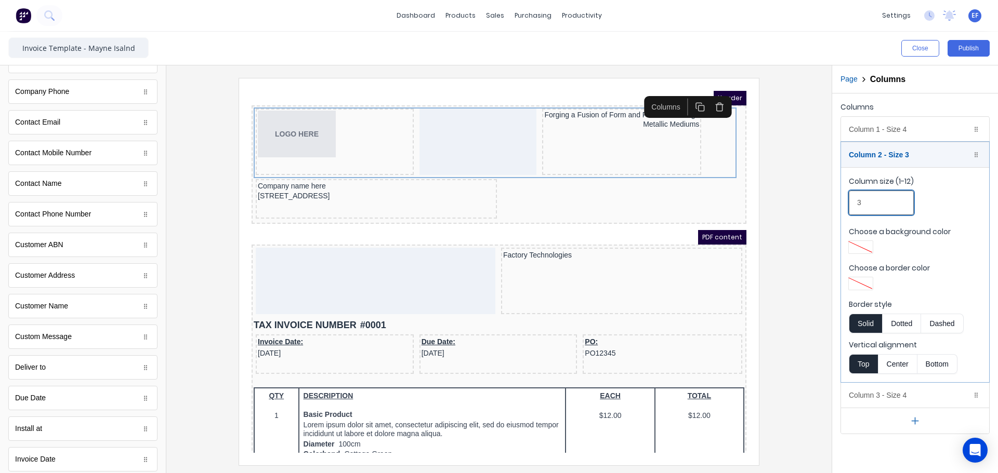
drag, startPoint x: 869, startPoint y: 208, endPoint x: 833, endPoint y: 201, distance: 36.6
click at [840, 203] on div "Column 1 - Size 4 Duplicate Delete Column size (1-12) 4 Choose a background col…" at bounding box center [914, 275] width 149 height 318
type input "4"
click at [780, 174] on div at bounding box center [499, 271] width 648 height 387
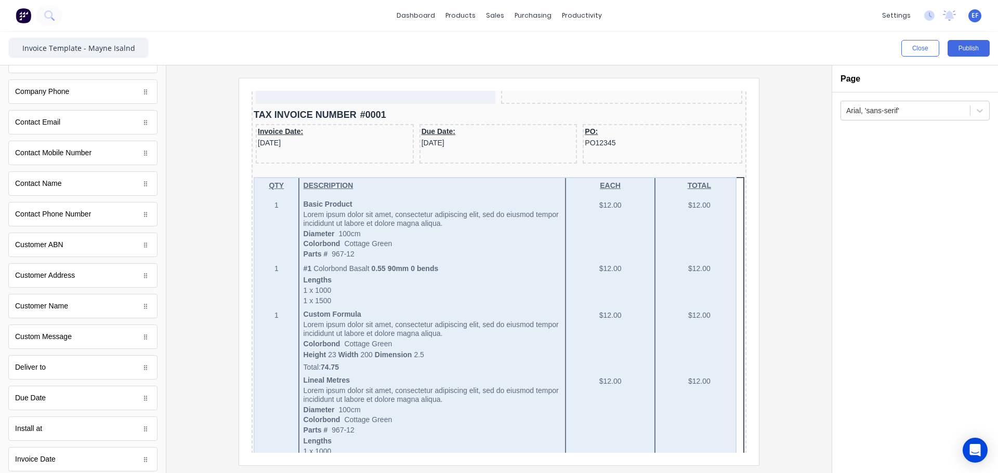
scroll to position [156, 0]
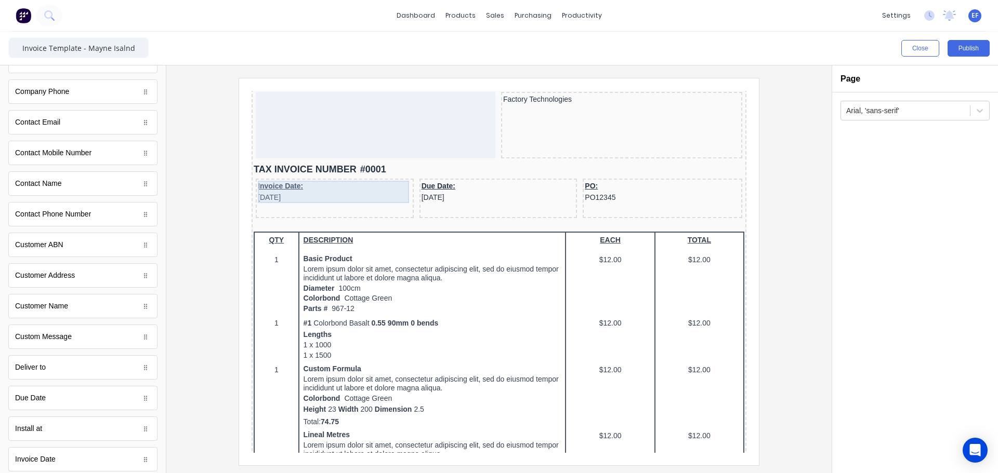
click at [296, 189] on div "Invoice Date: 29/10/2024" at bounding box center [322, 179] width 154 height 22
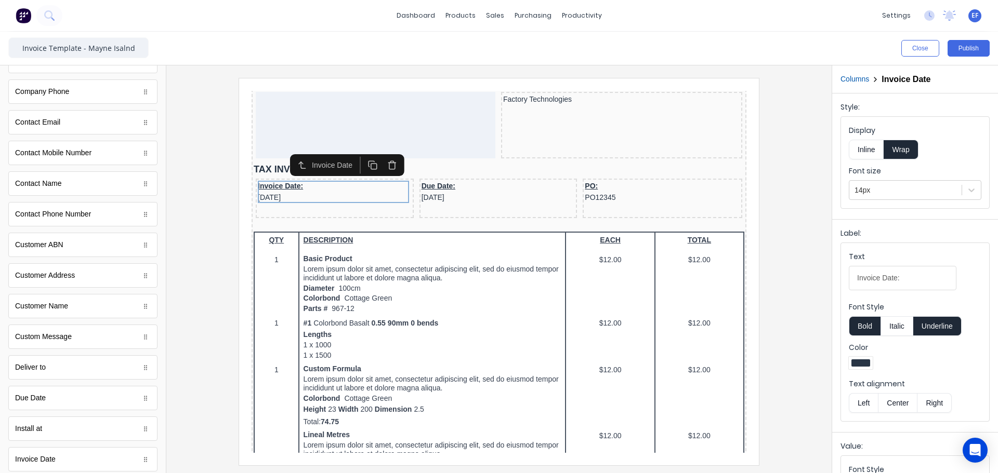
click at [939, 324] on button "Underline" at bounding box center [937, 326] width 48 height 20
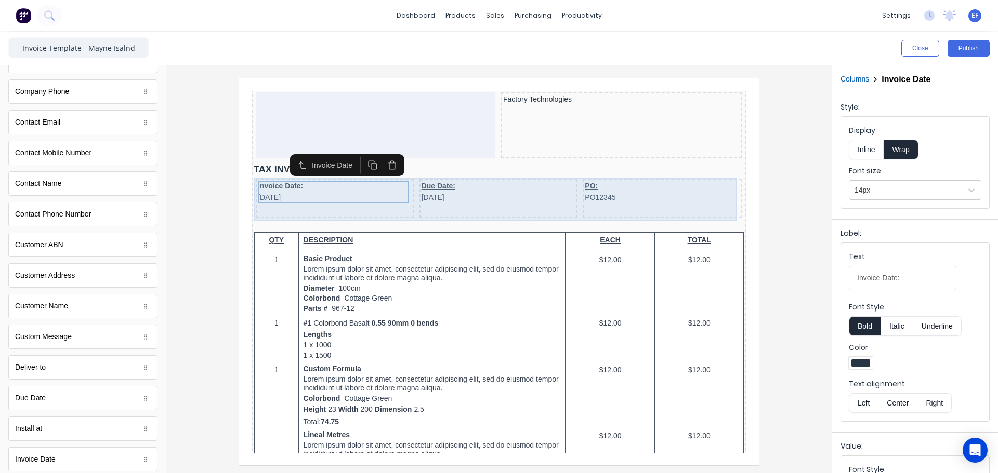
click at [450, 196] on div "Due Date: 29/10/2024" at bounding box center [486, 185] width 158 height 39
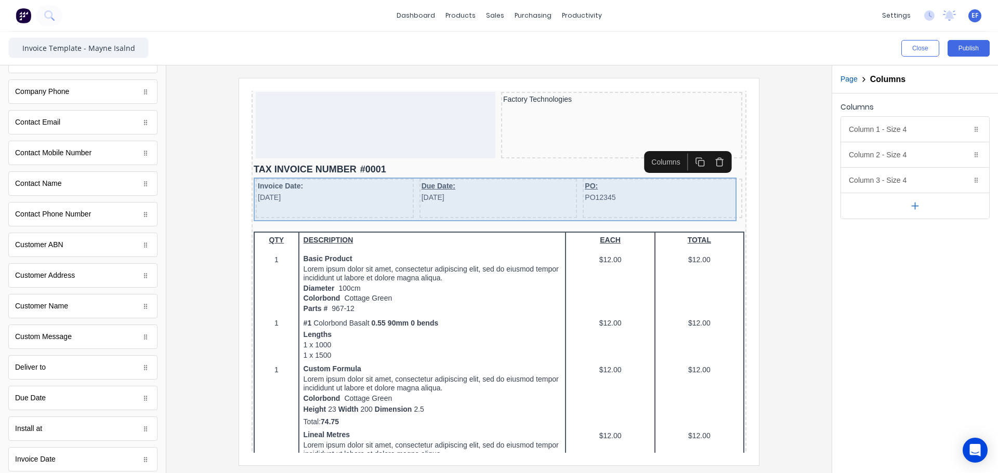
click at [440, 179] on div "Due Date: 29/10/2024" at bounding box center [486, 179] width 154 height 22
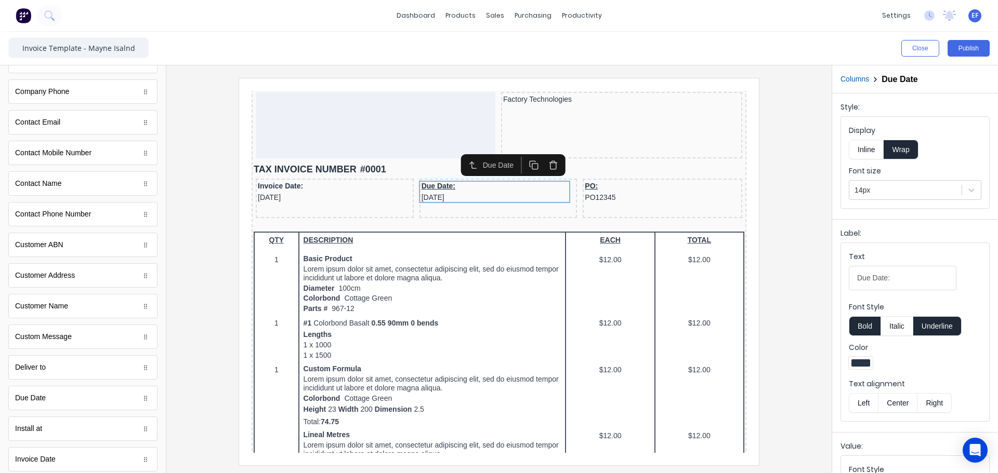
click at [927, 324] on button "Underline" at bounding box center [937, 326] width 48 height 20
click at [617, 189] on div "PO: PO12345" at bounding box center [649, 179] width 155 height 22
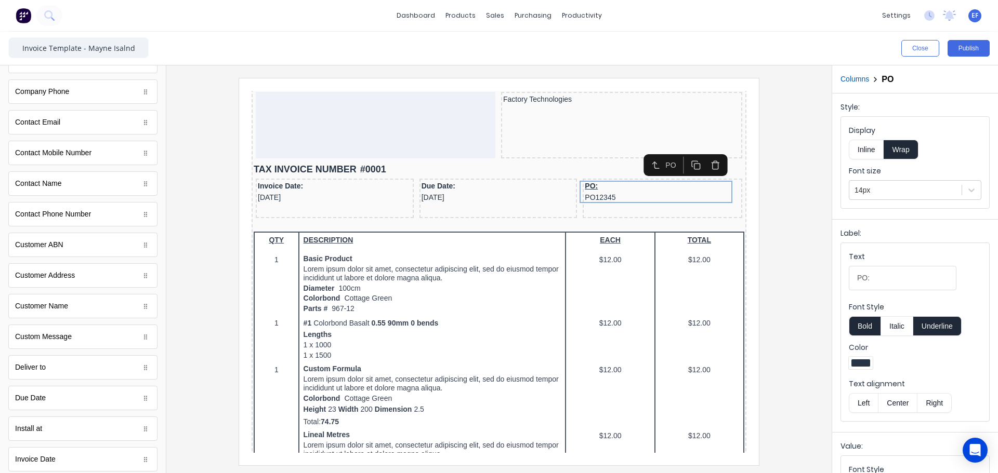
drag, startPoint x: 955, startPoint y: 336, endPoint x: 944, endPoint y: 327, distance: 13.7
click at [954, 335] on button "Underline" at bounding box center [937, 326] width 48 height 20
drag, startPoint x: 872, startPoint y: 279, endPoint x: 793, endPoint y: 268, distance: 79.7
click at [795, 268] on div "Close Publish Components standard fields Accounting number Accounting number Ba…" at bounding box center [499, 253] width 998 height 442
type input "Source:"
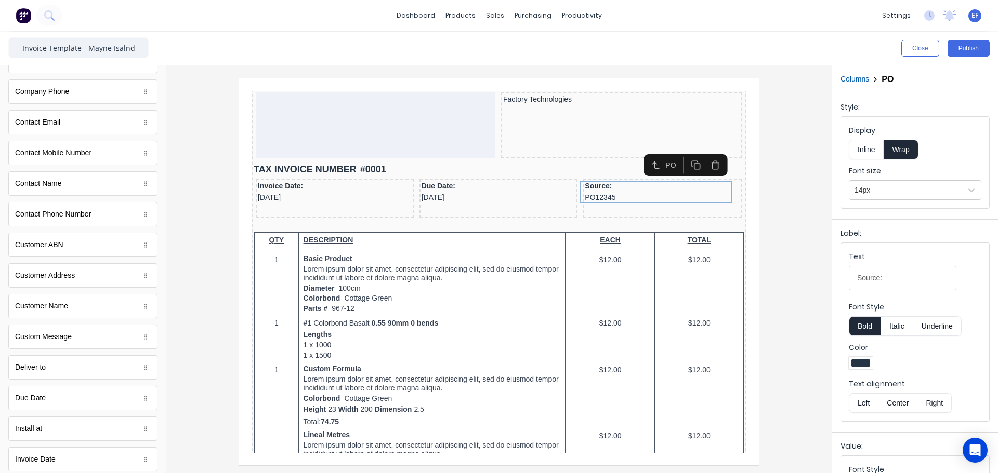
click at [784, 309] on div at bounding box center [499, 271] width 648 height 387
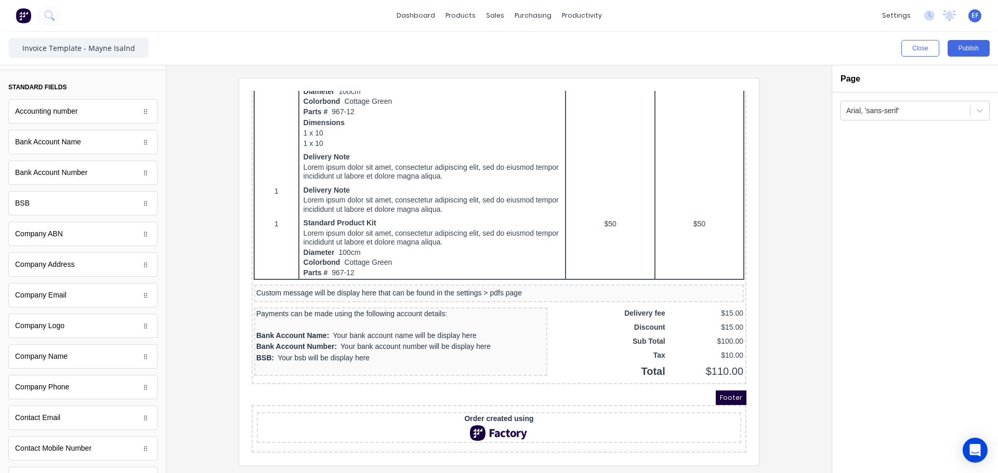
scroll to position [0, 0]
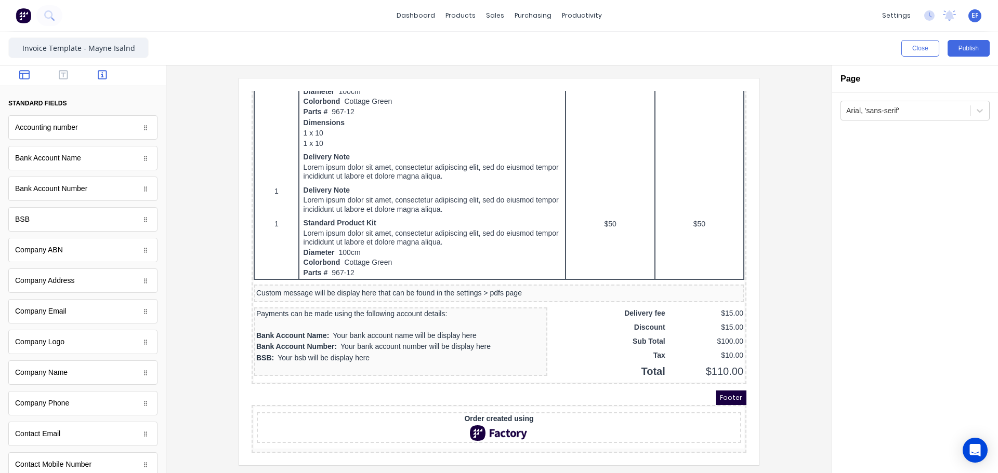
click at [30, 72] on button "button" at bounding box center [24, 76] width 33 height 12
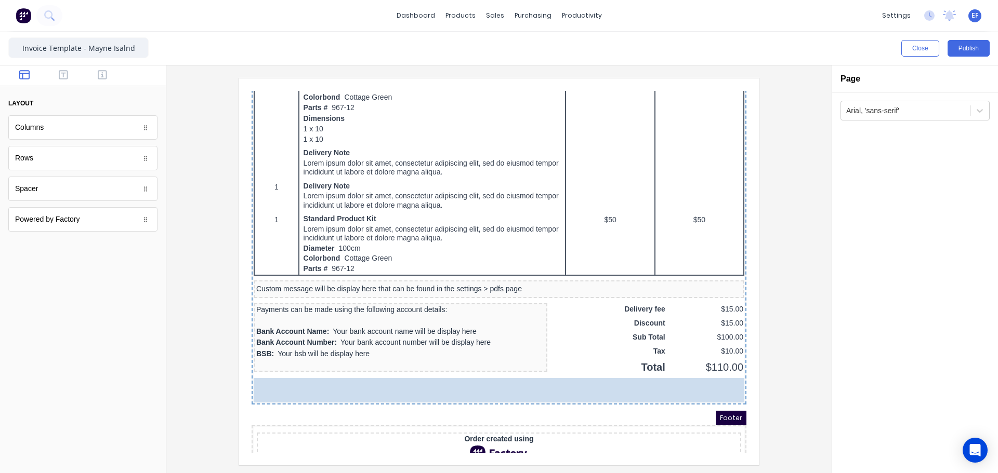
drag, startPoint x: 38, startPoint y: 155, endPoint x: 216, endPoint y: 320, distance: 242.7
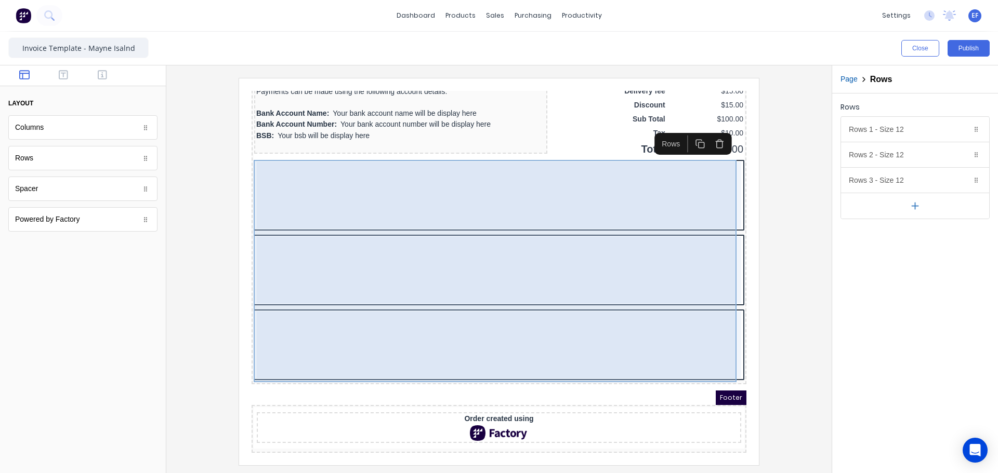
scroll to position [850, 0]
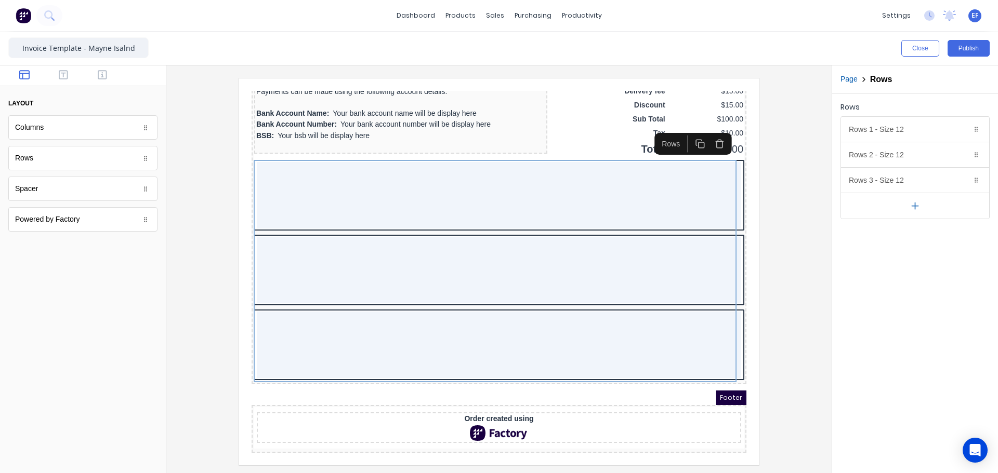
click at [919, 207] on icon "button" at bounding box center [914, 206] width 11 height 11
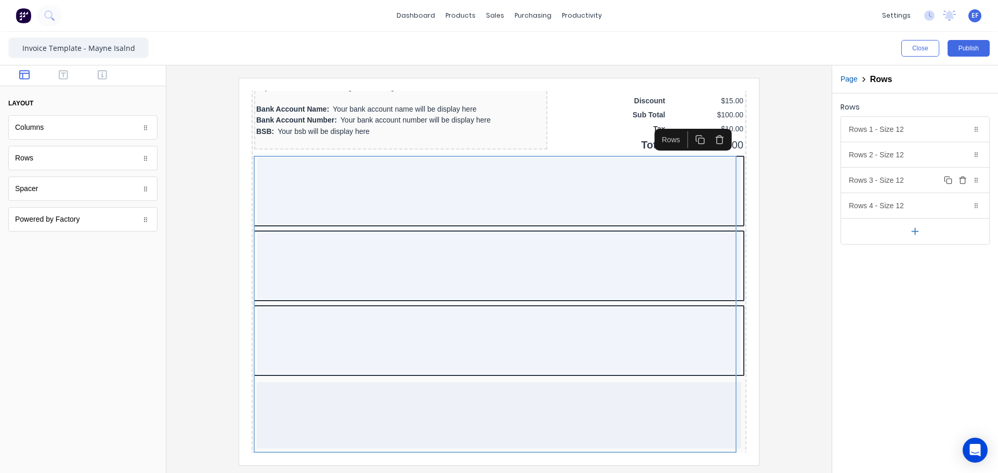
click at [964, 185] on button "Delete" at bounding box center [962, 180] width 12 height 12
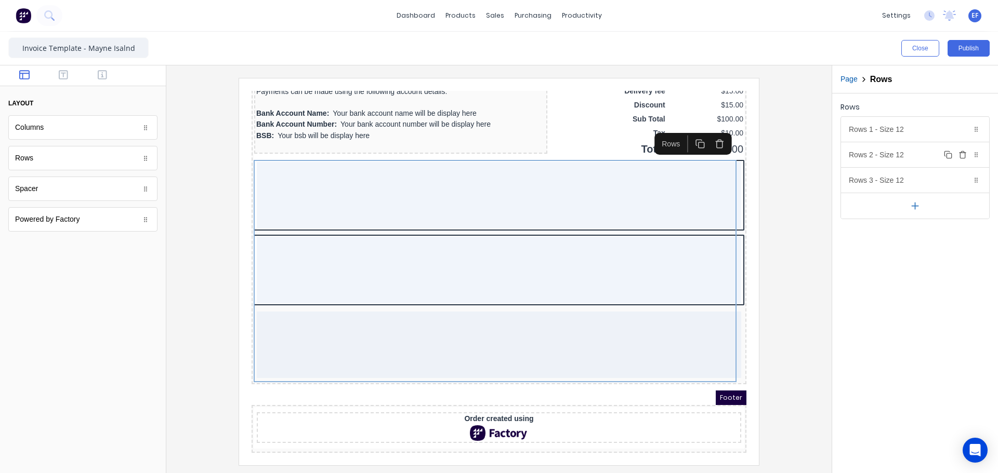
click at [964, 154] on icon "button" at bounding box center [962, 155] width 8 height 8
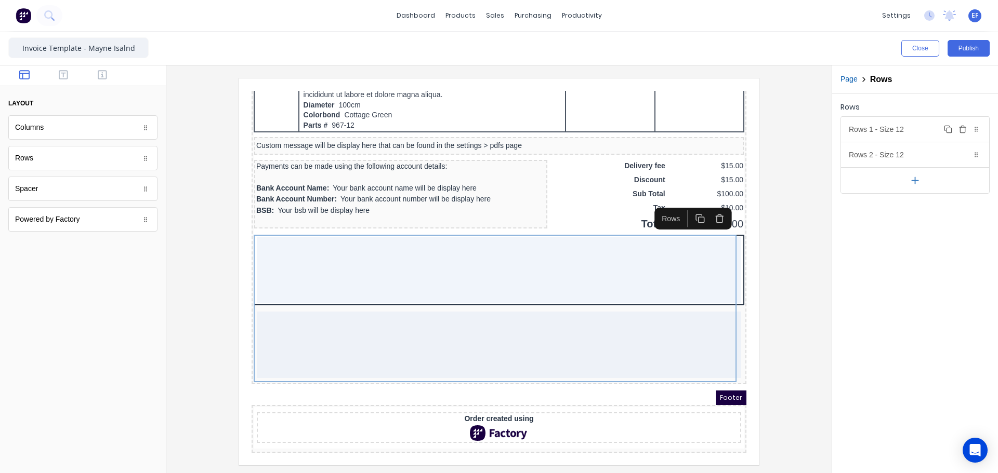
click at [960, 127] on icon "button" at bounding box center [962, 130] width 5 height 6
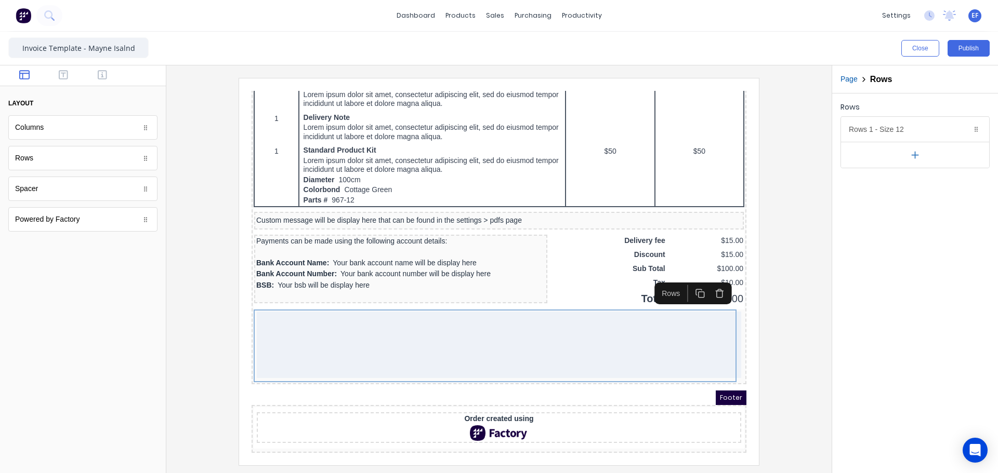
scroll to position [701, 0]
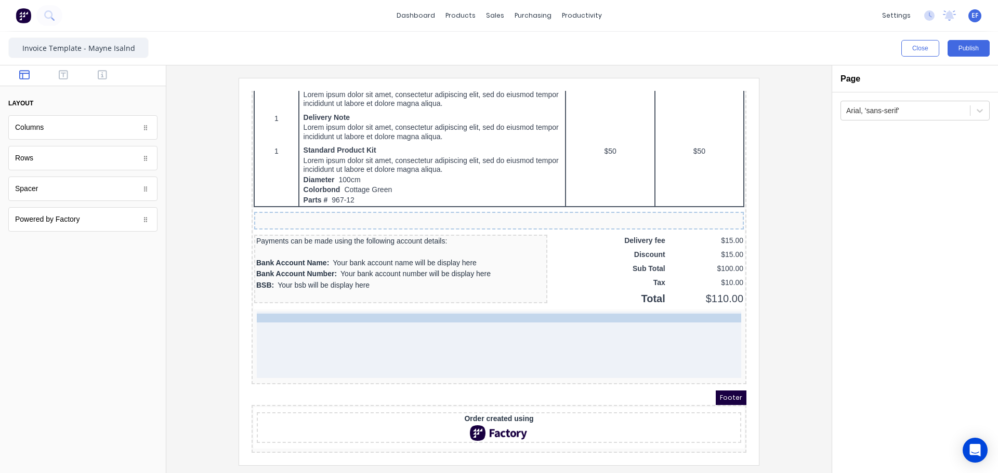
drag, startPoint x: 441, startPoint y: 204, endPoint x: 422, endPoint y: 326, distance: 123.1
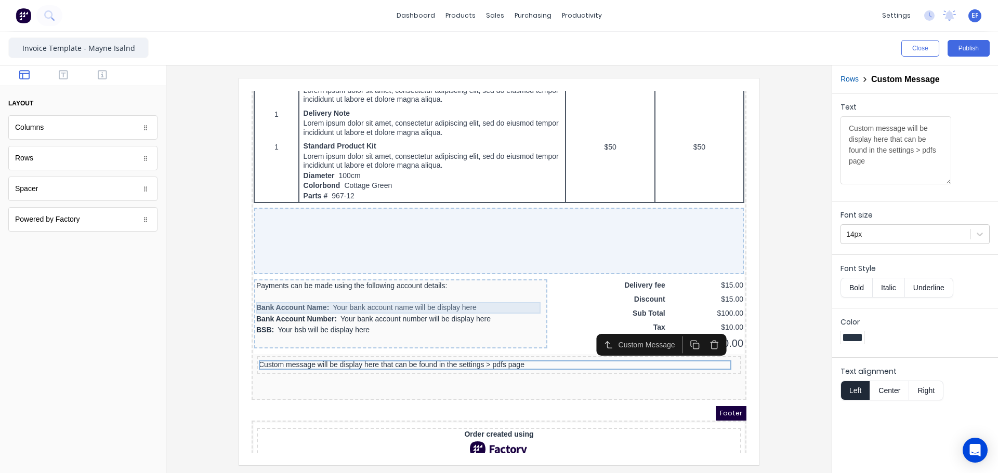
click at [297, 295] on div "Bank Account Name: Your bank account name will be display here" at bounding box center [388, 295] width 289 height 11
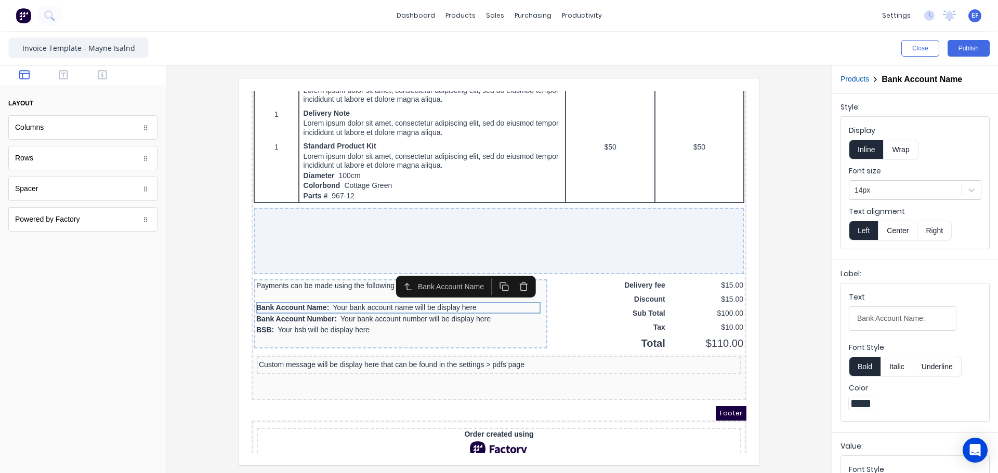
click at [508, 277] on icon "button" at bounding box center [511, 275] width 6 height 6
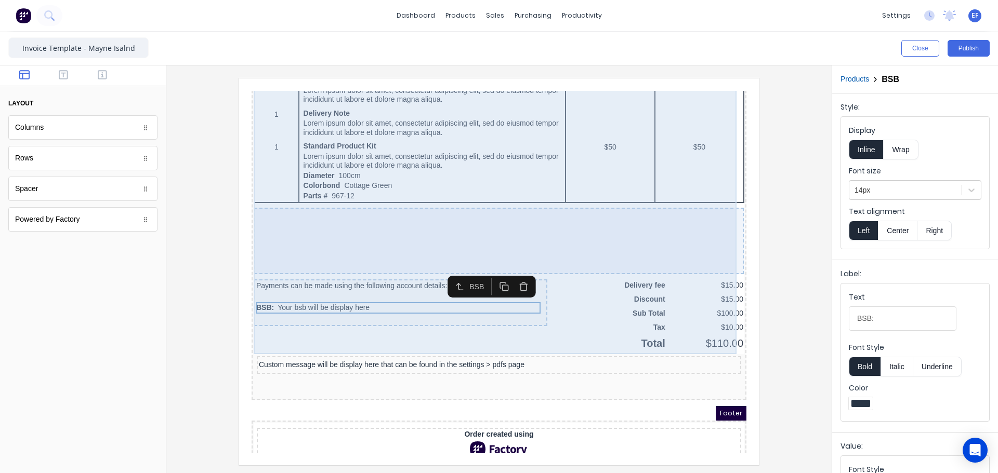
click at [508, 277] on icon "button" at bounding box center [511, 275] width 6 height 6
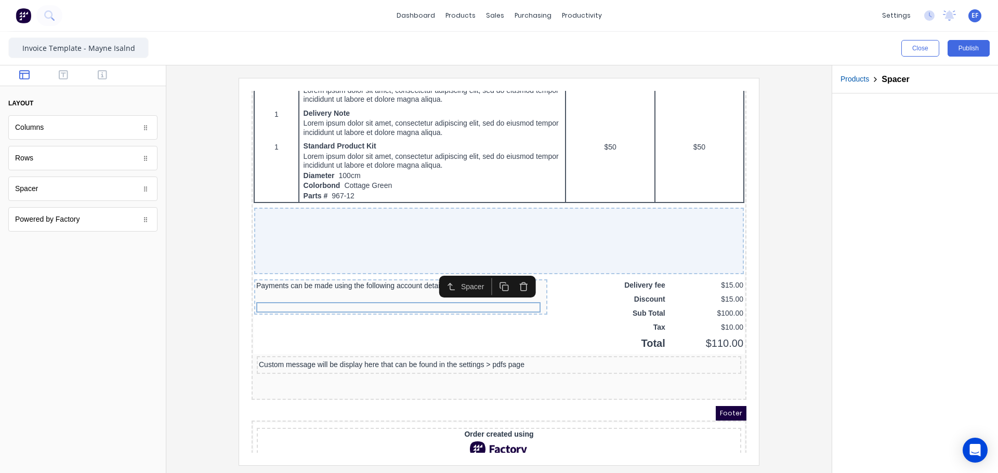
click at [508, 273] on icon "button" at bounding box center [511, 274] width 10 height 10
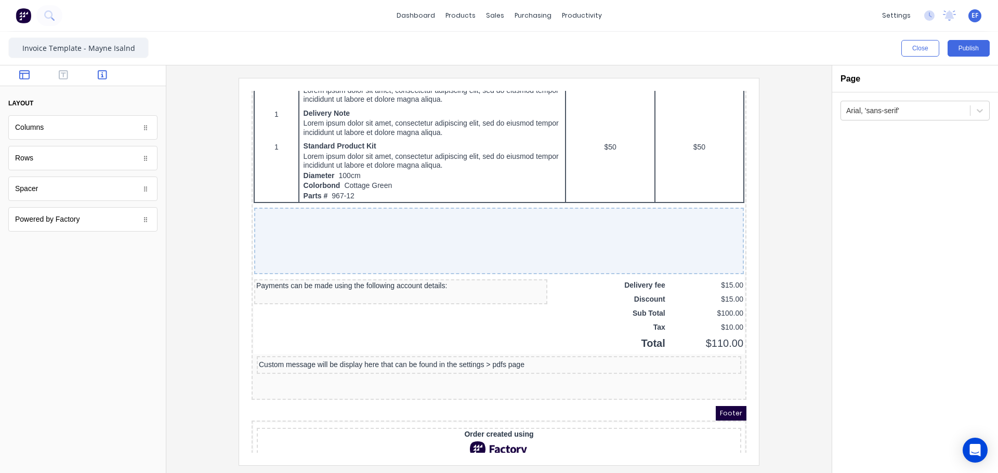
click at [99, 73] on icon "button" at bounding box center [102, 75] width 9 height 10
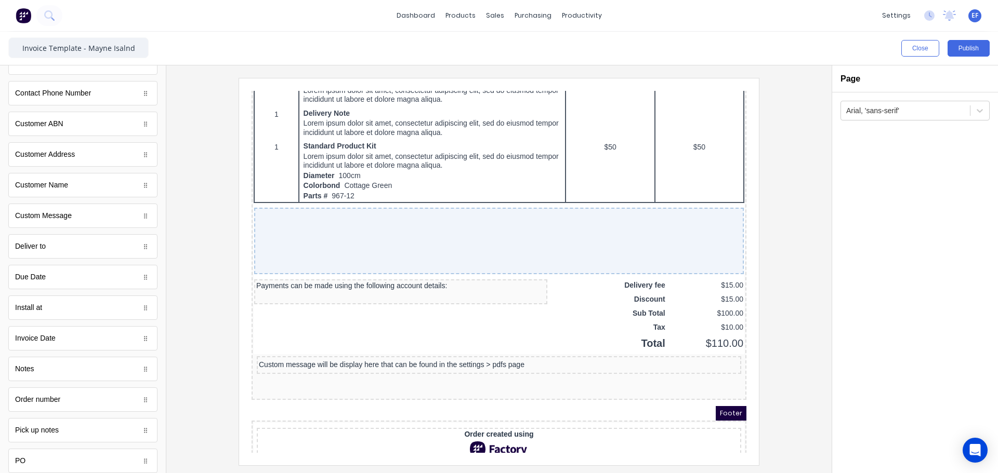
scroll to position [525, 0]
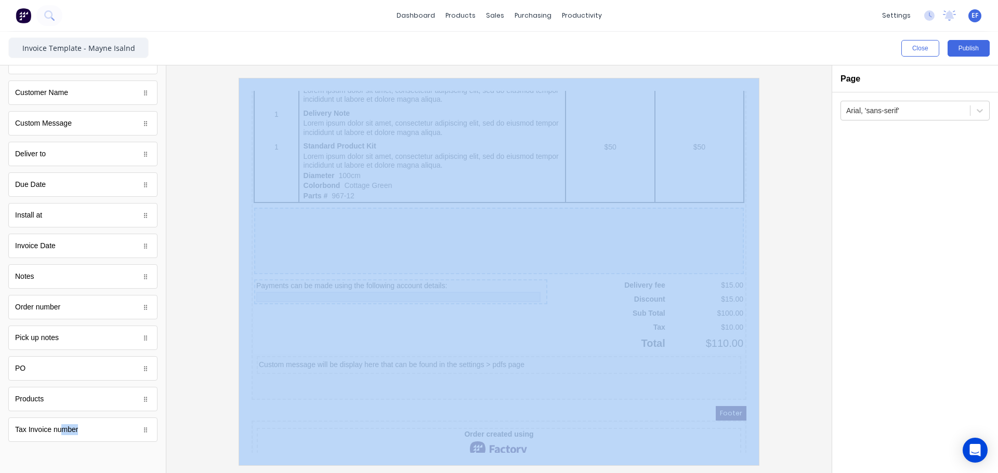
drag, startPoint x: 298, startPoint y: 522, endPoint x: 356, endPoint y: 285, distance: 244.6
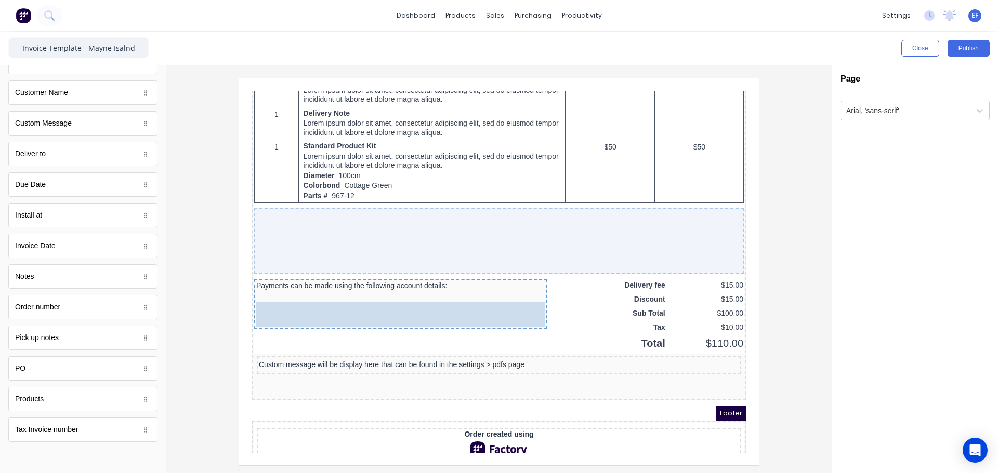
drag, startPoint x: 36, startPoint y: 434, endPoint x: 321, endPoint y: 312, distance: 309.6
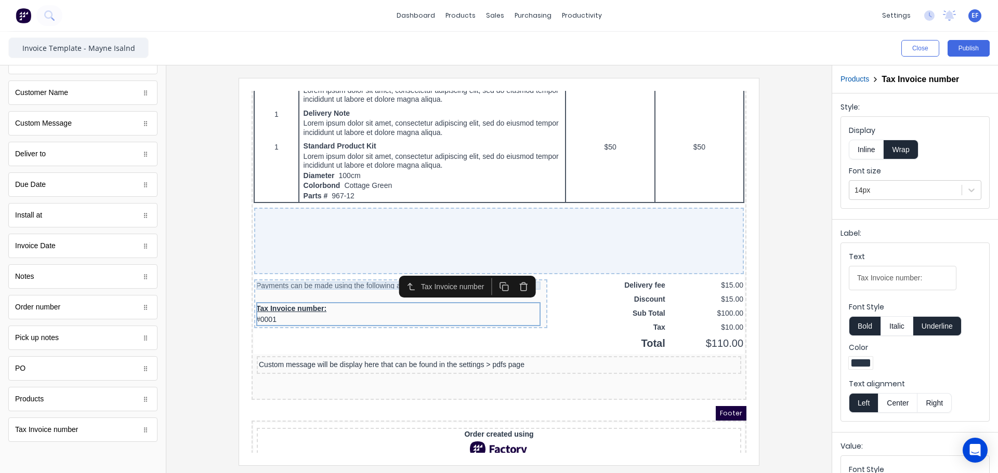
click at [355, 271] on div "Payments can be made using the following account details:" at bounding box center [388, 273] width 289 height 8
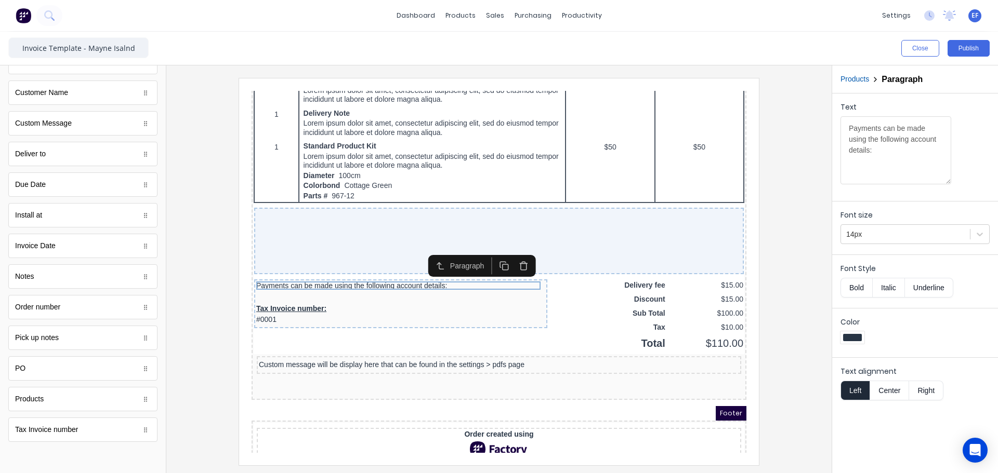
click at [510, 250] on icon "button" at bounding box center [511, 253] width 10 height 10
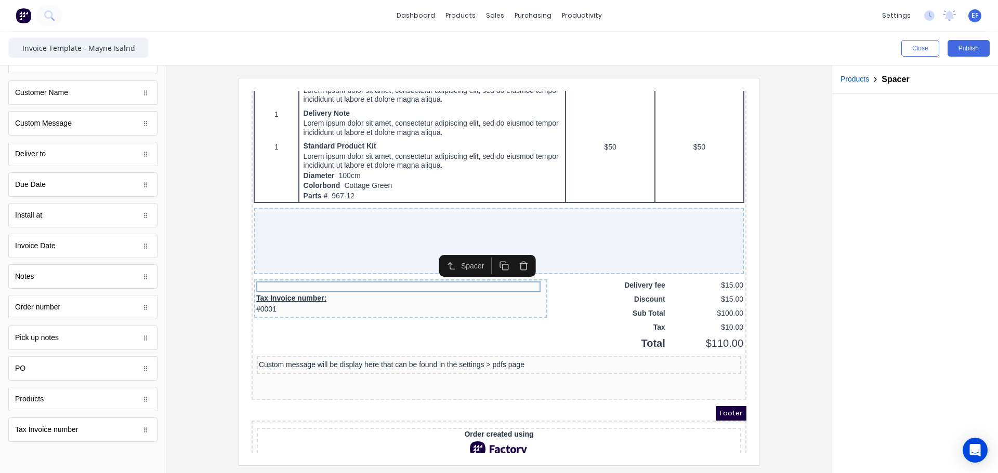
click at [512, 255] on icon "button" at bounding box center [511, 253] width 10 height 10
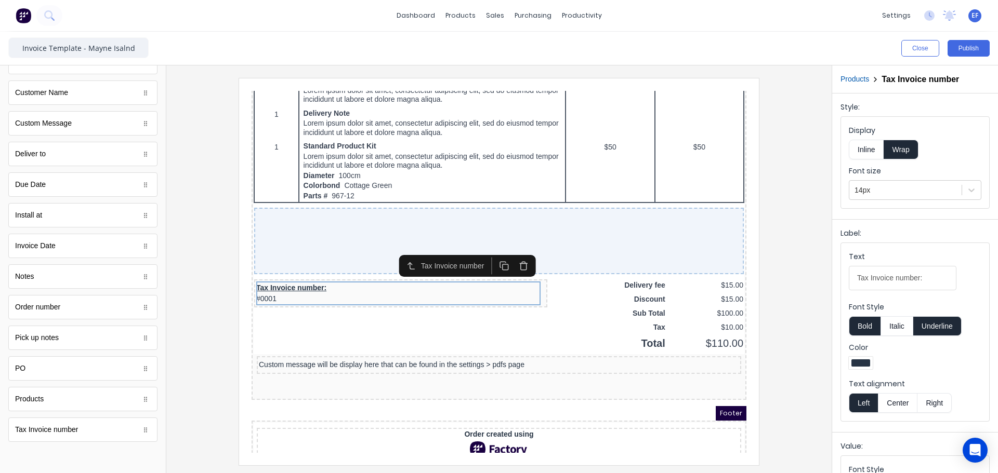
click at [928, 322] on button "Underline" at bounding box center [937, 326] width 48 height 20
click at [863, 329] on button "Bold" at bounding box center [864, 326] width 32 height 20
click at [859, 151] on button "Inline" at bounding box center [865, 150] width 35 height 20
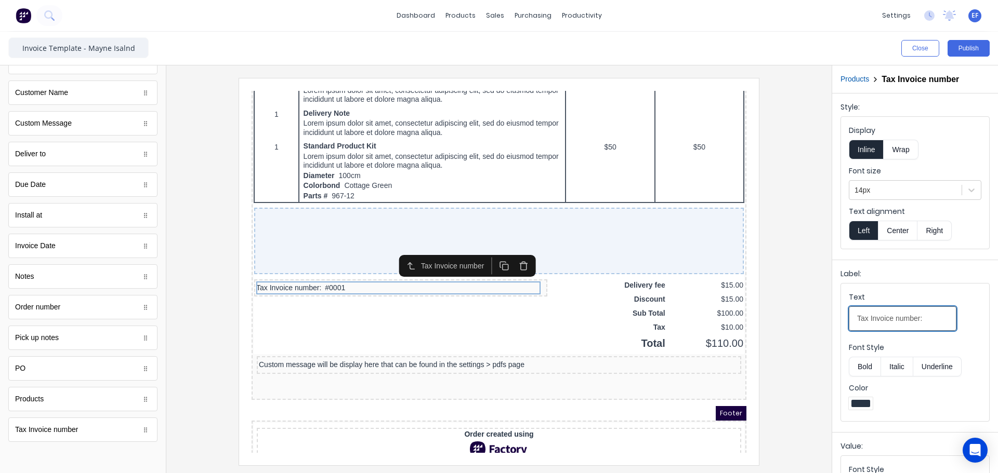
drag, startPoint x: 926, startPoint y: 317, endPoint x: 796, endPoint y: 319, distance: 129.9
click at [796, 319] on div "Close Publish Components standard fields Accounting number Accounting number Ba…" at bounding box center [499, 253] width 998 height 442
click at [938, 323] on input "Tax Invoice number:" at bounding box center [902, 319] width 108 height 24
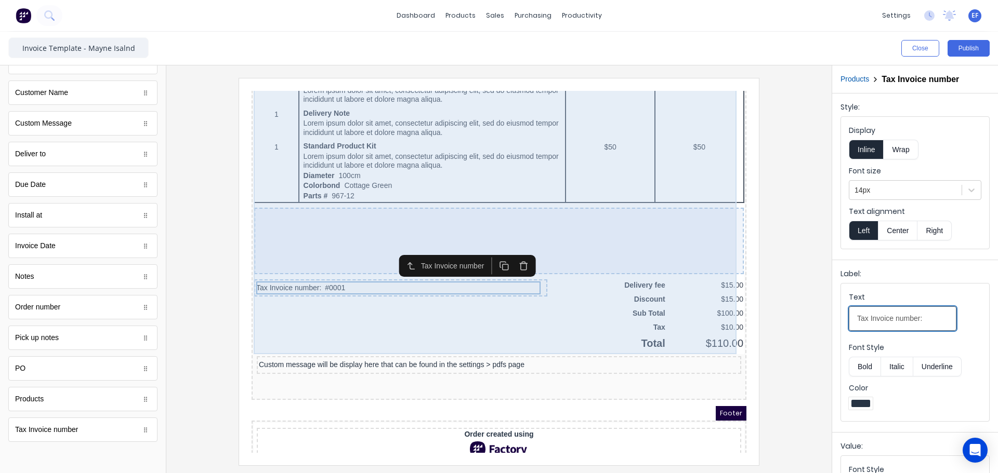
drag, startPoint x: 1012, startPoint y: 394, endPoint x: 588, endPoint y: 299, distance: 434.6
paste input "Payment Communication:"
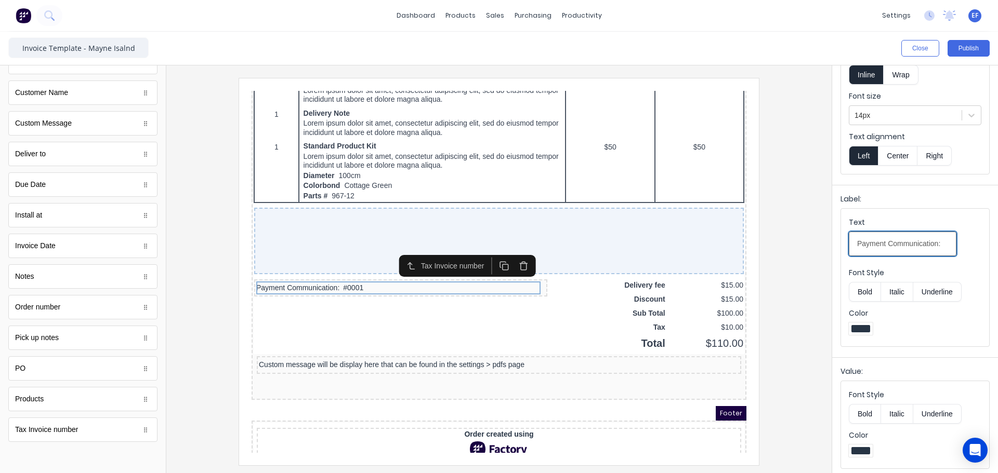
scroll to position [78, 0]
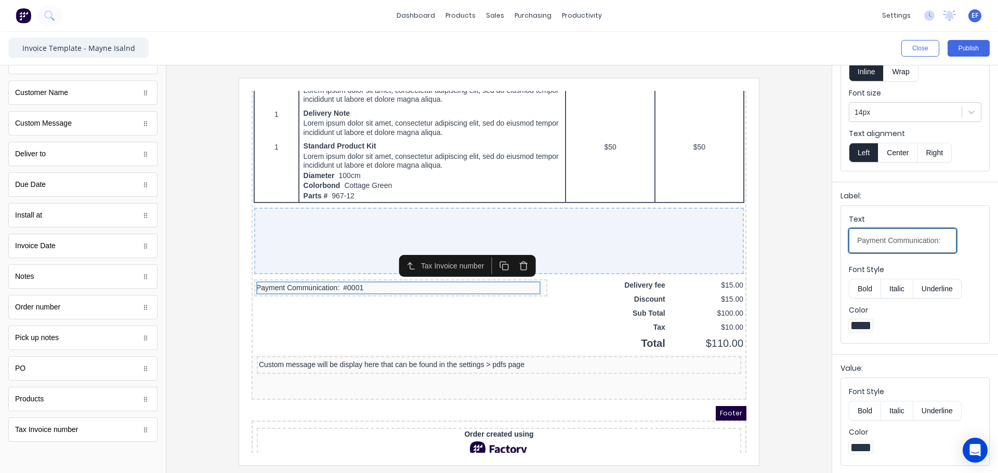
type input "Payment Communication:"
click at [867, 410] on button "Bold" at bounding box center [864, 411] width 32 height 20
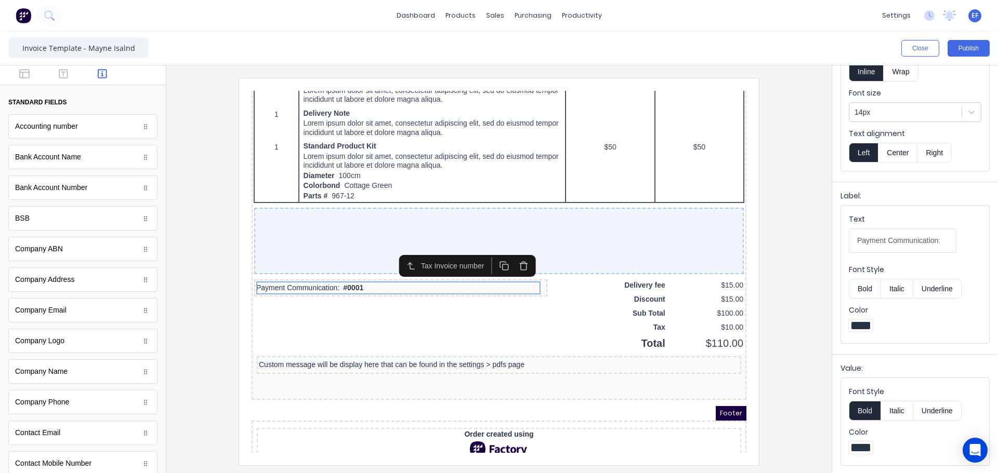
scroll to position [0, 0]
click at [23, 75] on icon "button" at bounding box center [24, 75] width 10 height 10
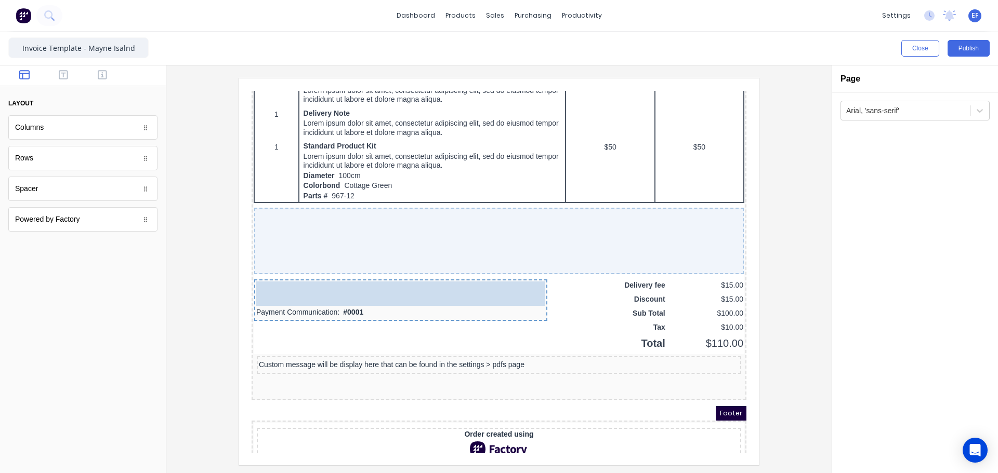
drag, startPoint x: 38, startPoint y: 197, endPoint x: 340, endPoint y: 289, distance: 315.9
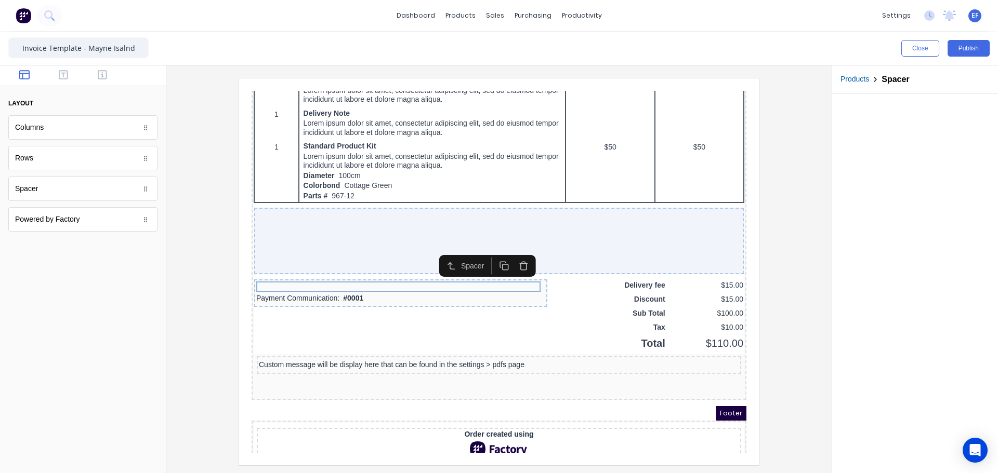
click at [489, 258] on icon "button" at bounding box center [492, 253] width 10 height 10
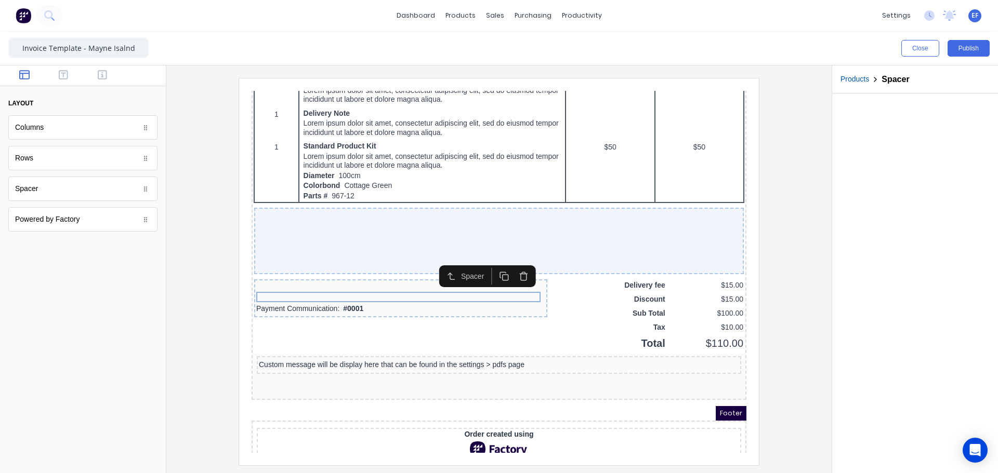
drag, startPoint x: 490, startPoint y: 257, endPoint x: 497, endPoint y: 260, distance: 7.4
click at [491, 257] on button "button" at bounding box center [491, 263] width 19 height 17
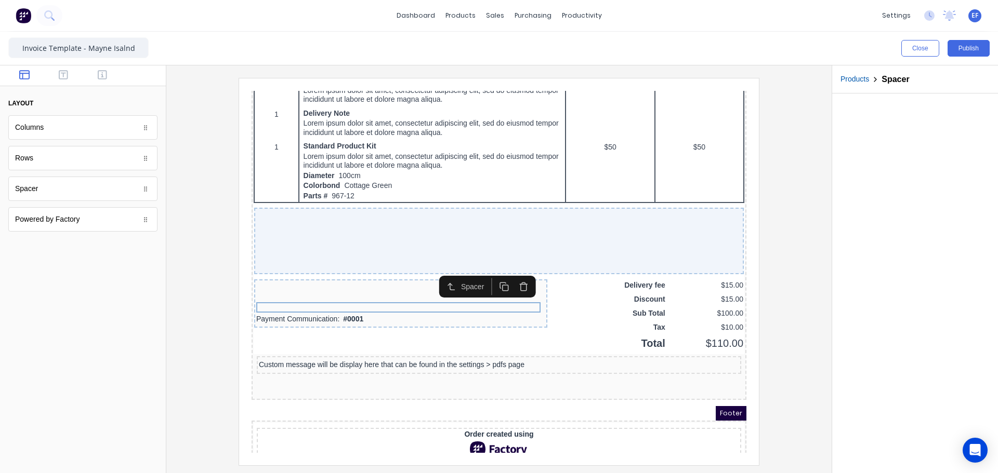
click at [489, 271] on icon "button" at bounding box center [492, 274] width 10 height 10
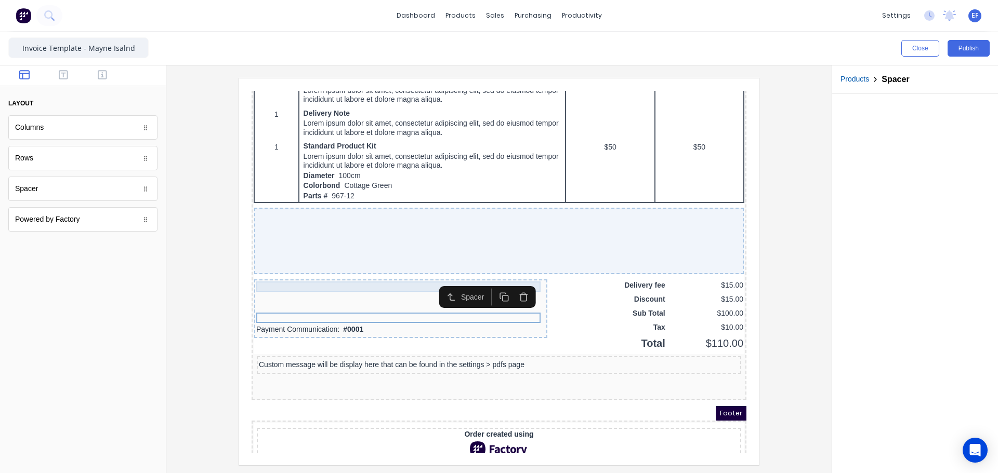
click at [489, 272] on div at bounding box center [388, 274] width 289 height 10
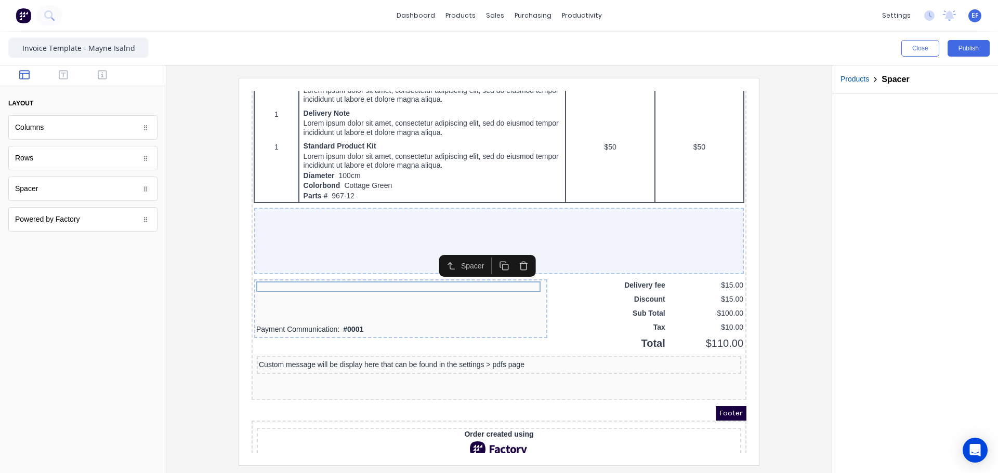
click at [490, 252] on rect "button" at bounding box center [493, 255] width 6 height 6
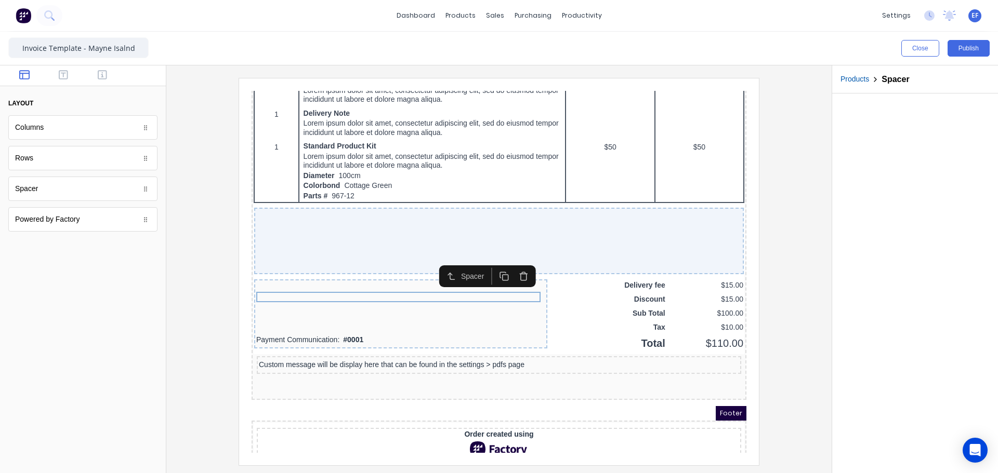
click at [509, 263] on icon "button" at bounding box center [511, 264] width 10 height 10
click at [791, 340] on div at bounding box center [499, 271] width 648 height 387
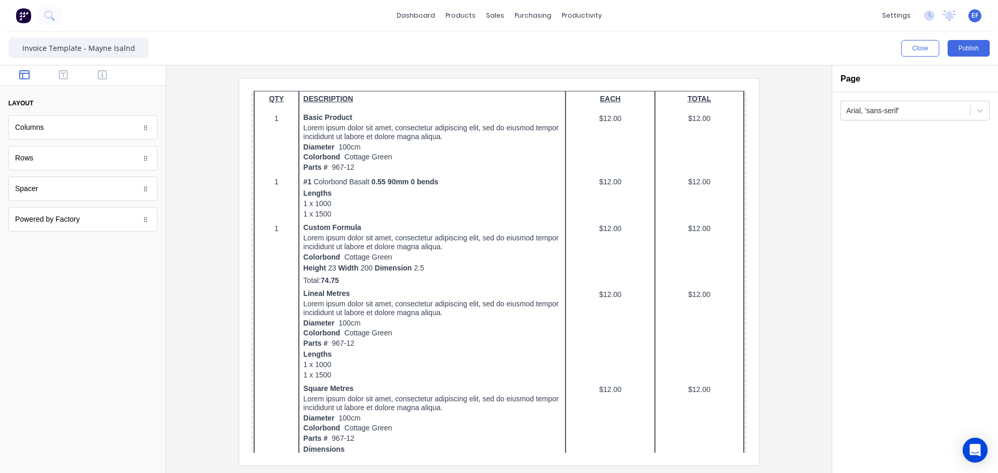
scroll to position [441, 0]
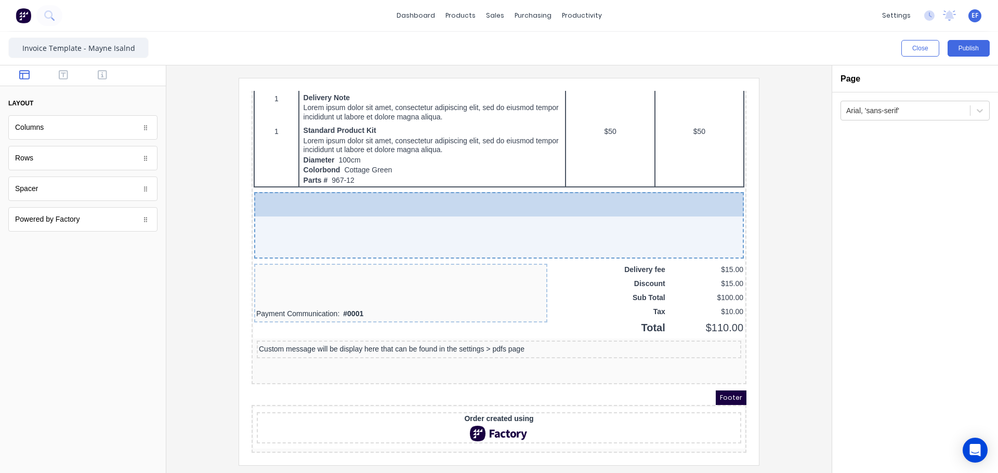
drag, startPoint x: 46, startPoint y: 189, endPoint x: 421, endPoint y: 203, distance: 375.9
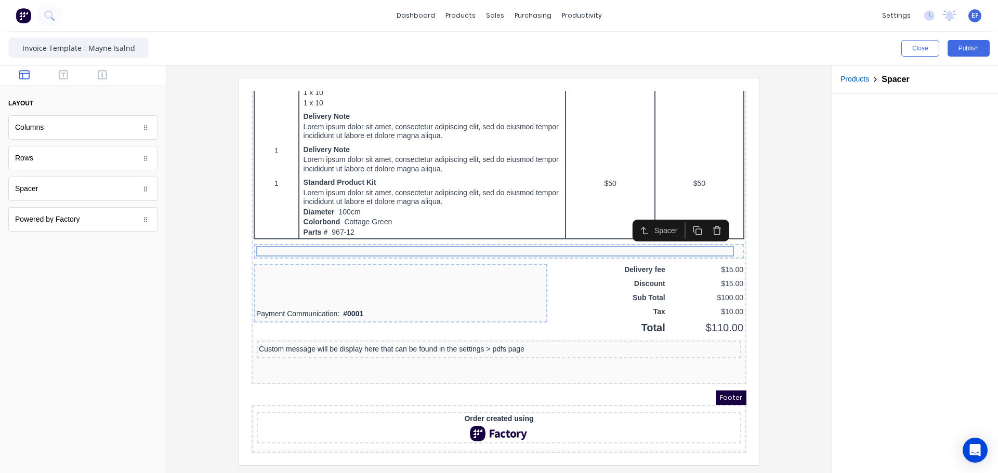
scroll to position [669, 0]
click at [785, 221] on div at bounding box center [499, 271] width 648 height 387
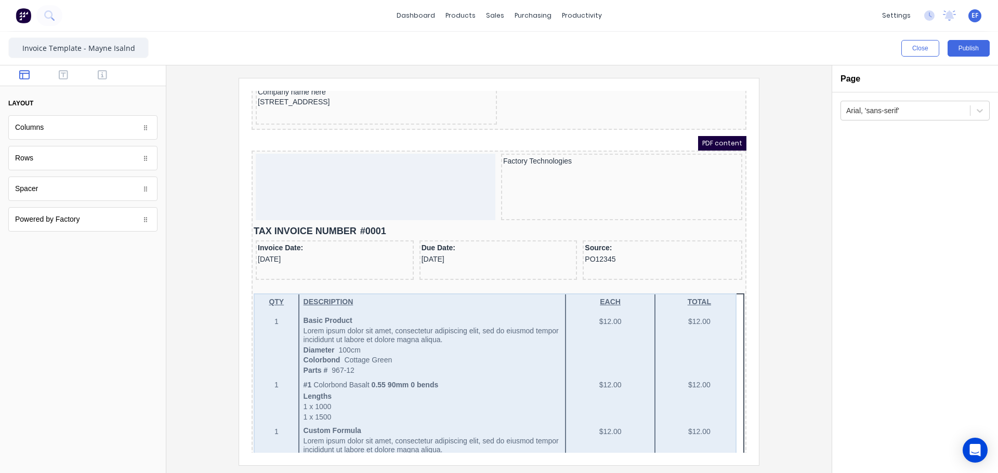
scroll to position [0, 0]
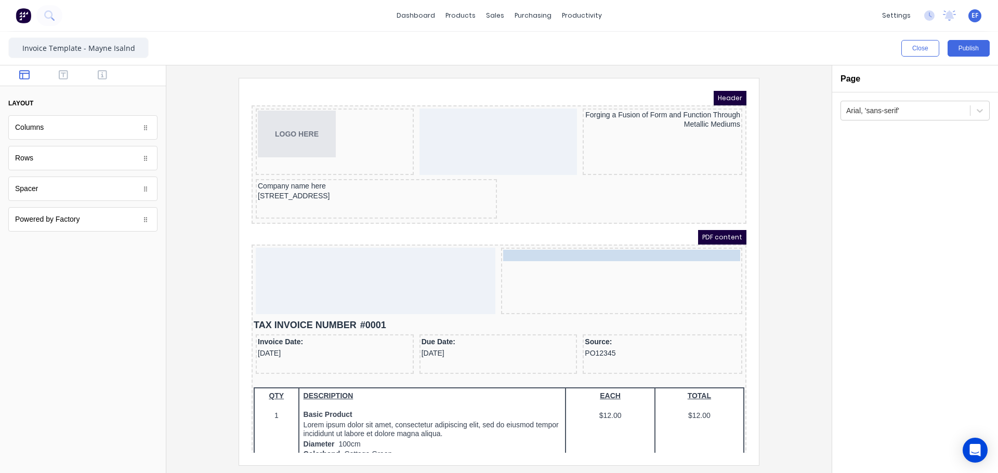
click at [534, 243] on body "Header LOGO HERE Forging a Fusion of Form and Function Through Metallic Mediums…" at bounding box center [486, 259] width 495 height 362
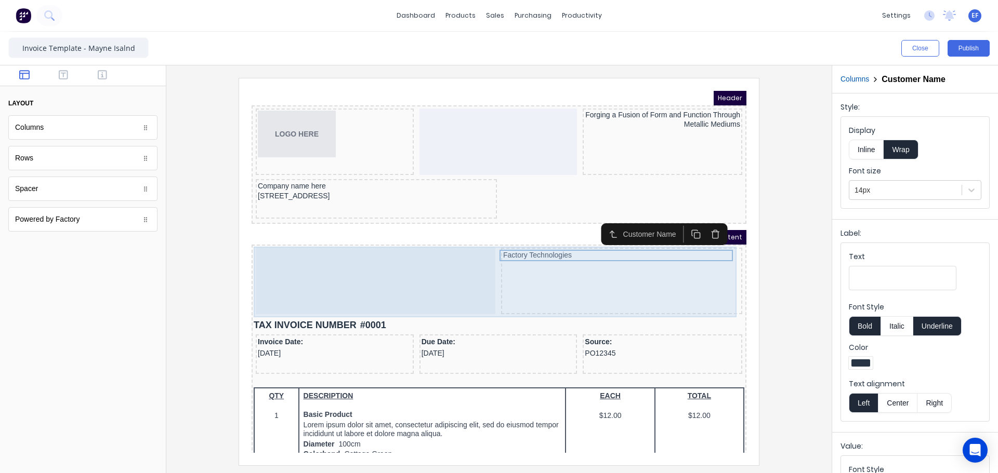
click at [426, 263] on div at bounding box center [363, 268] width 240 height 67
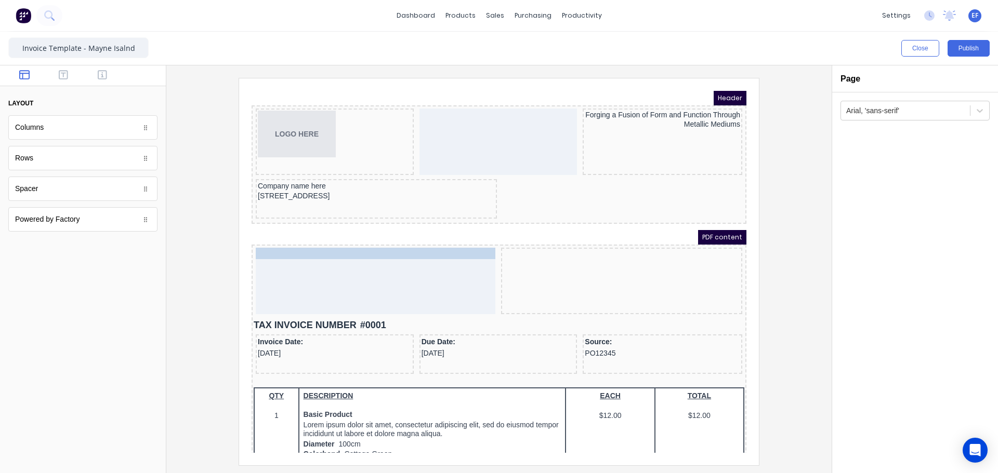
drag, startPoint x: 554, startPoint y: 243, endPoint x: 389, endPoint y: 244, distance: 165.2
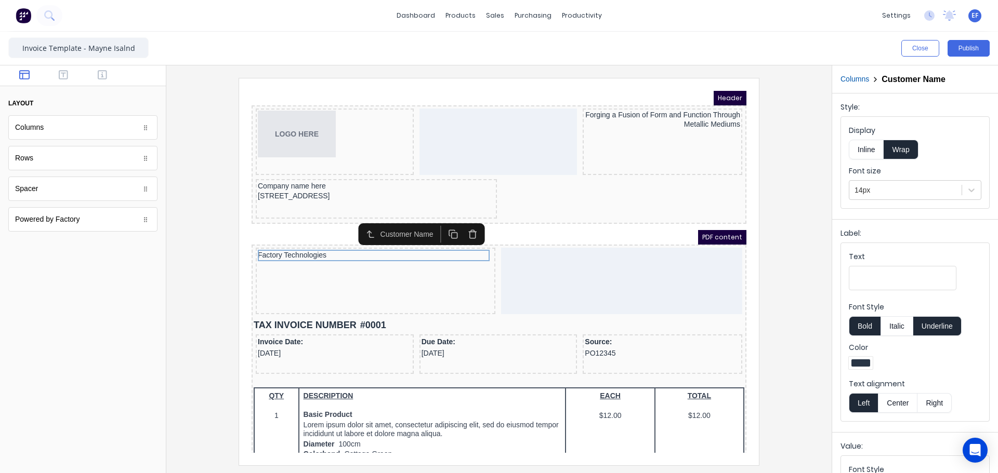
click at [769, 295] on div at bounding box center [499, 271] width 648 height 387
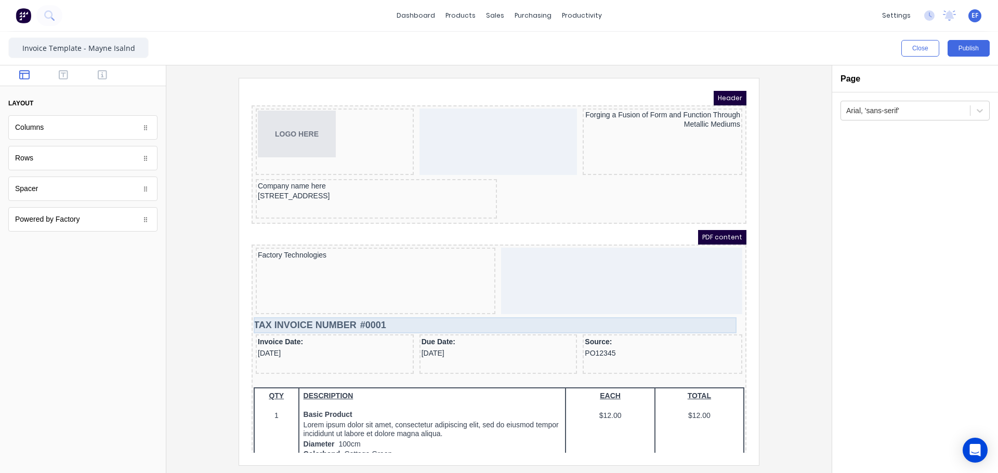
scroll to position [52, 0]
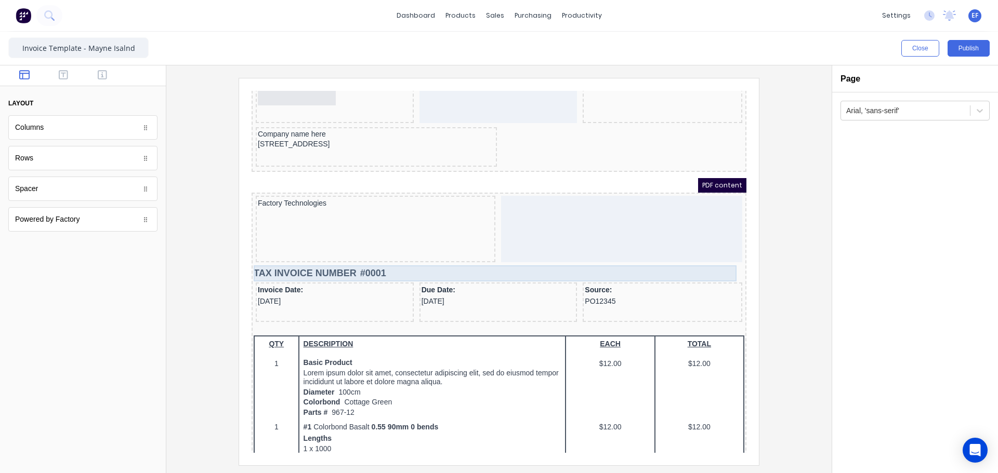
click at [322, 256] on div "TAX INVOICE NUMBER #0001" at bounding box center [486, 261] width 490 height 16
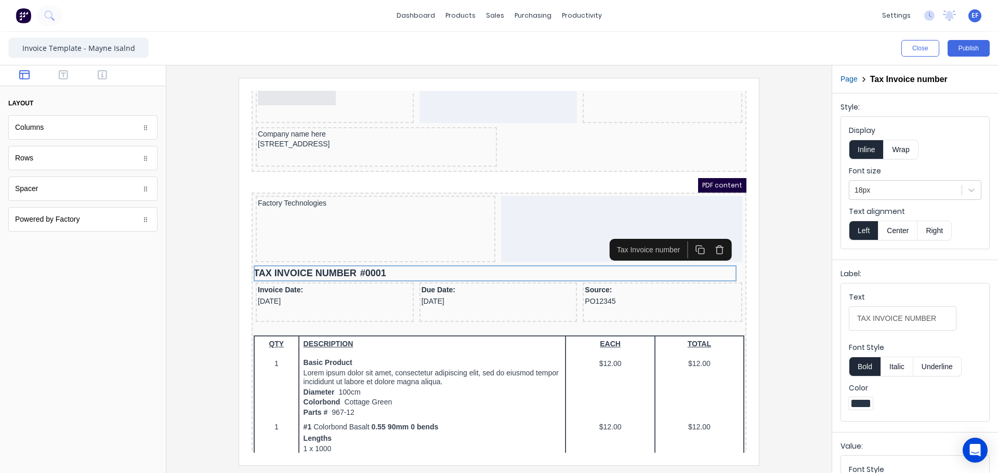
click at [862, 365] on button "Bold" at bounding box center [864, 367] width 32 height 20
click at [894, 365] on button "Italic" at bounding box center [896, 367] width 33 height 20
click at [884, 191] on div at bounding box center [905, 190] width 102 height 13
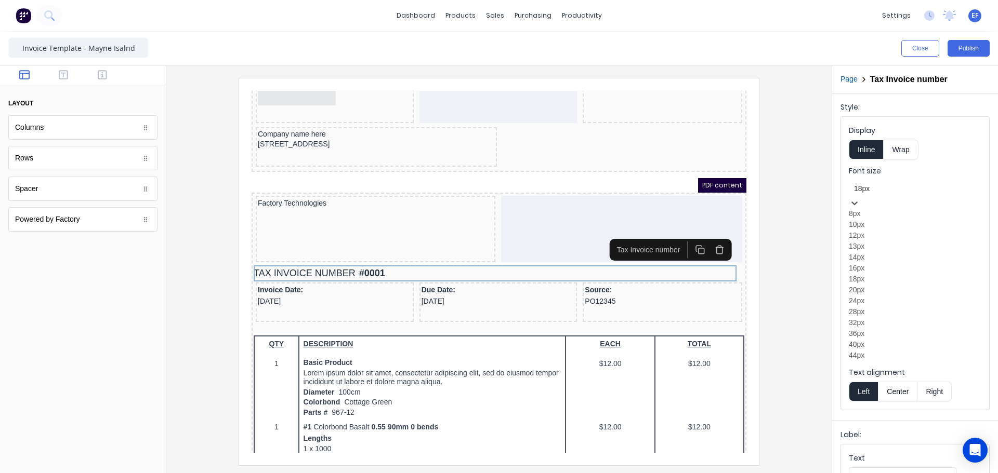
click at [863, 307] on div "24px" at bounding box center [914, 301] width 132 height 11
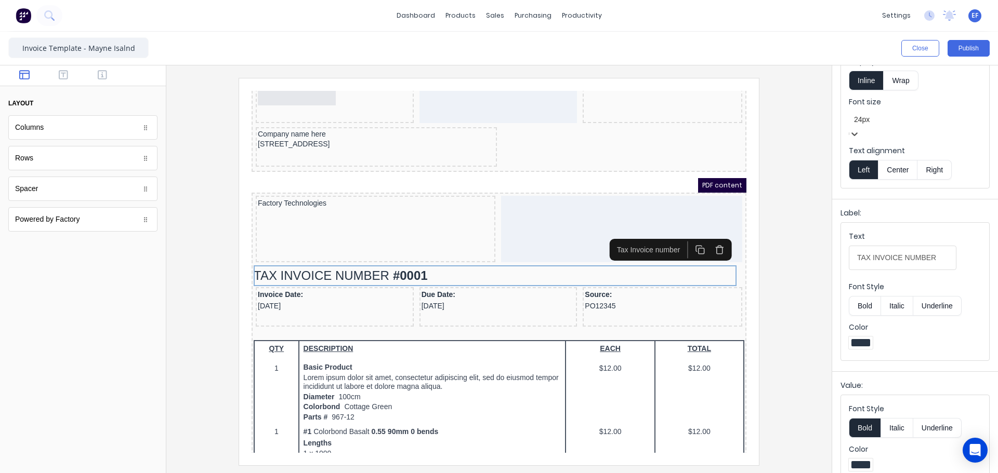
scroll to position [78, 0]
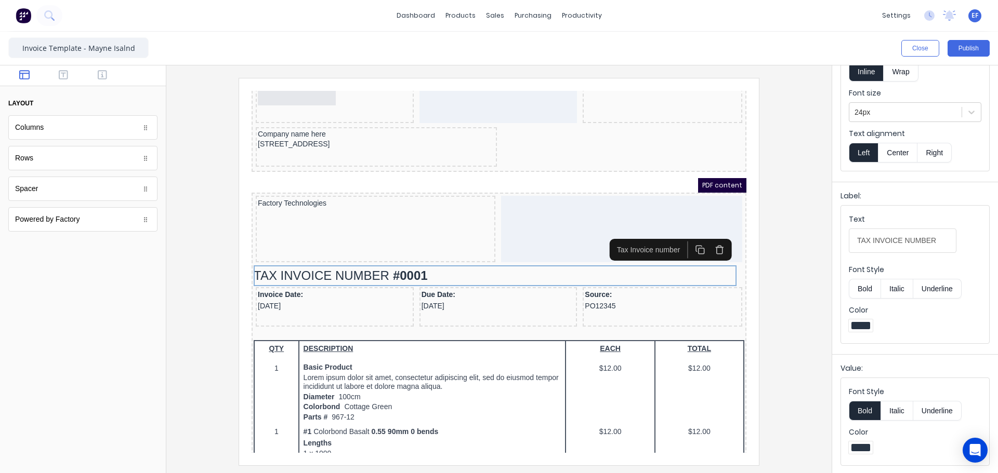
click at [860, 404] on button "Bold" at bounding box center [864, 411] width 32 height 20
click at [789, 269] on div at bounding box center [499, 271] width 648 height 387
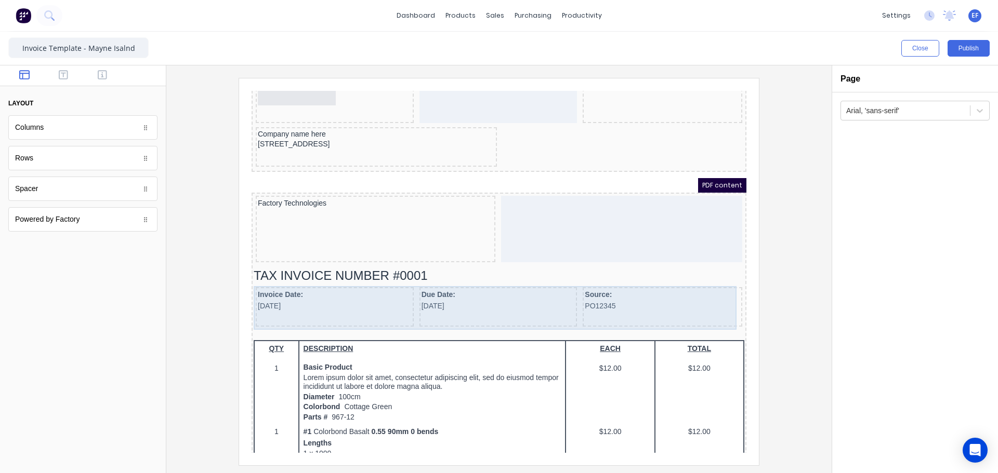
scroll to position [0, 0]
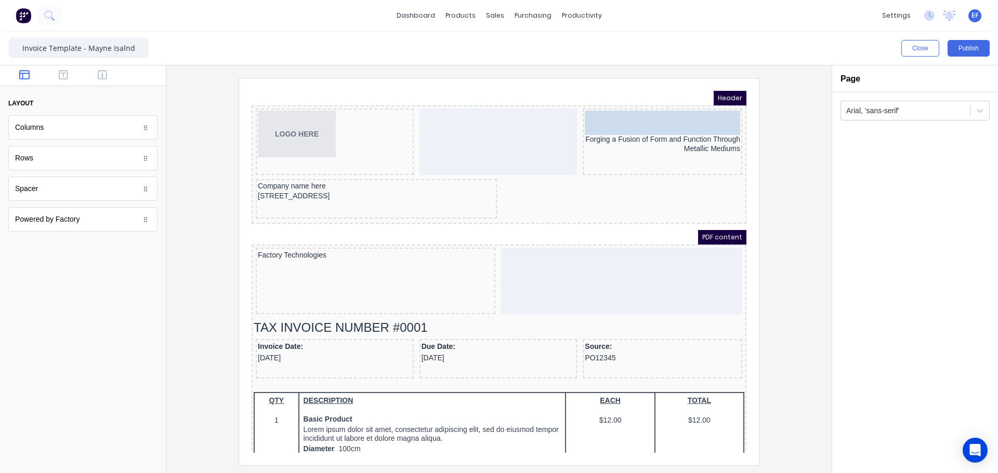
drag, startPoint x: 69, startPoint y: 189, endPoint x: 447, endPoint y: 13, distance: 417.0
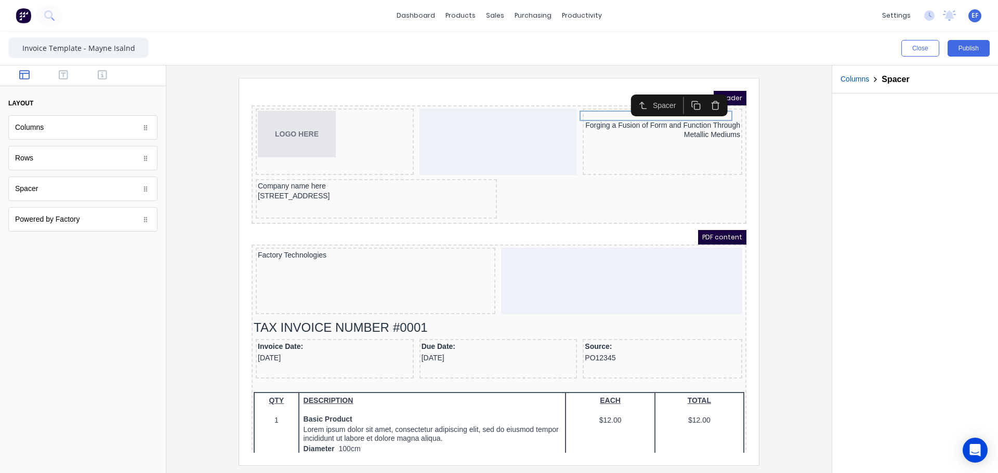
click at [683, 90] on icon "button" at bounding box center [684, 93] width 10 height 10
click at [818, 162] on div at bounding box center [499, 271] width 648 height 387
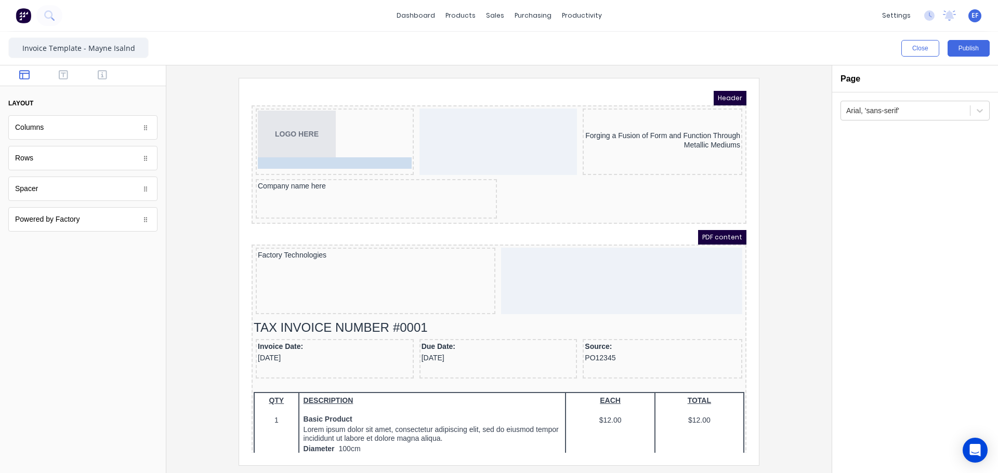
drag, startPoint x: 373, startPoint y: 182, endPoint x: 365, endPoint y: 180, distance: 8.1
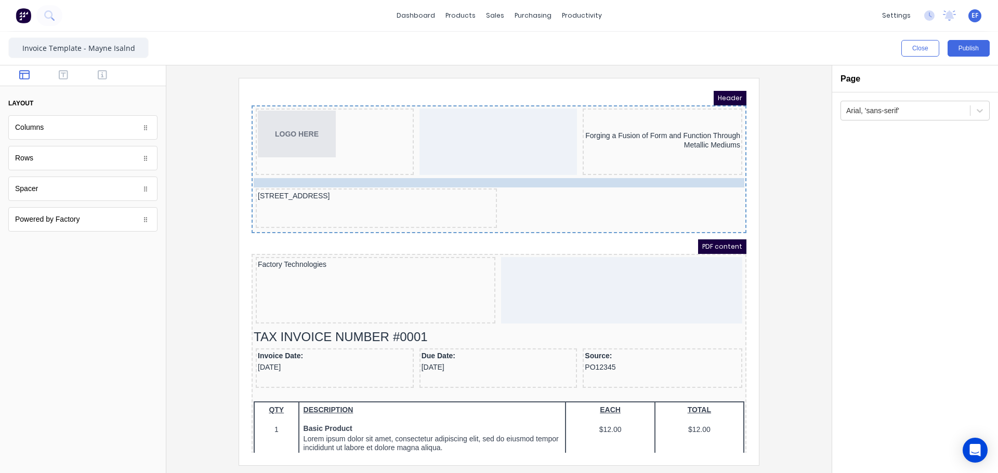
drag, startPoint x: 302, startPoint y: 173, endPoint x: 304, endPoint y: 152, distance: 21.4
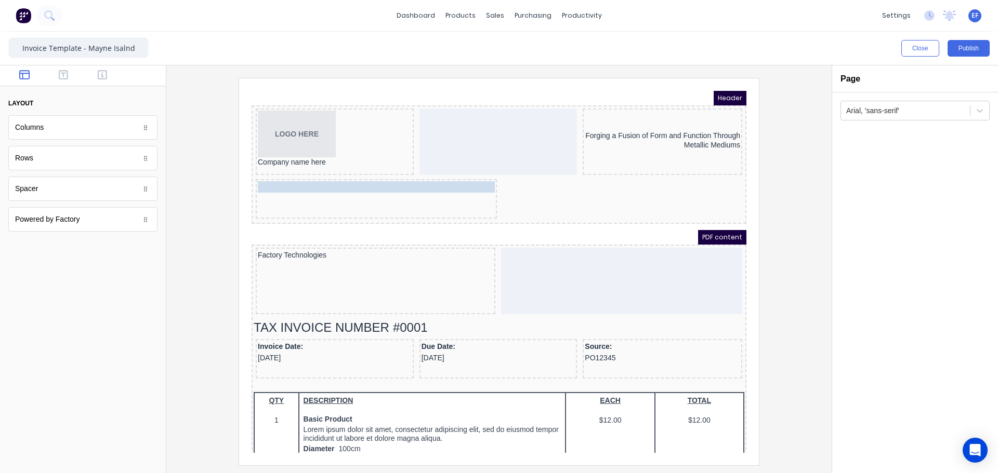
click at [302, 178] on body "Header LOGO HERE Company name here Forging a Fusion of Form and Function Throug…" at bounding box center [486, 259] width 495 height 362
drag, startPoint x: 292, startPoint y: 152, endPoint x: 293, endPoint y: 170, distance: 18.2
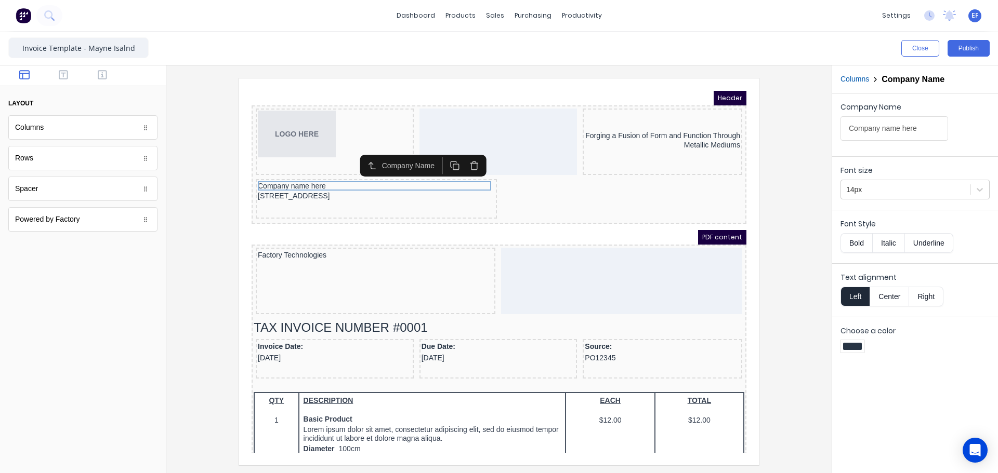
click at [772, 244] on div at bounding box center [499, 271] width 648 height 387
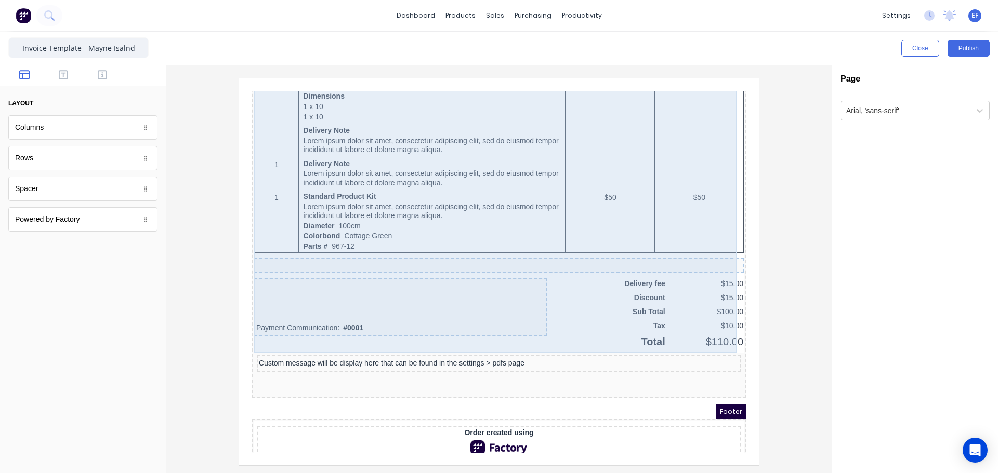
scroll to position [673, 0]
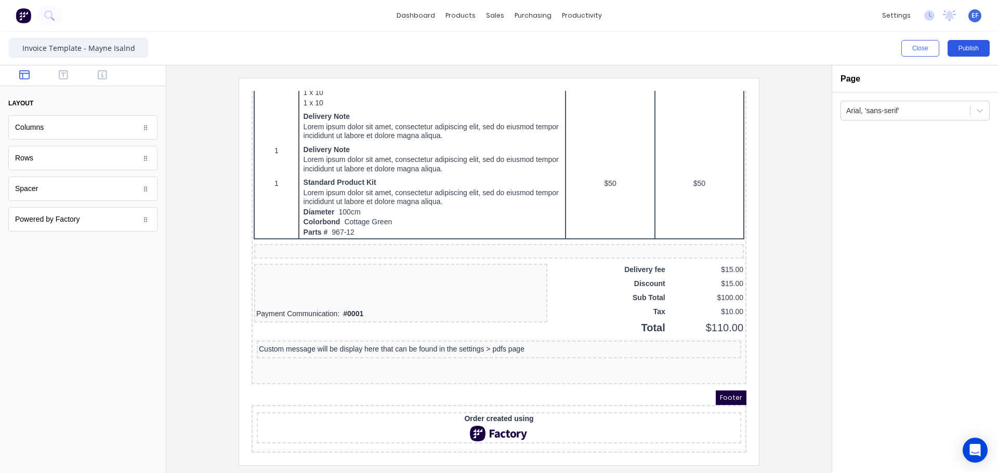
click at [967, 49] on button "Publish" at bounding box center [968, 48] width 42 height 17
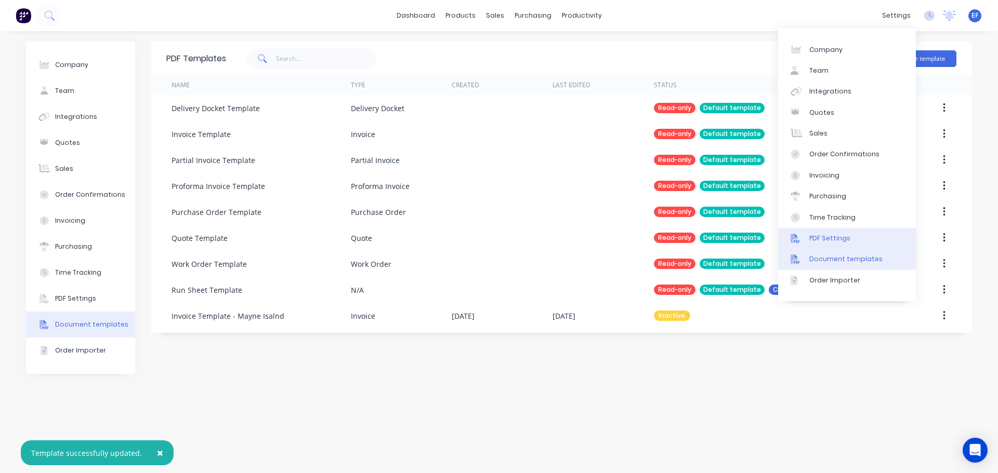
click at [830, 239] on div "PDF Settings" at bounding box center [829, 238] width 41 height 9
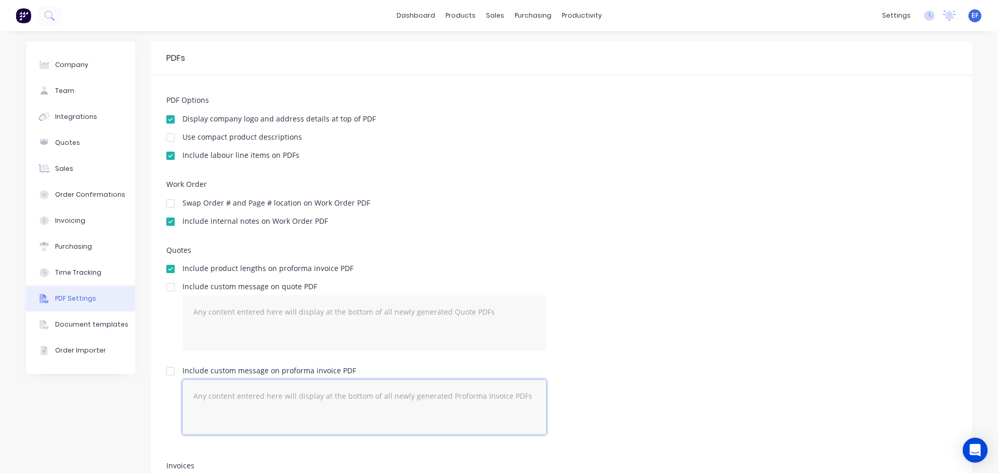
click at [201, 393] on textarea at bounding box center [364, 407] width 364 height 55
paste textarea "This quotation covers (13) handrail sections per shop drawings provided. This p…"
type textarea "This quotation covers (13) handrail sections per shop drawings provided. This p…"
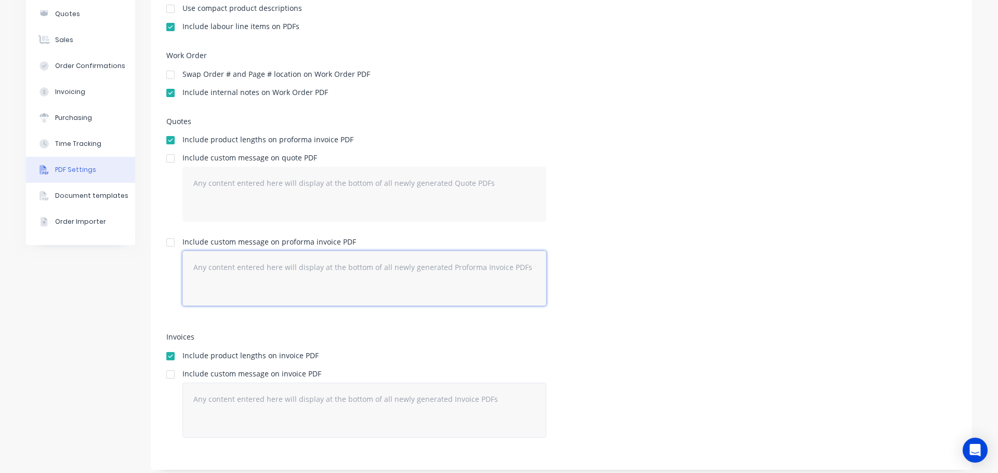
scroll to position [136, 0]
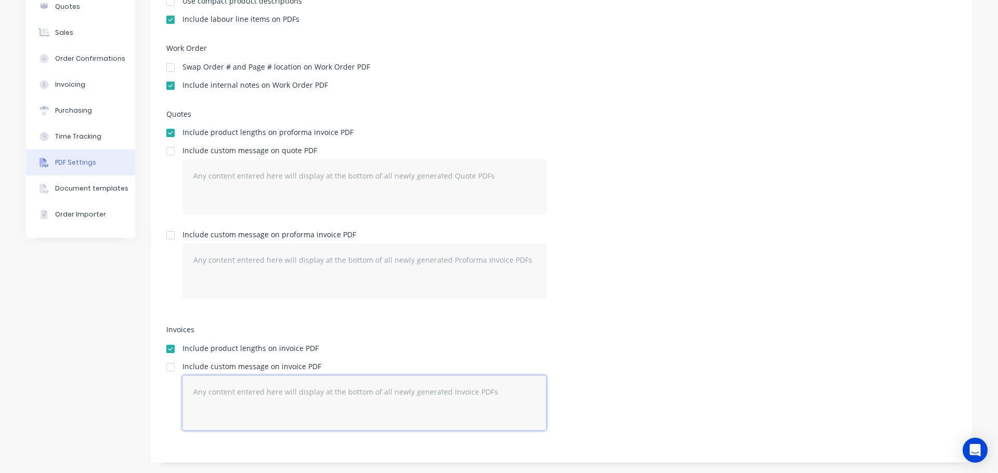
click at [230, 403] on textarea at bounding box center [364, 403] width 364 height 55
click at [165, 367] on div at bounding box center [170, 367] width 21 height 21
click at [216, 391] on textarea at bounding box center [364, 403] width 364 height 55
paste textarea "This quotation covers (13) handrail sections per shop drawings provided. This p…"
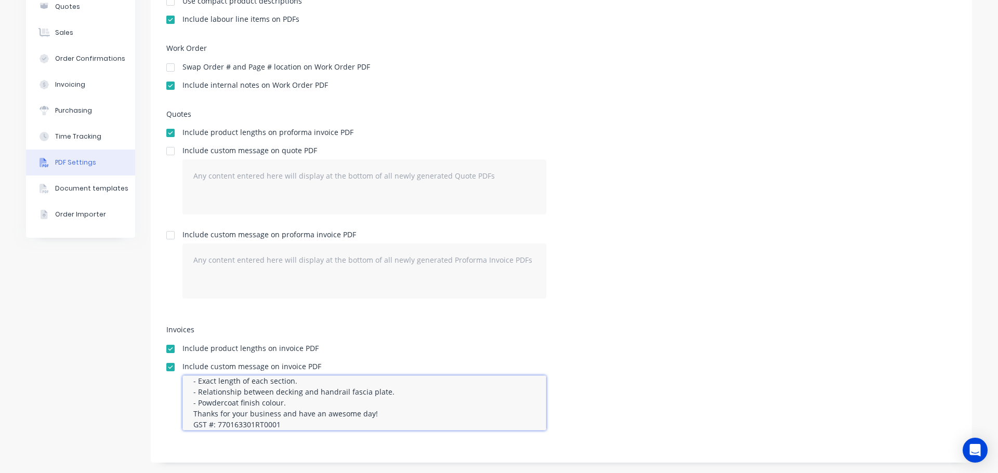
type textarea "This quotation covers (13) handrail sections per shop drawings provided. This p…"
click at [628, 374] on div "Include custom message on invoice PDF This quotation covers (13) handrail secti…" at bounding box center [561, 401] width 790 height 76
drag, startPoint x: 190, startPoint y: 393, endPoint x: 303, endPoint y: 437, distance: 122.2
click at [303, 437] on div "This quotation covers (13) handrail sections per shop drawings provided. This p…" at bounding box center [364, 407] width 364 height 63
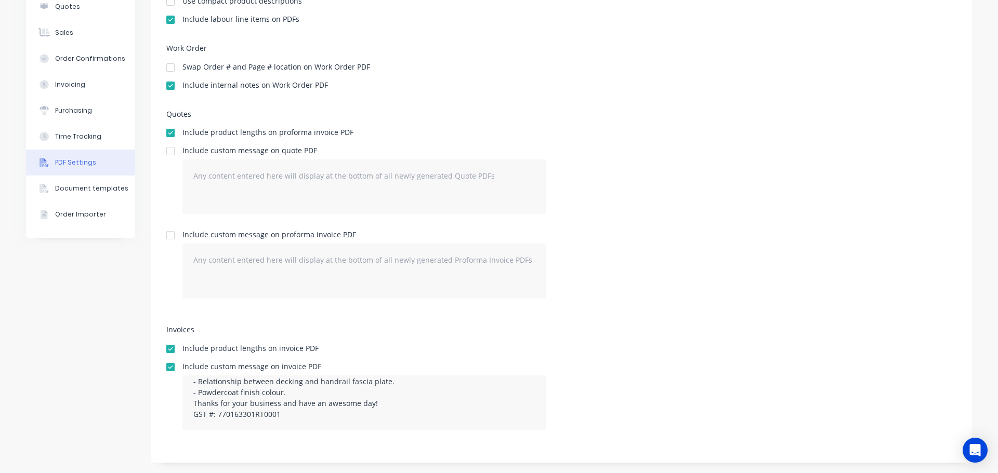
click at [676, 400] on div "Include custom message on invoice PDF This quotation covers (13) handrail secti…" at bounding box center [561, 401] width 790 height 76
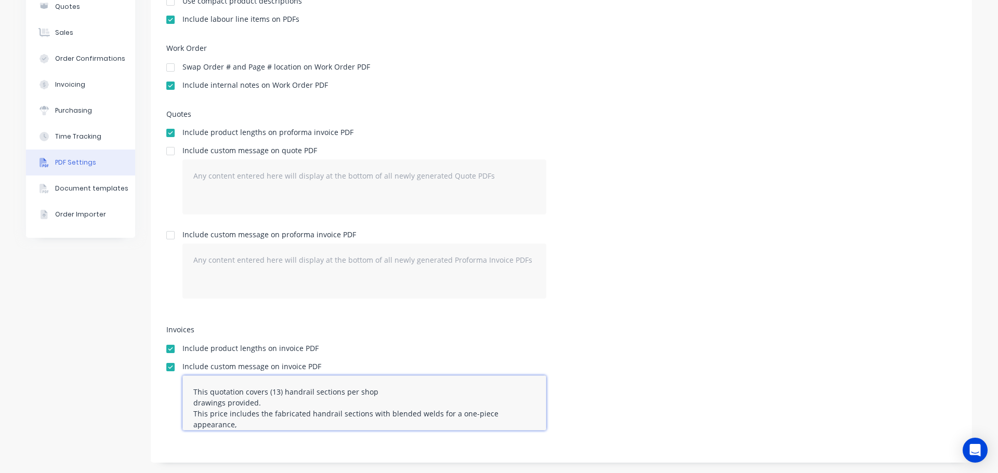
drag, startPoint x: 281, startPoint y: 419, endPoint x: 186, endPoint y: 371, distance: 106.0
click at [186, 371] on div "Include custom message on invoice PDF This quotation covers (13) handrail secti…" at bounding box center [364, 401] width 364 height 76
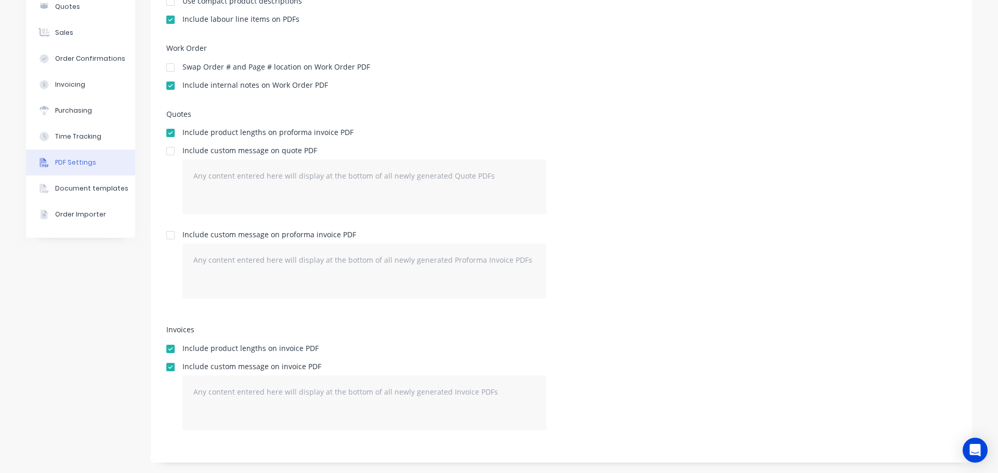
click at [167, 367] on div at bounding box center [170, 367] width 21 height 21
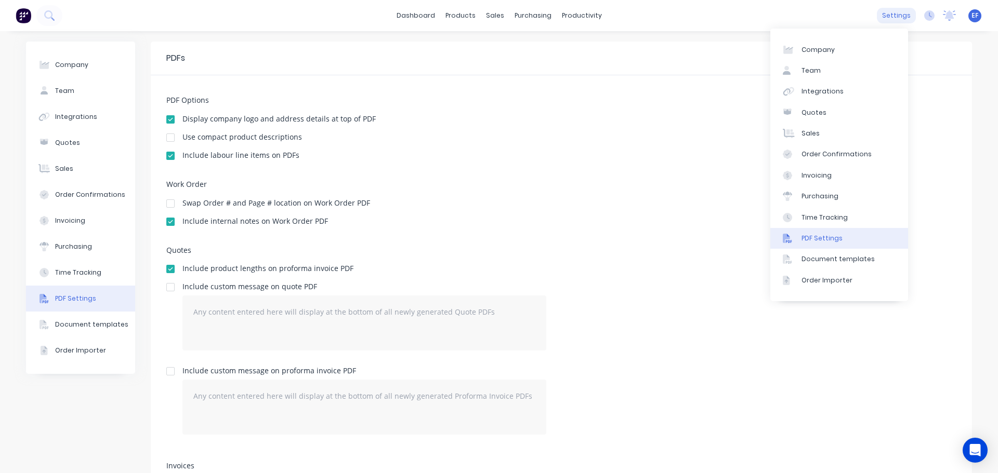
click at [887, 18] on div "settings" at bounding box center [895, 16] width 39 height 16
click at [836, 259] on div "Document templates" at bounding box center [837, 259] width 73 height 9
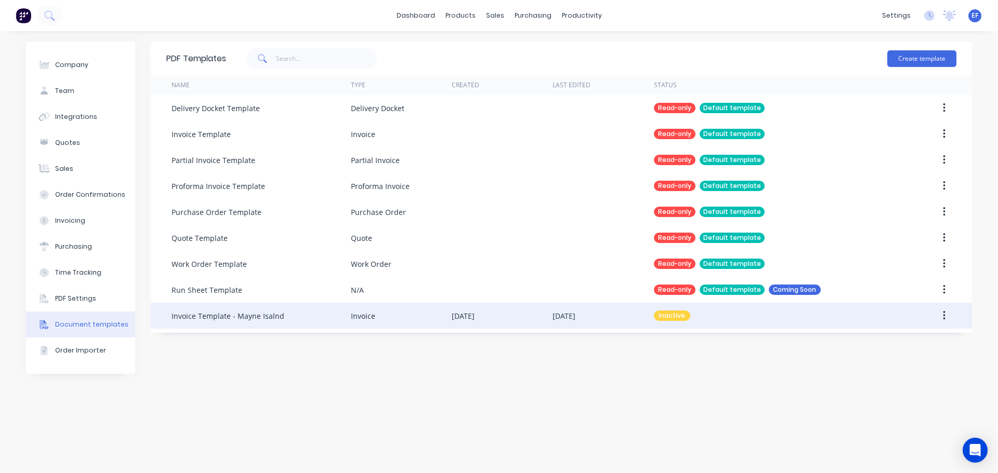
click at [301, 315] on div "Invoice Template - Mayne Isalnd" at bounding box center [260, 316] width 179 height 26
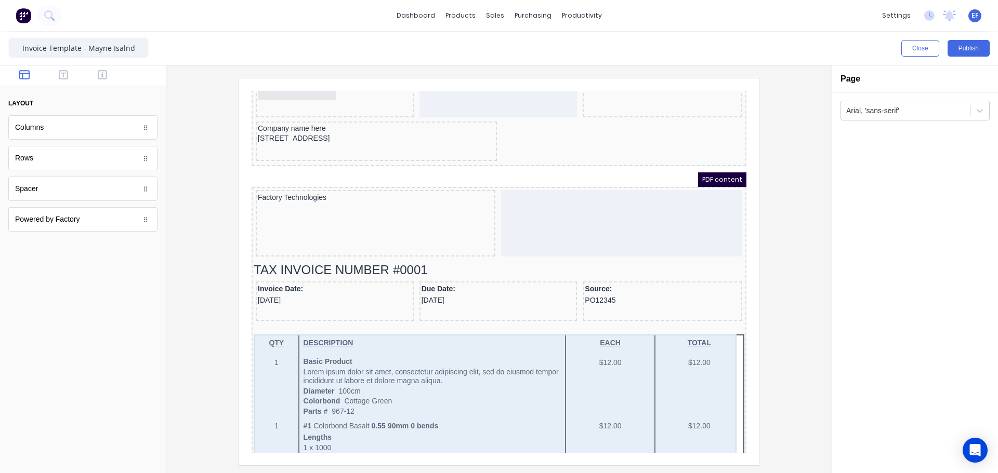
scroll to position [52, 0]
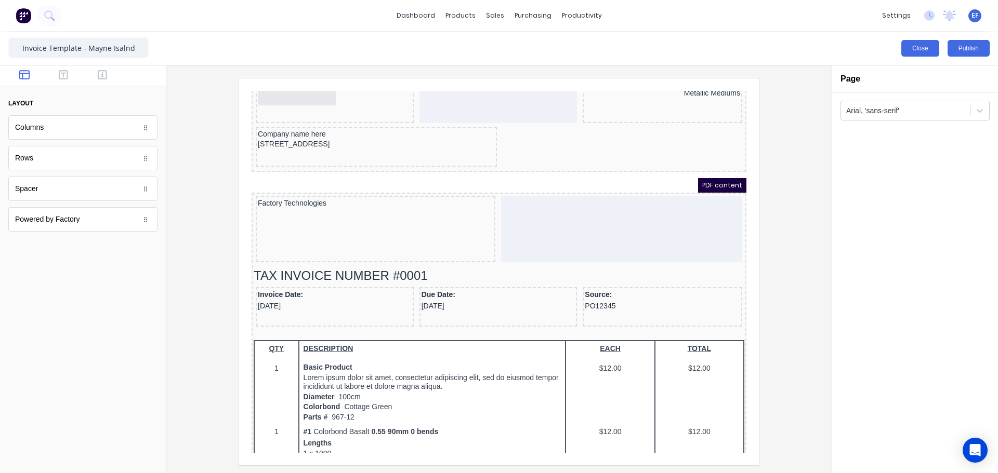
click at [909, 50] on button "Close" at bounding box center [920, 48] width 38 height 17
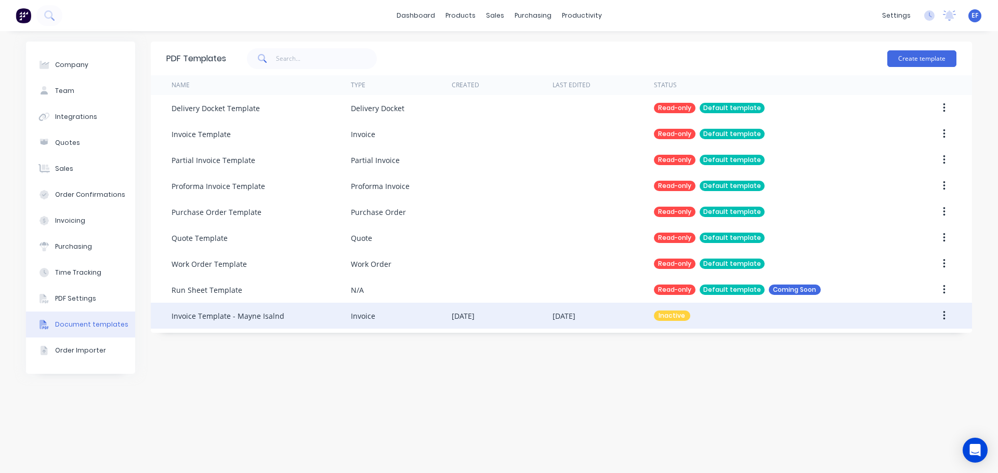
click at [955, 316] on button "button" at bounding box center [944, 316] width 24 height 19
click at [891, 361] on div "Make default" at bounding box center [907, 363] width 80 height 15
click at [411, 313] on div "Invoice" at bounding box center [401, 316] width 101 height 26
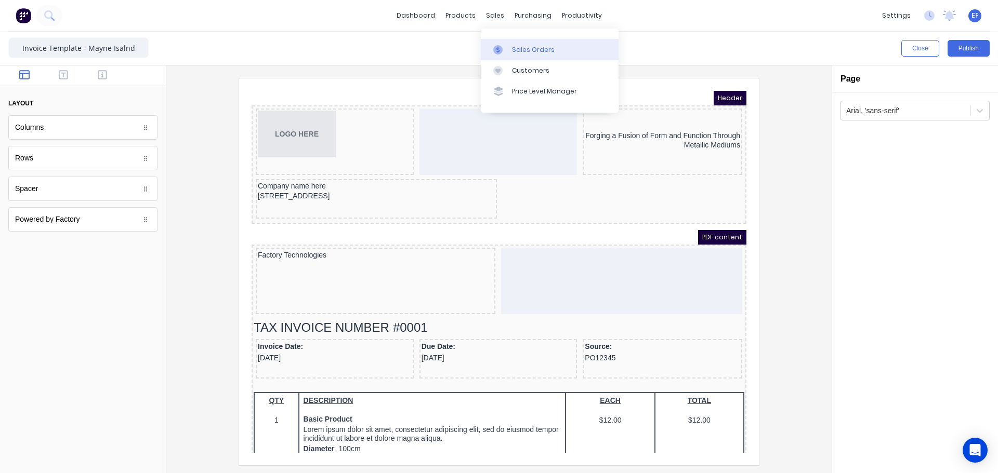
click at [521, 55] on link "Sales Orders" at bounding box center [550, 49] width 138 height 21
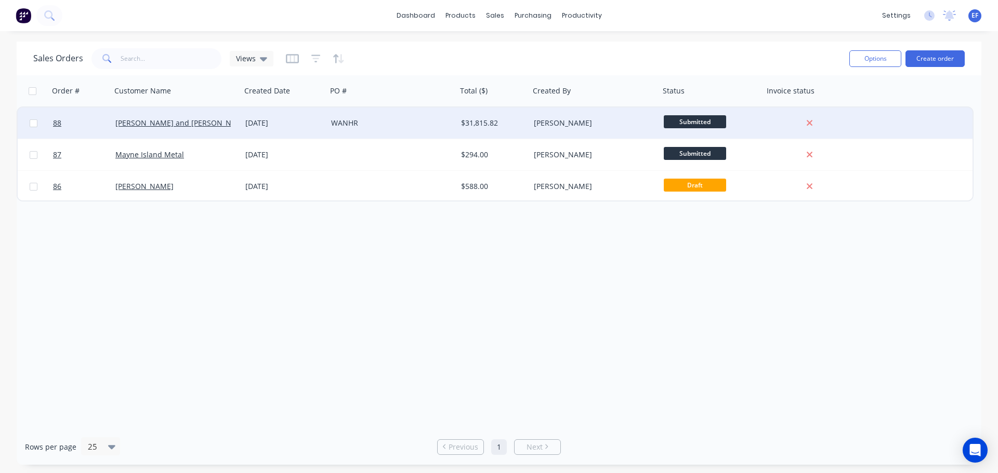
click at [619, 119] on div "Cameron Rennie" at bounding box center [591, 123] width 115 height 10
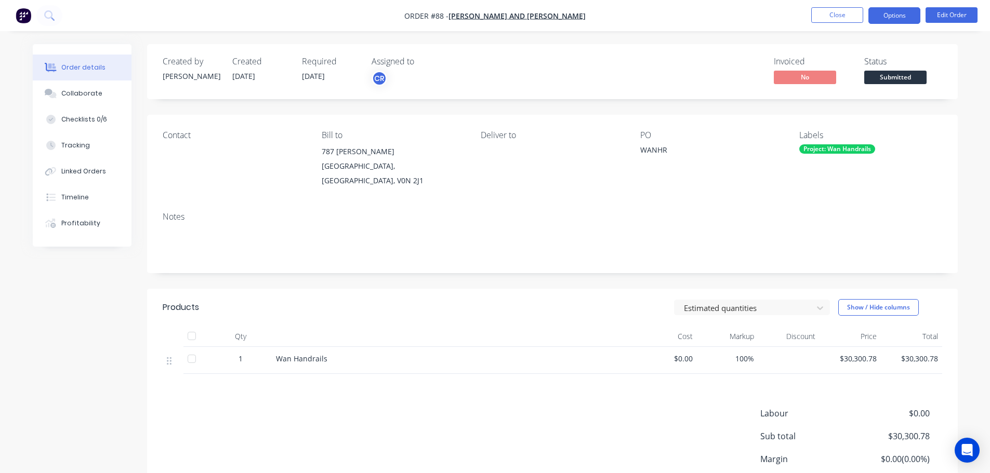
click at [905, 23] on button "Options" at bounding box center [894, 15] width 52 height 17
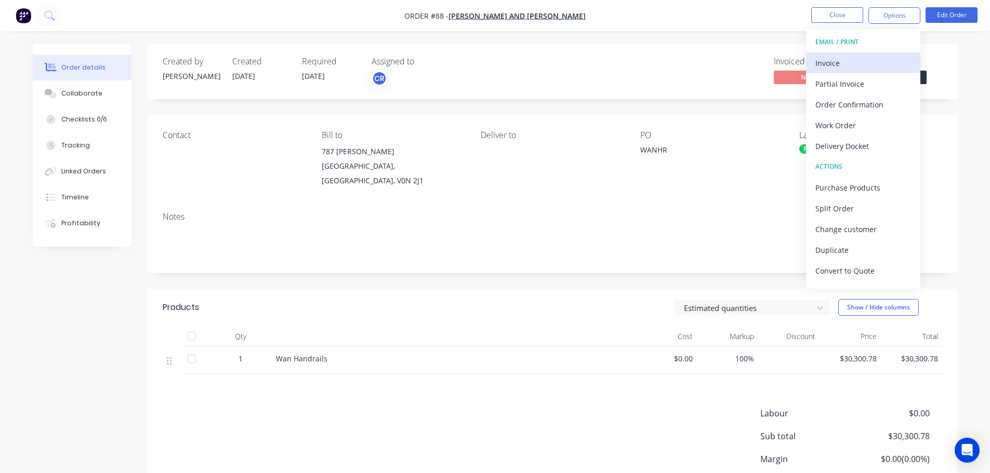
click at [816, 65] on div "Invoice" at bounding box center [863, 63] width 96 height 15
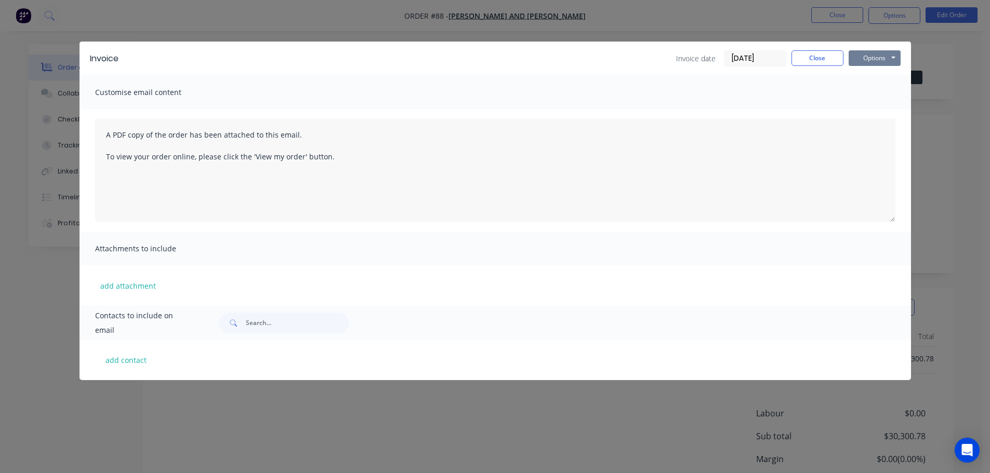
click at [875, 62] on button "Options" at bounding box center [874, 58] width 52 height 16
click at [858, 76] on button "Preview" at bounding box center [881, 76] width 67 height 17
click at [862, 60] on button "Options" at bounding box center [874, 58] width 52 height 16
click at [876, 79] on button "Preview" at bounding box center [881, 76] width 67 height 17
